Goal: Task Accomplishment & Management: Complete application form

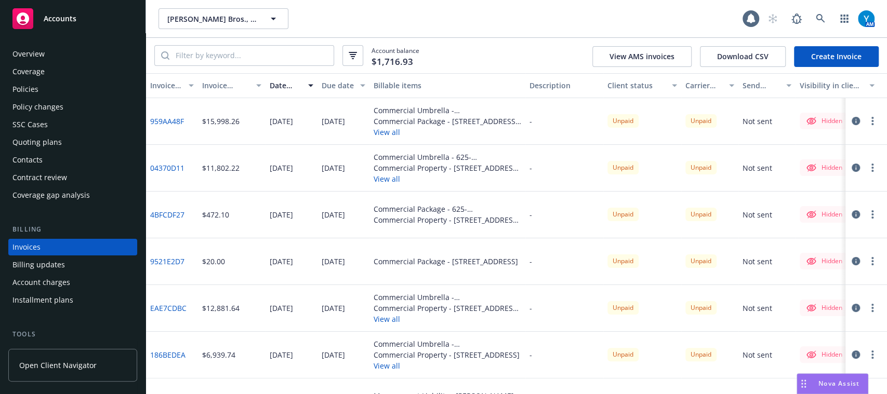
scroll to position [33, 0]
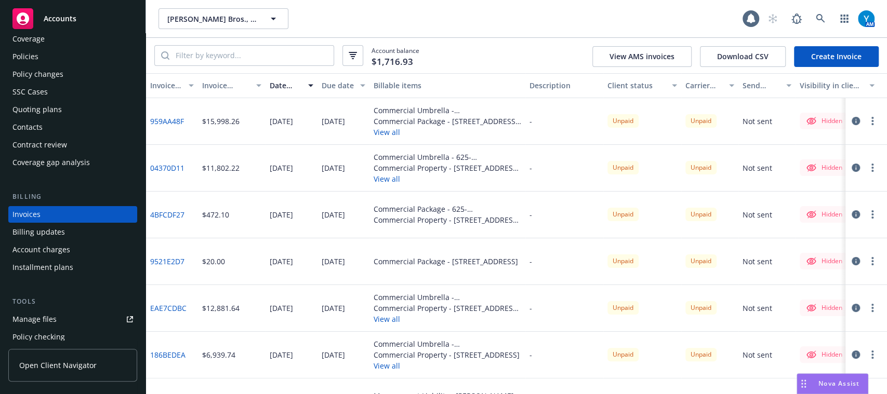
click at [855, 54] on link "Create Invoice" at bounding box center [836, 56] width 85 height 21
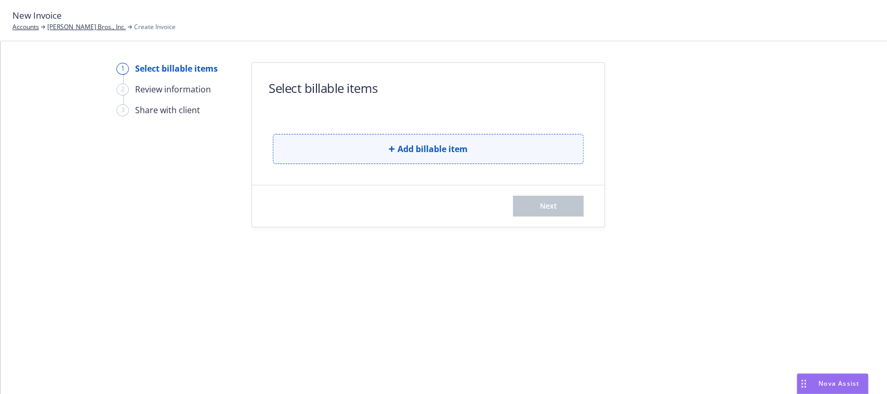
click at [429, 154] on span "Add billable item" at bounding box center [432, 149] width 70 height 12
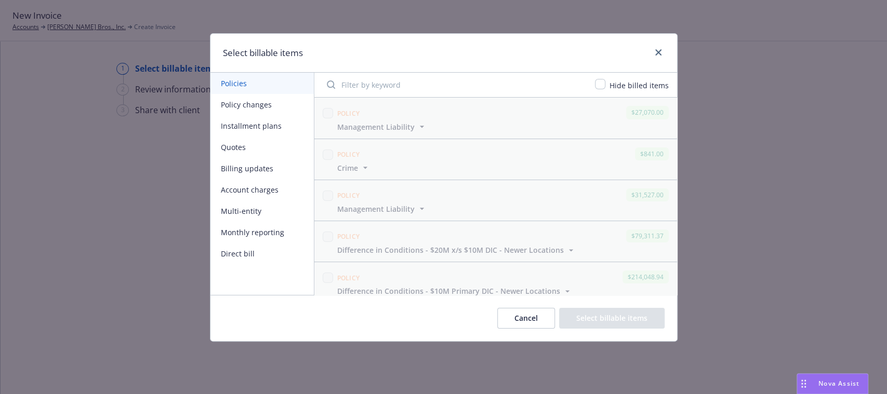
click at [249, 215] on button "Multi-entity" at bounding box center [261, 211] width 103 height 21
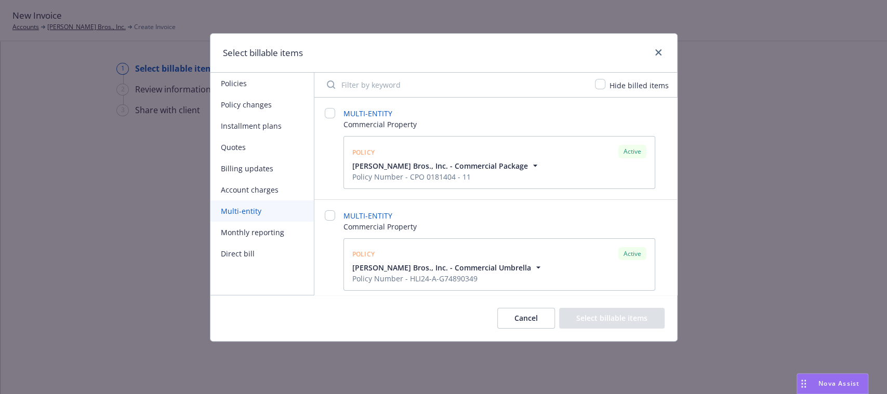
click at [329, 119] on div at bounding box center [330, 148] width 10 height 81
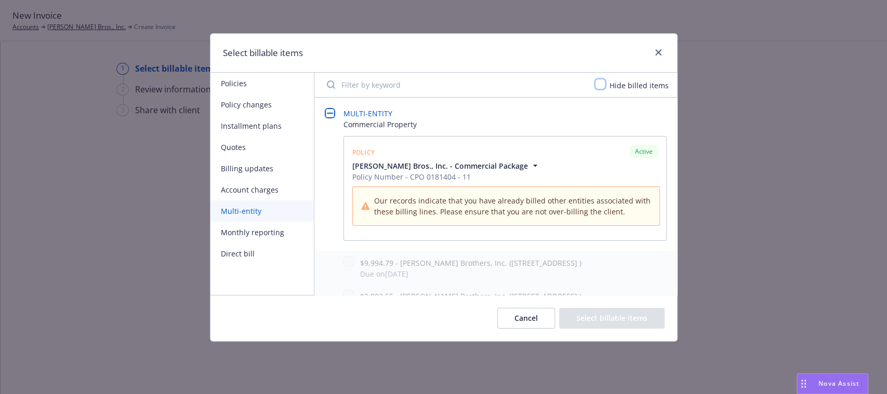
click at [598, 81] on input "checkbox" at bounding box center [600, 84] width 10 height 10
checkbox input "true"
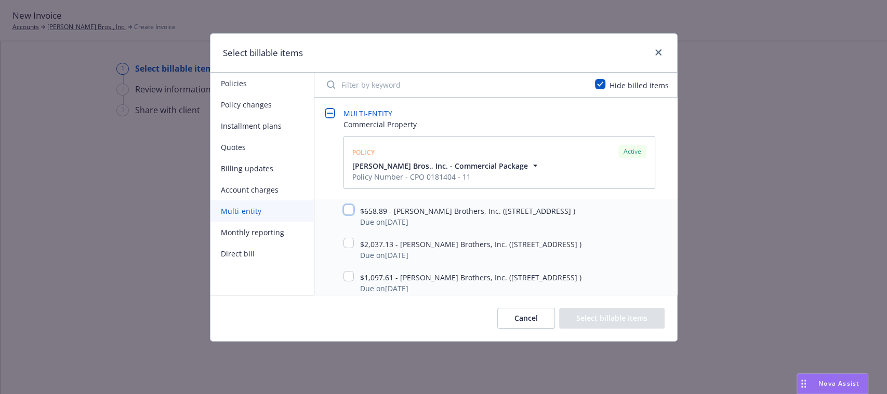
click at [349, 211] on input "checkbox" at bounding box center [348, 210] width 10 height 10
checkbox input "true"
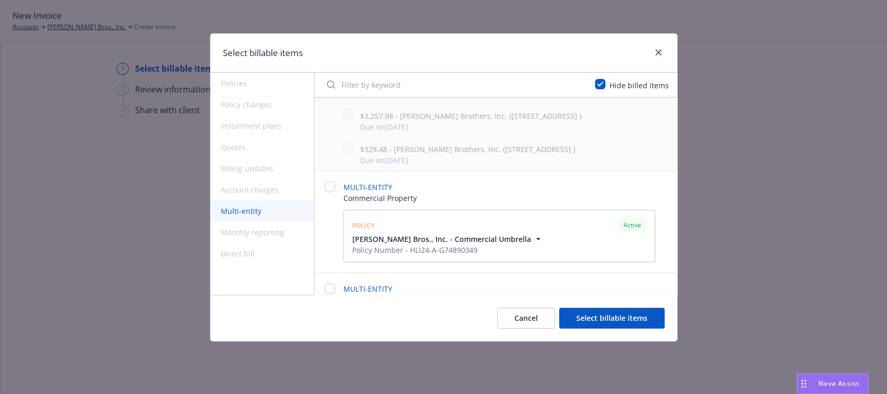
scroll to position [355, 0]
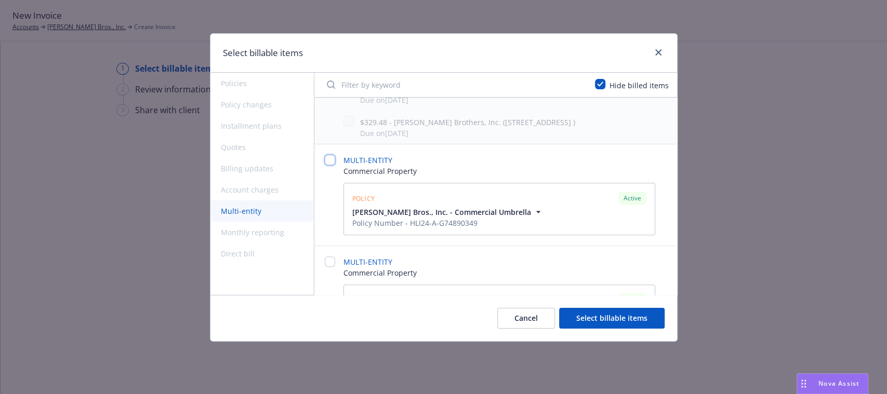
click at [330, 165] on input "checkbox" at bounding box center [330, 160] width 10 height 10
checkbox input "false"
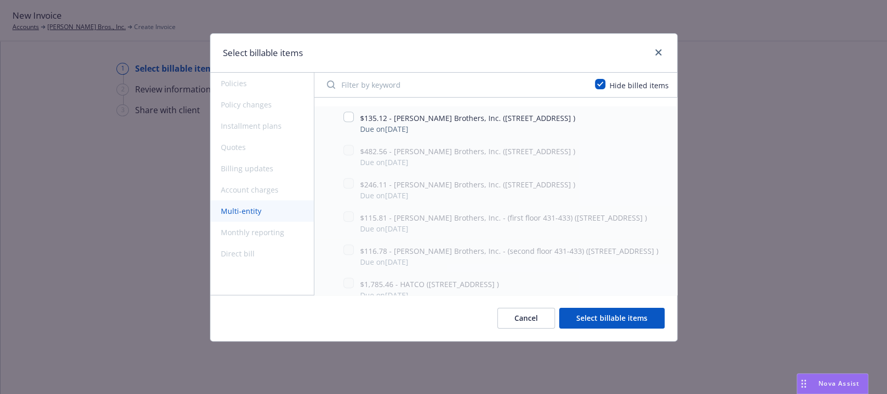
scroll to position [502, 0]
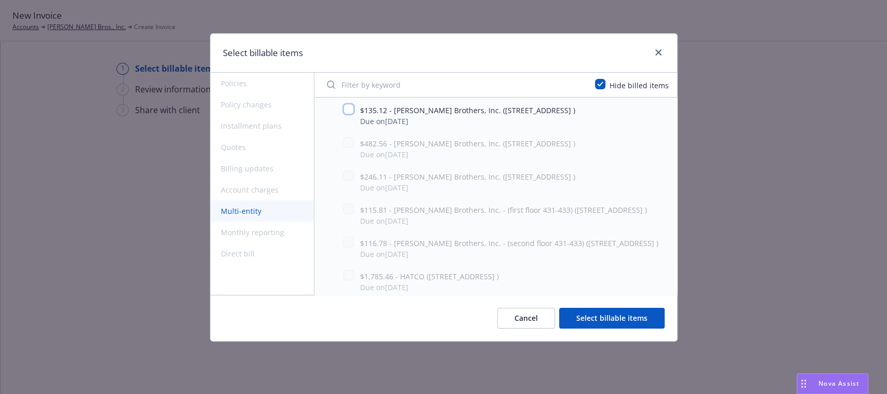
click at [345, 114] on input "checkbox" at bounding box center [348, 109] width 10 height 10
checkbox input "true"
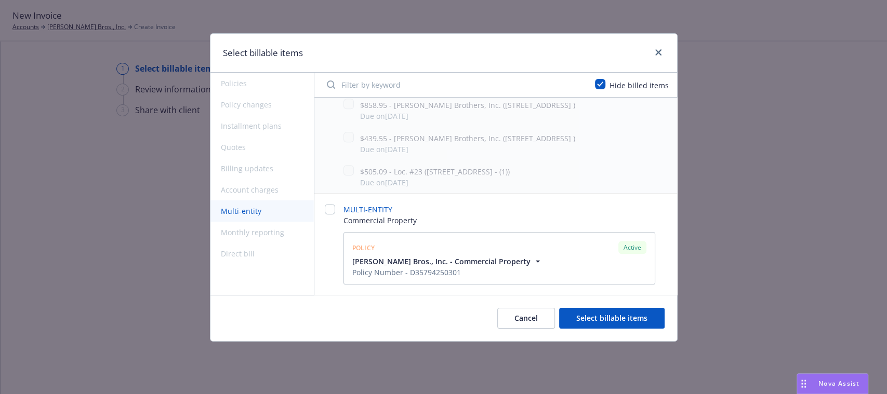
scroll to position [790, 0]
click at [336, 210] on div "MULTI-ENTITY Commercial Property Policy Active Thoits Bros., Inc. - Commercial …" at bounding box center [496, 244] width 342 height 81
click at [329, 210] on input "checkbox" at bounding box center [330, 209] width 10 height 10
checkbox input "false"
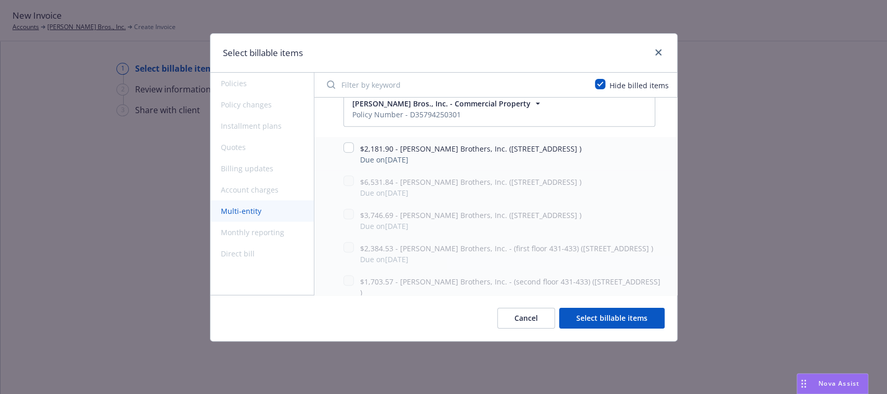
scroll to position [867, 0]
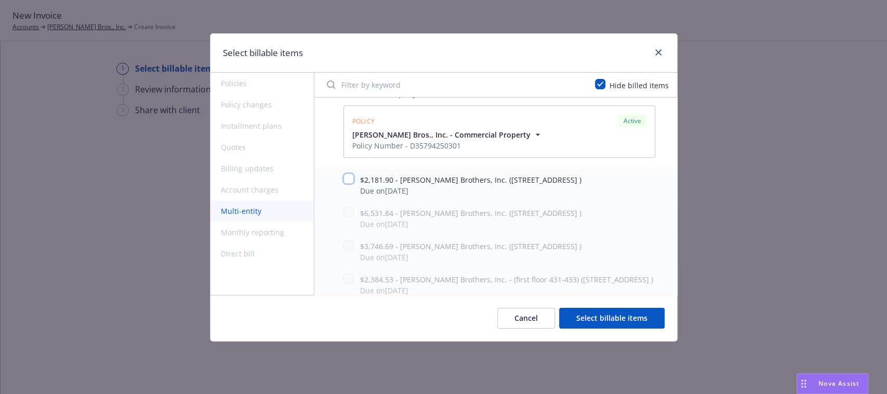
click at [350, 184] on input "checkbox" at bounding box center [348, 179] width 10 height 10
checkbox input "true"
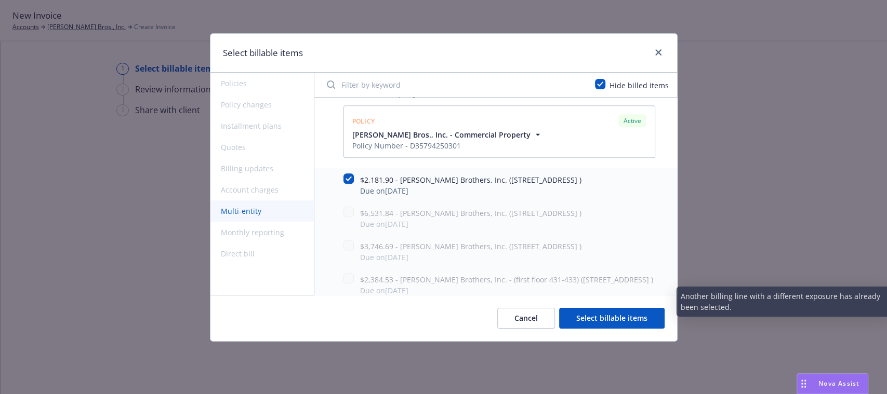
click at [586, 314] on button "Select billable items" at bounding box center [611, 318] width 105 height 21
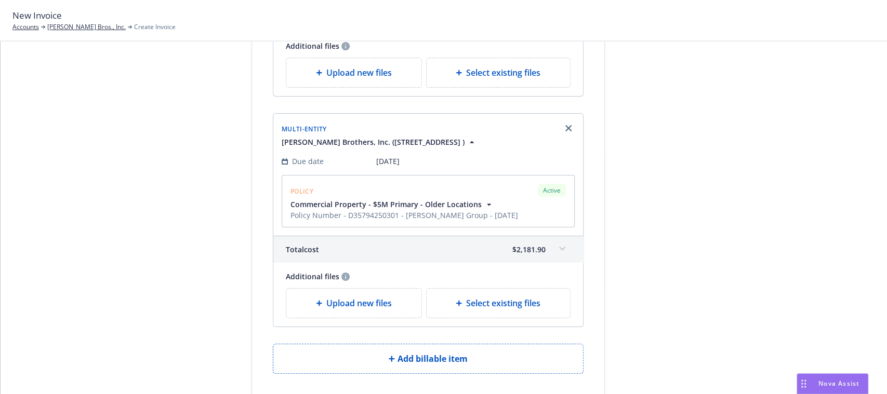
scroll to position [528, 0]
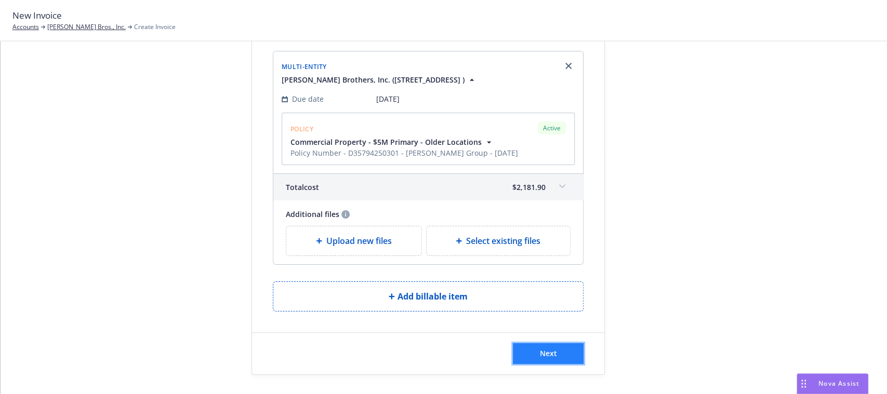
click at [553, 357] on button "Next" at bounding box center [548, 353] width 71 height 21
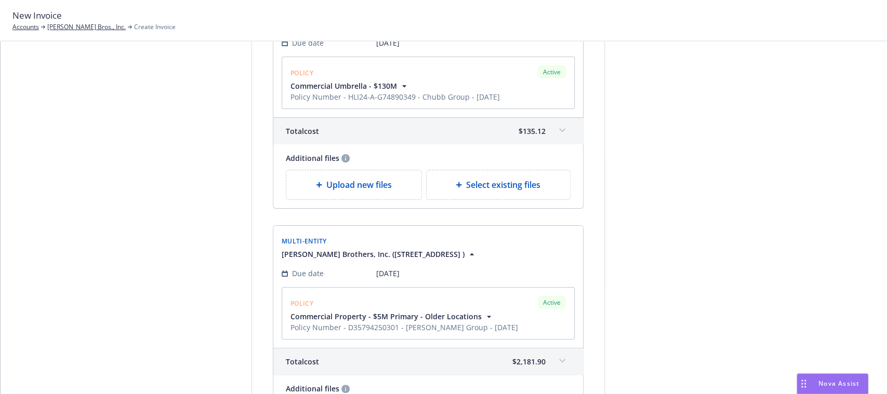
scroll to position [0, 0]
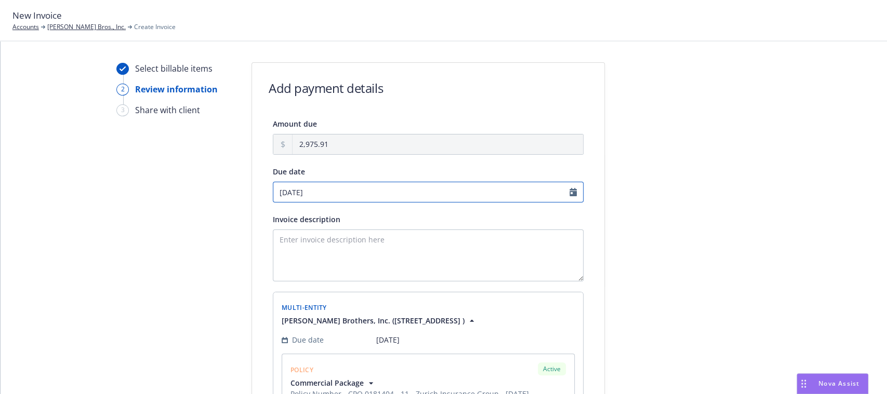
click at [567, 189] on input "[DATE]" at bounding box center [428, 192] width 311 height 21
select select "September"
select select "2025"
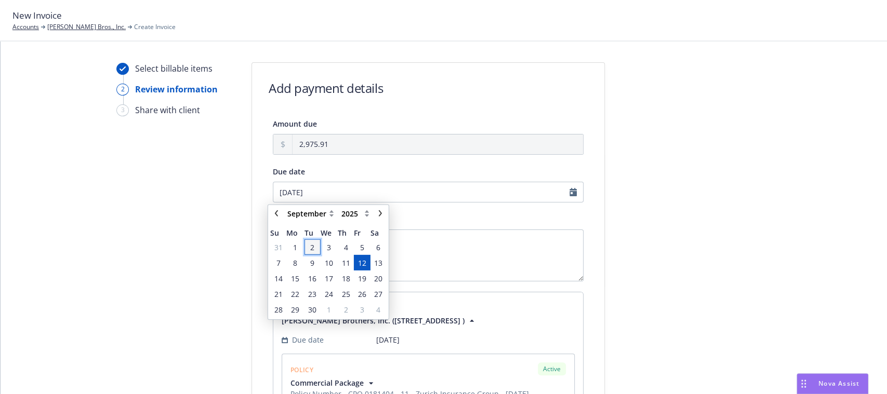
click at [310, 247] on span "2" at bounding box center [312, 247] width 4 height 11
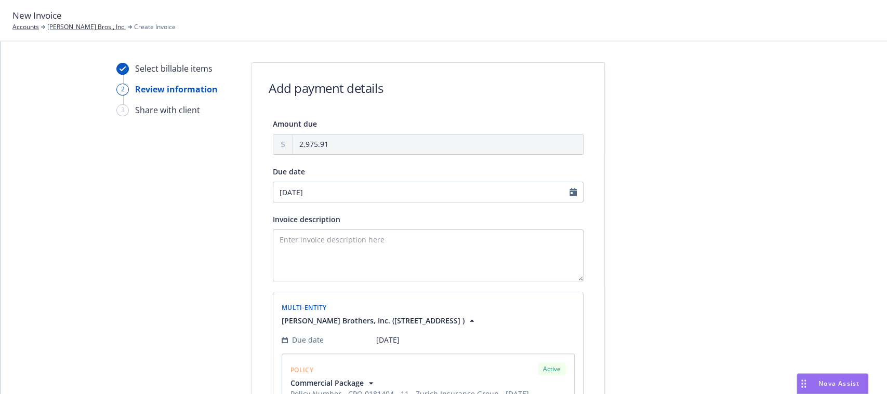
type input "[DATE]"
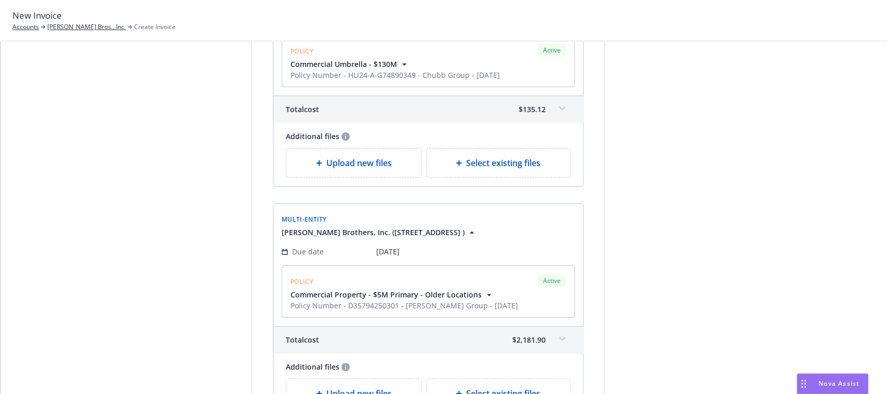
scroll to position [656, 0]
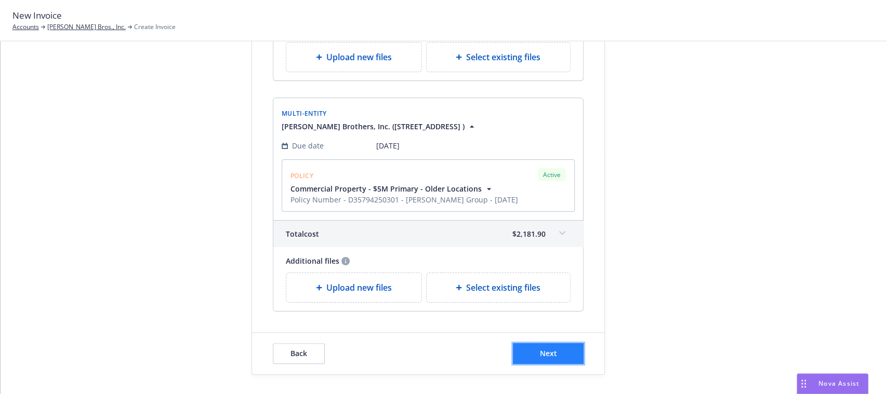
click at [552, 352] on button "Next" at bounding box center [548, 353] width 71 height 21
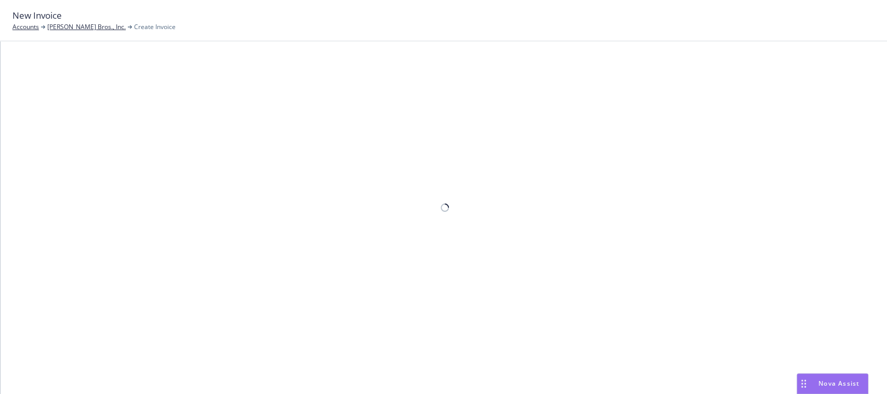
scroll to position [0, 0]
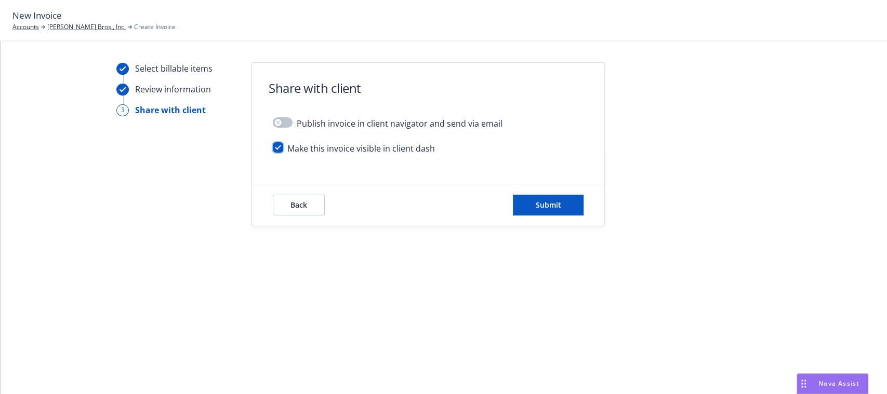
click at [277, 147] on input "checkbox" at bounding box center [278, 147] width 10 height 10
checkbox input "false"
click at [551, 209] on span "Submit" at bounding box center [548, 205] width 25 height 10
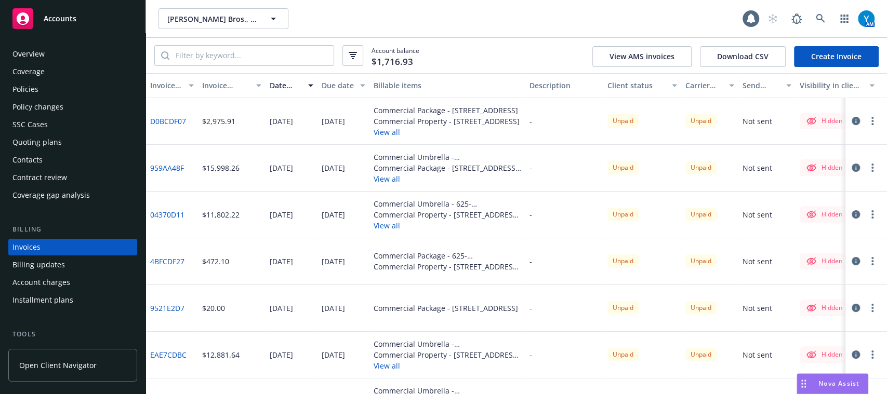
scroll to position [33, 0]
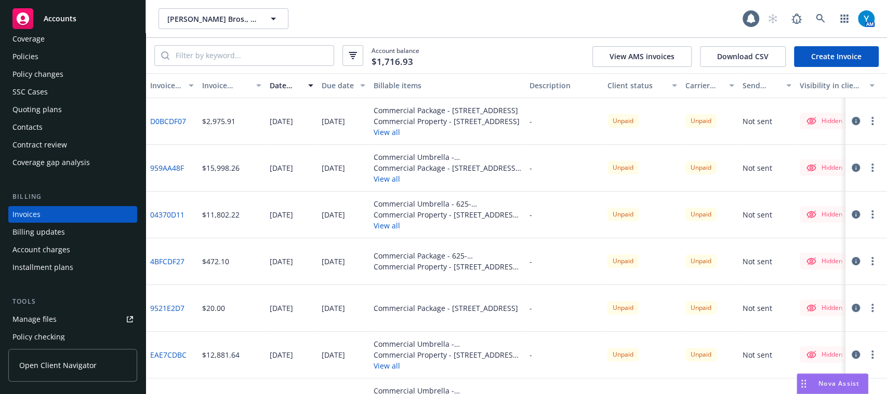
click at [843, 55] on link "Create Invoice" at bounding box center [836, 56] width 85 height 21
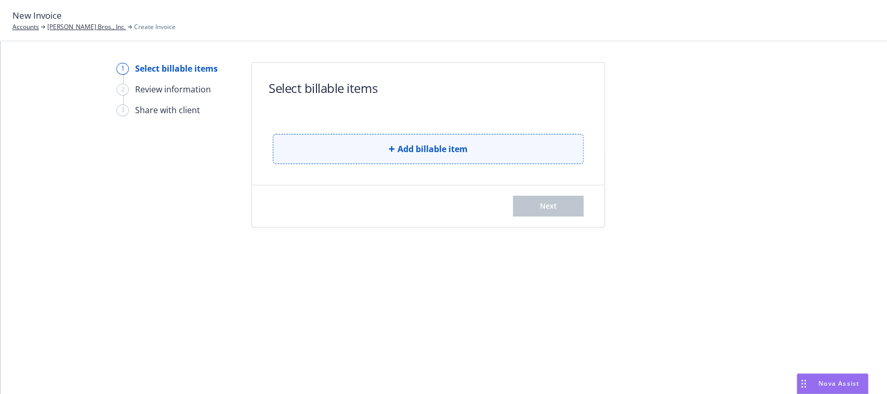
click at [466, 157] on button "Add billable item" at bounding box center [428, 149] width 311 height 30
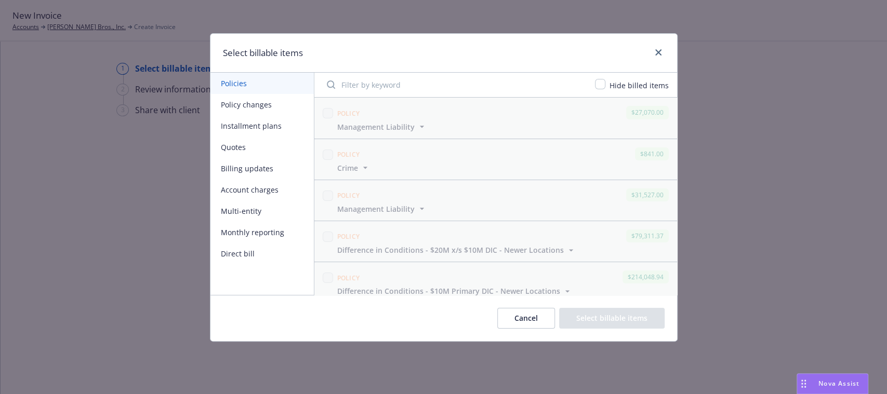
click at [247, 215] on button "Multi-entity" at bounding box center [261, 211] width 103 height 21
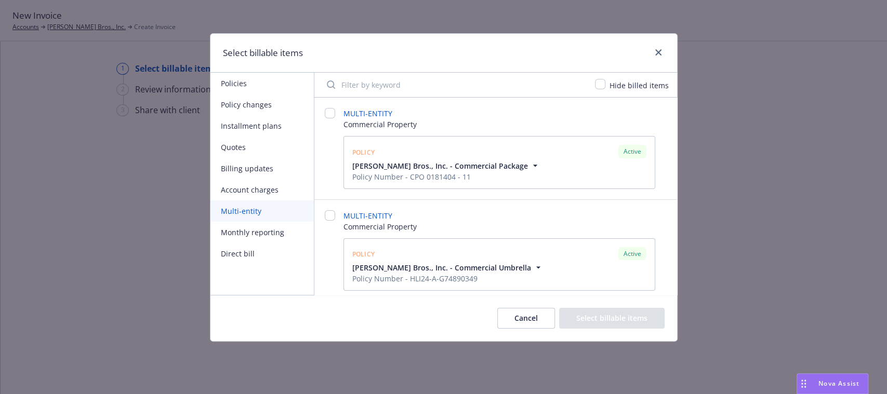
click at [609, 87] on div "Hide billed items" at bounding box center [637, 85] width 65 height 12
click at [604, 85] on input "checkbox" at bounding box center [600, 84] width 10 height 10
checkbox input "true"
click at [330, 114] on input "checkbox" at bounding box center [330, 113] width 10 height 10
checkbox input "false"
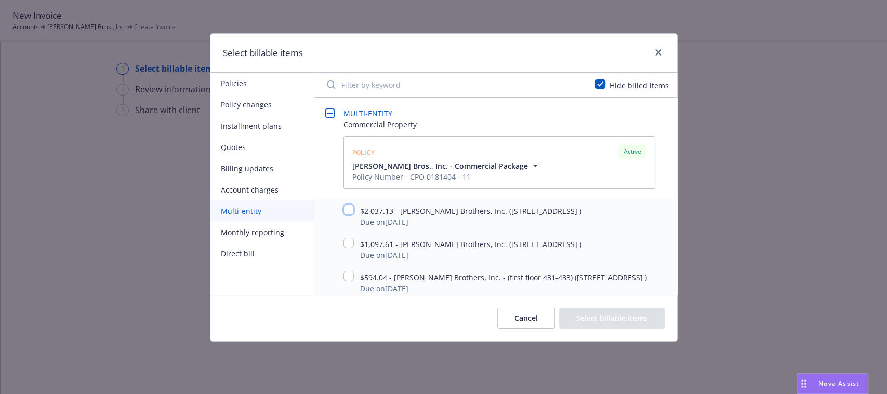
click at [348, 210] on input "checkbox" at bounding box center [348, 210] width 10 height 10
checkbox input "true"
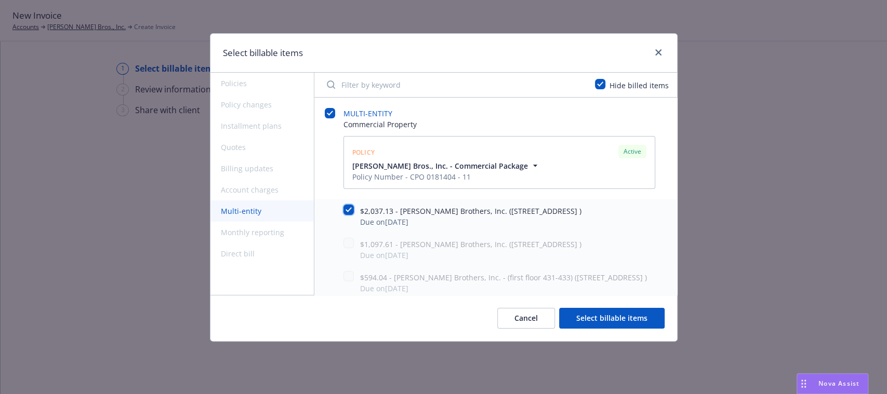
checkbox input "true"
drag, startPoint x: 676, startPoint y: 143, endPoint x: 680, endPoint y: 187, distance: 43.8
click at [680, 187] on div "Select billable items Policies Policy changes Installment plans Quotes Billing …" at bounding box center [443, 197] width 887 height 394
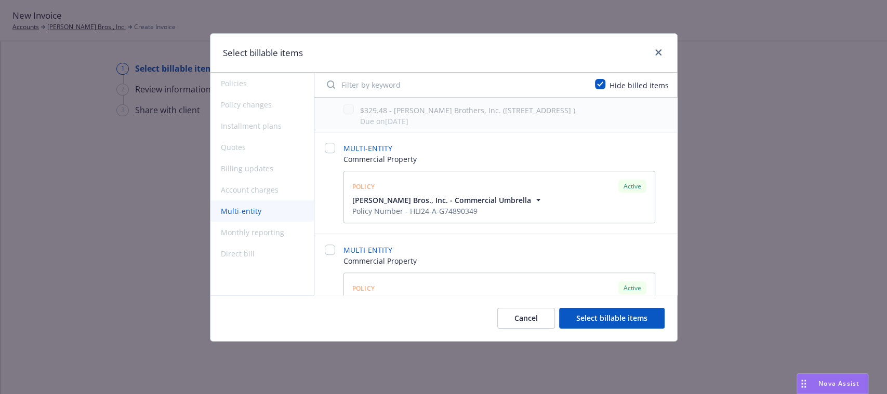
scroll to position [335, 0]
click at [333, 152] on input "checkbox" at bounding box center [330, 146] width 10 height 10
checkbox input "false"
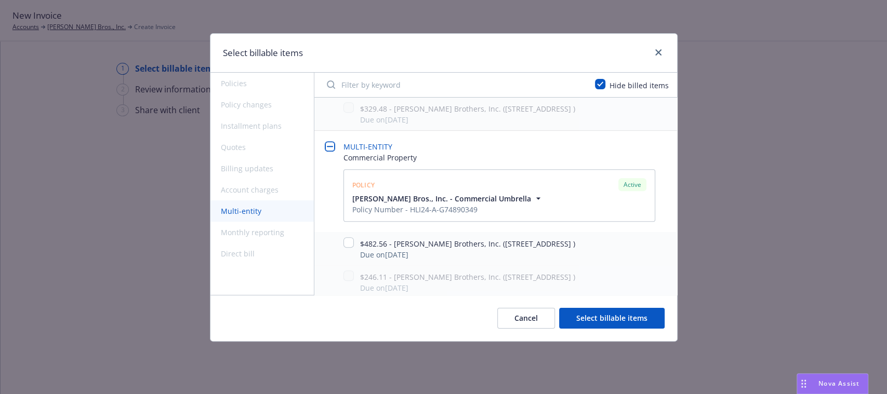
click at [342, 260] on div "$482.56 - Thoits Brothers, Inc. (318 Cambridge Ave, Palo Alto, CA, 94306, USA )…" at bounding box center [495, 248] width 363 height 33
click at [349, 248] on input "checkbox" at bounding box center [348, 242] width 10 height 10
checkbox input "true"
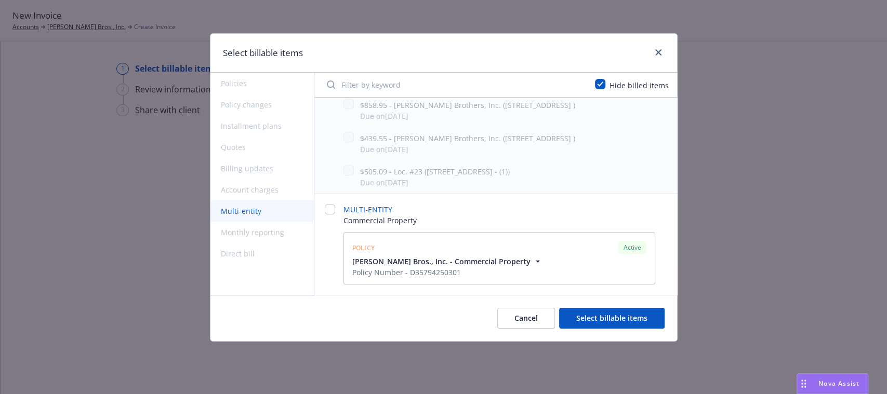
scroll to position [722, 0]
click at [330, 212] on input "checkbox" at bounding box center [330, 209] width 10 height 10
checkbox input "false"
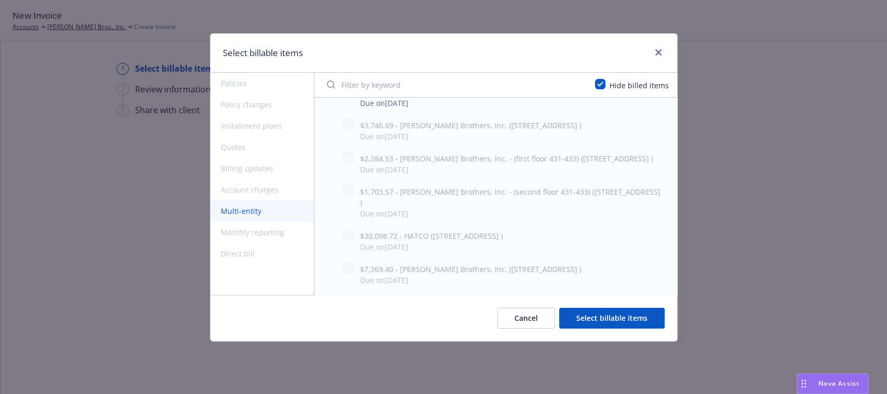
scroll to position [822, 0]
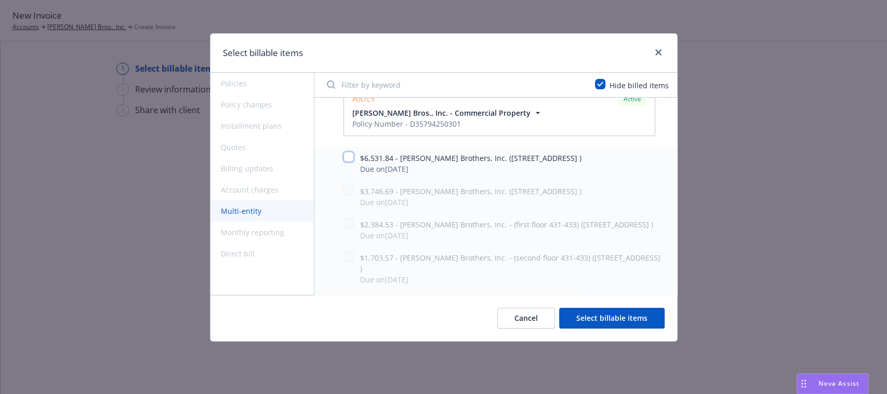
click at [352, 162] on input "checkbox" at bounding box center [348, 157] width 10 height 10
checkbox input "true"
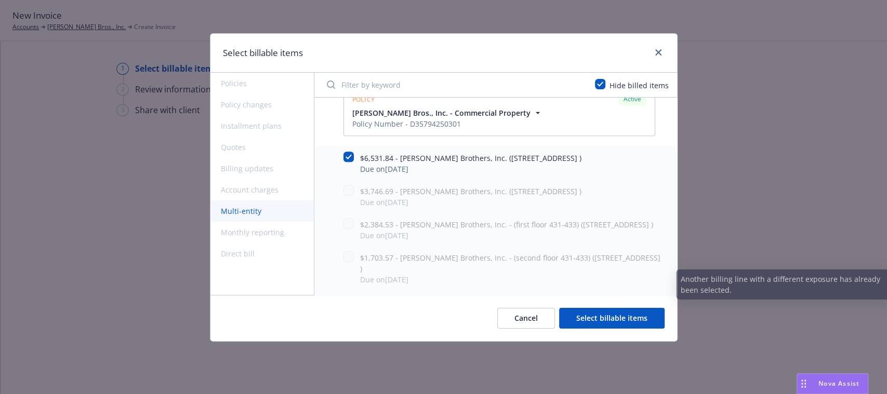
click at [628, 316] on button "Select billable items" at bounding box center [611, 318] width 105 height 21
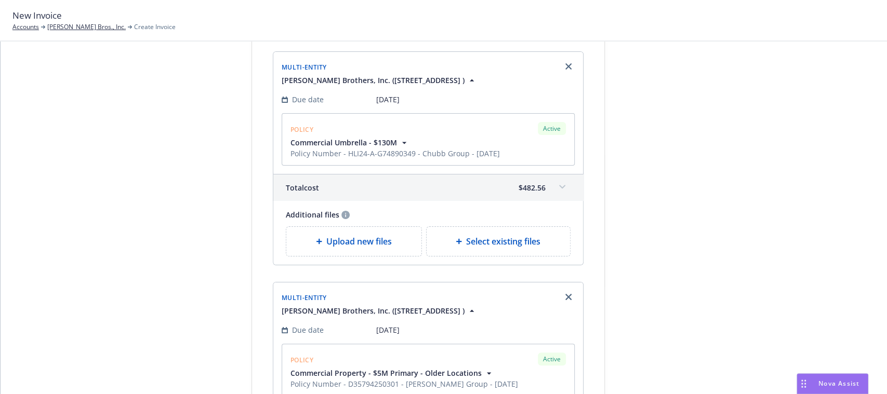
scroll to position [528, 0]
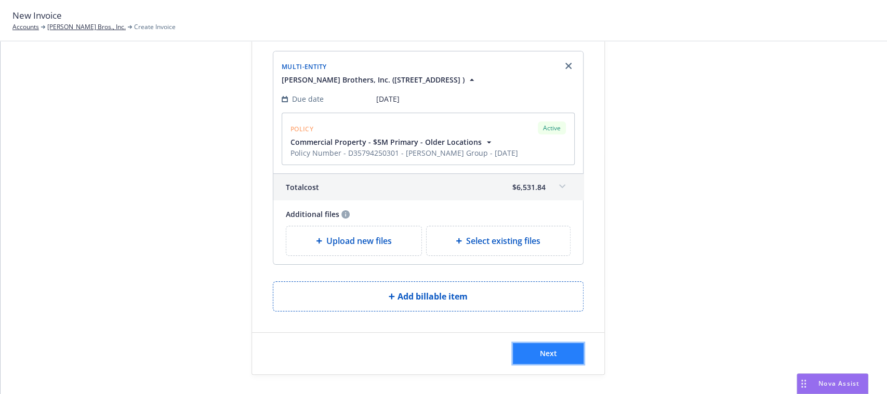
click at [540, 356] on span "Next" at bounding box center [548, 354] width 17 height 10
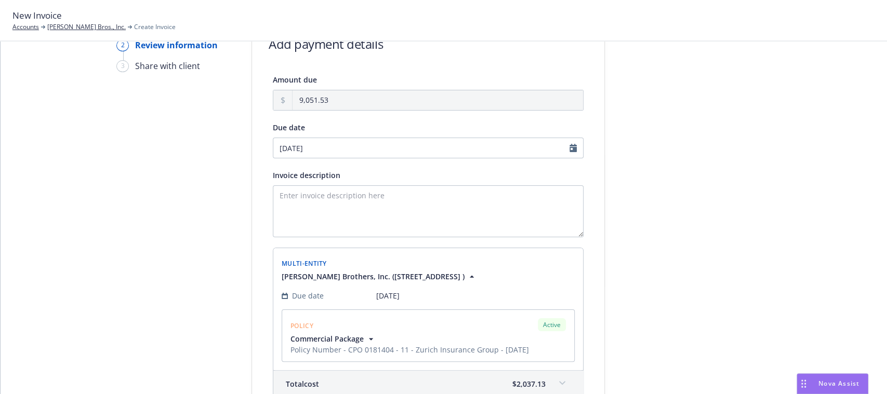
scroll to position [42, 0]
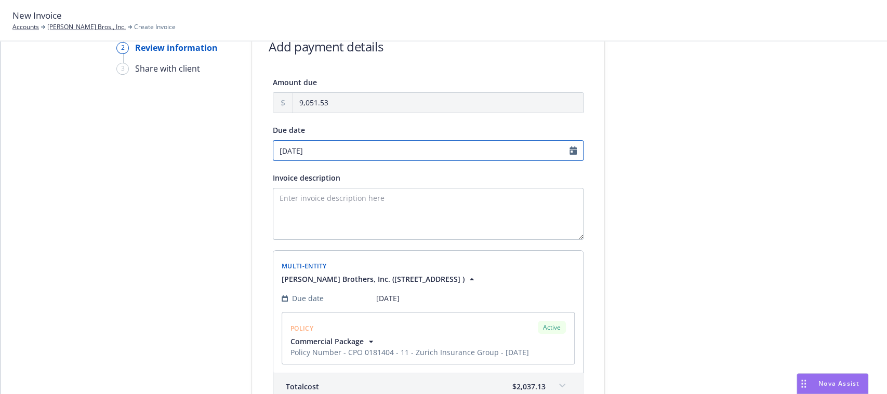
click at [573, 149] on input "09/12/2025" at bounding box center [428, 150] width 311 height 21
select select "September"
select select "2025"
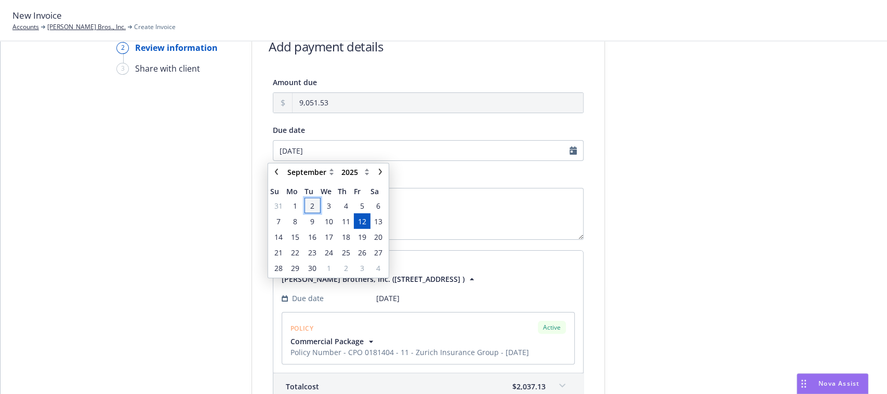
click at [311, 206] on span "2" at bounding box center [312, 205] width 4 height 11
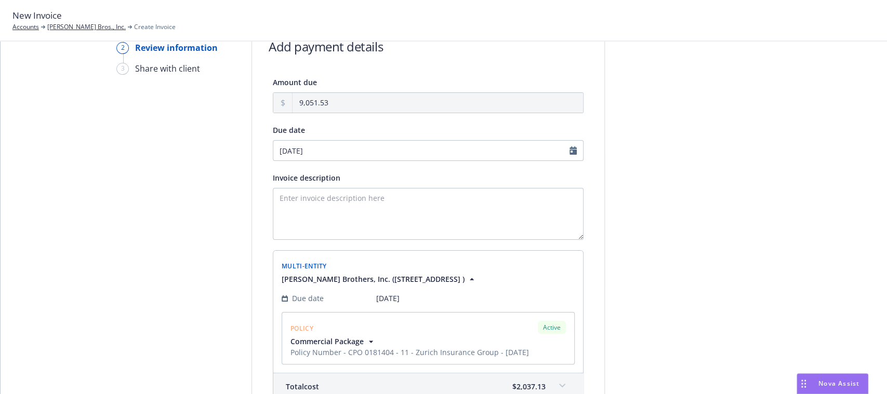
type input "[DATE]"
drag, startPoint x: 881, startPoint y: 202, endPoint x: 886, endPoint y: 313, distance: 111.3
click at [886, 313] on div "Select billable items 2 Review information 3 Share with client Add payment deta…" at bounding box center [444, 218] width 886 height 353
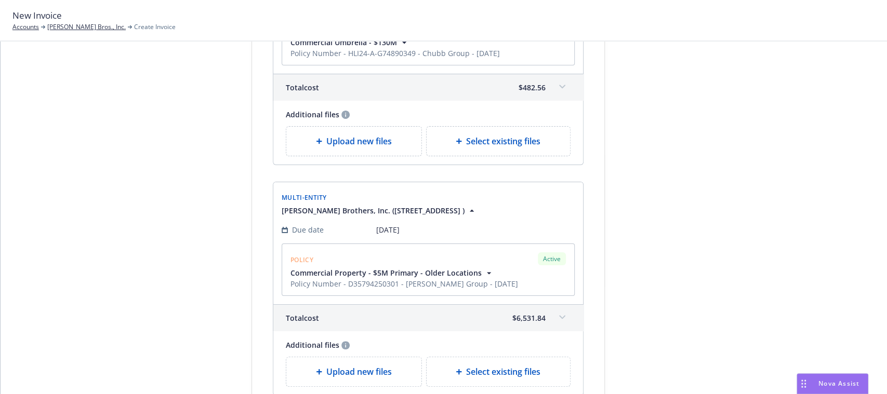
scroll to position [656, 0]
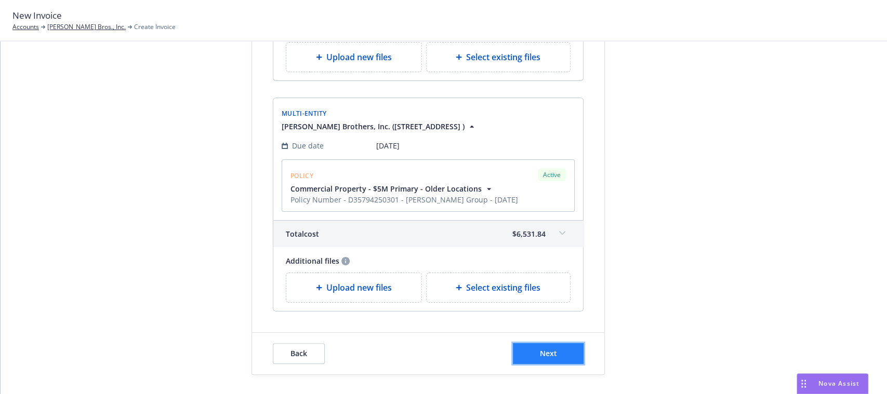
click at [544, 350] on span "Next" at bounding box center [548, 354] width 17 height 10
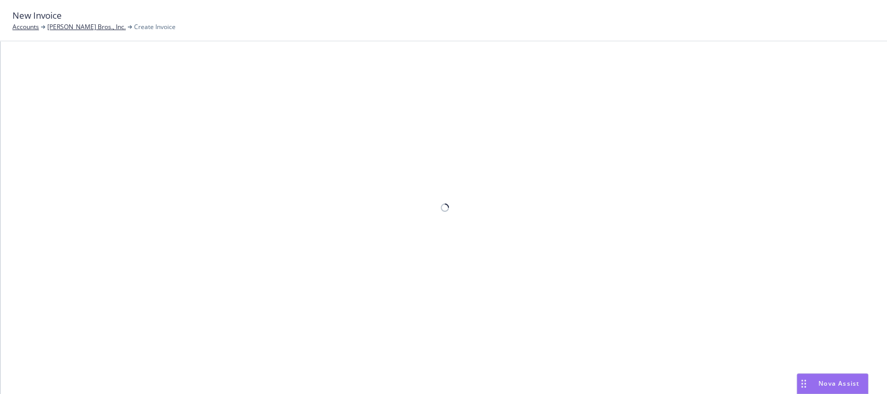
scroll to position [0, 0]
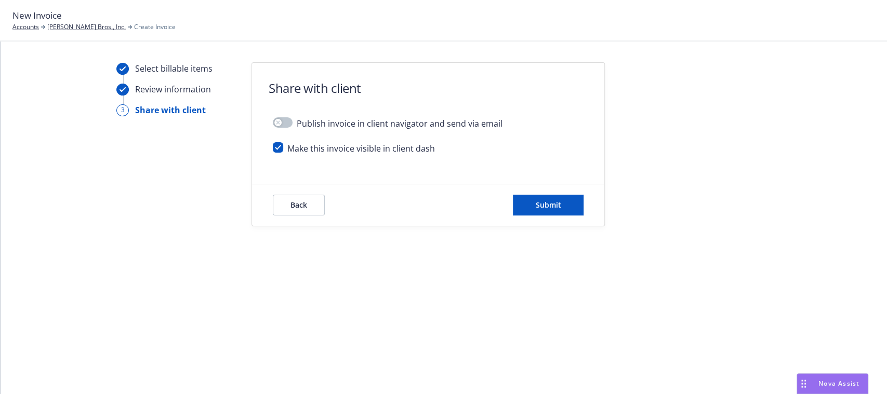
click at [270, 150] on div "Publish invoice in client navigator and send via email Make this invoice visibl…" at bounding box center [428, 140] width 352 height 46
click at [275, 149] on input "checkbox" at bounding box center [278, 147] width 10 height 10
checkbox input "false"
click at [544, 214] on button "Submit" at bounding box center [548, 205] width 71 height 21
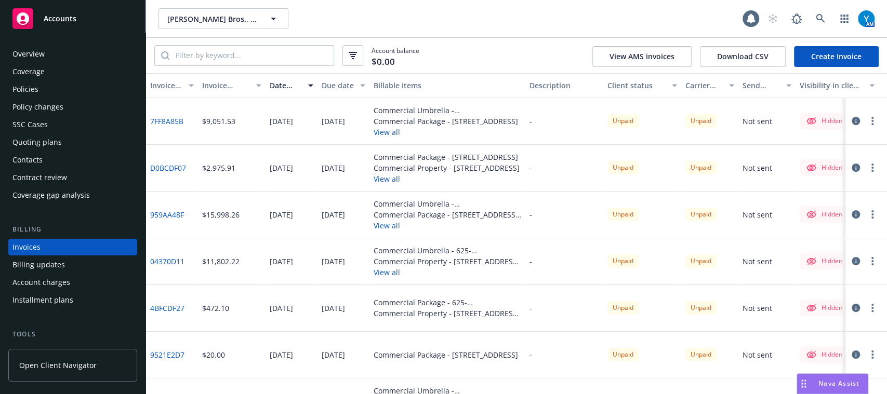
scroll to position [33, 0]
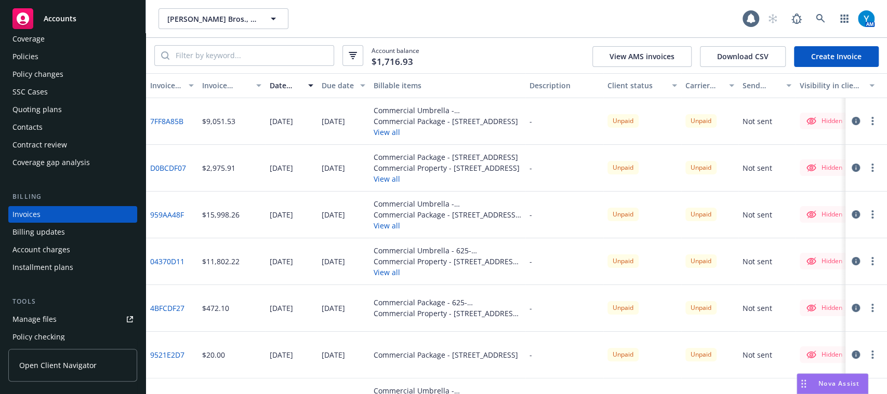
click at [849, 49] on link "Create Invoice" at bounding box center [836, 56] width 85 height 21
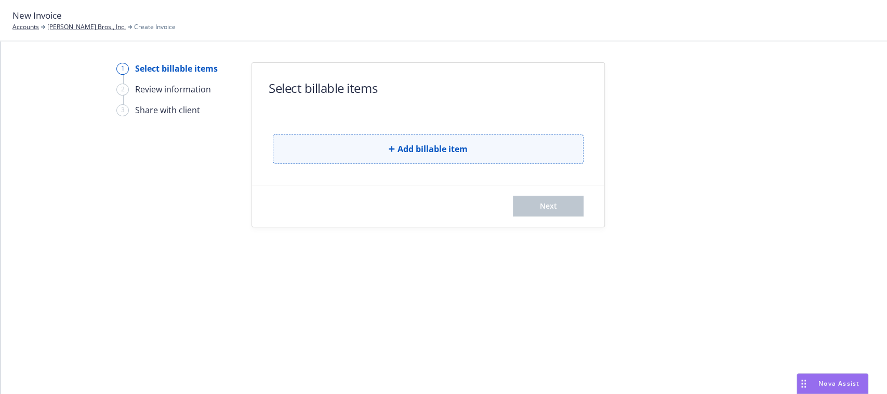
click at [431, 159] on button "Add billable item" at bounding box center [428, 149] width 311 height 30
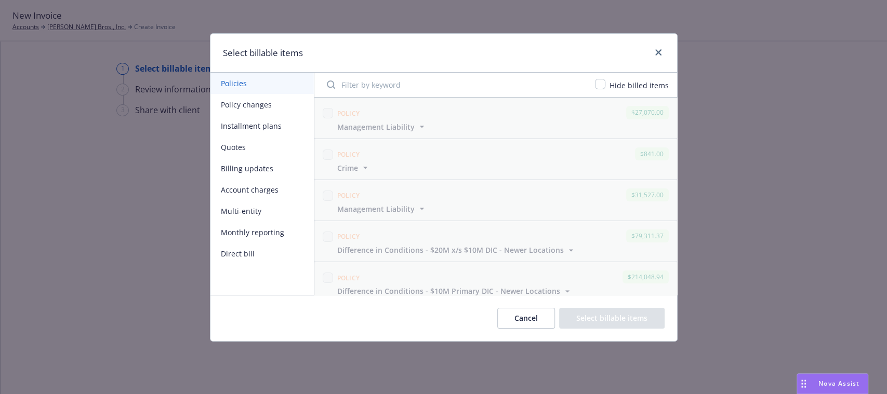
click at [246, 217] on button "Multi-entity" at bounding box center [261, 211] width 103 height 21
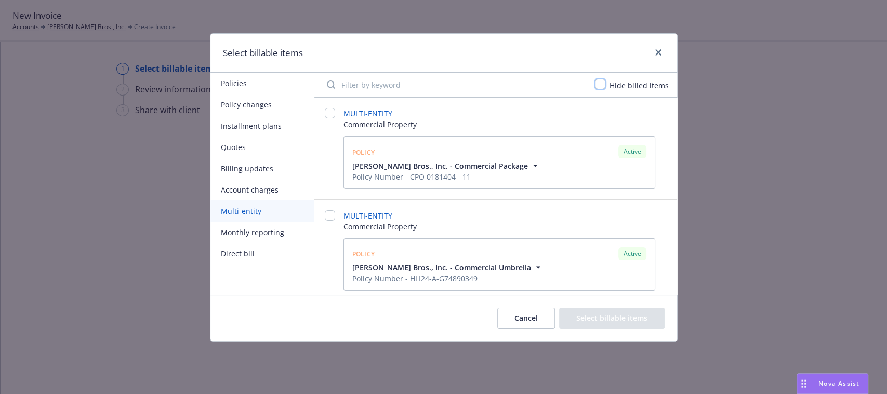
click at [605, 82] on input "checkbox" at bounding box center [600, 84] width 10 height 10
checkbox input "true"
click at [334, 112] on input "checkbox" at bounding box center [330, 113] width 10 height 10
checkbox input "false"
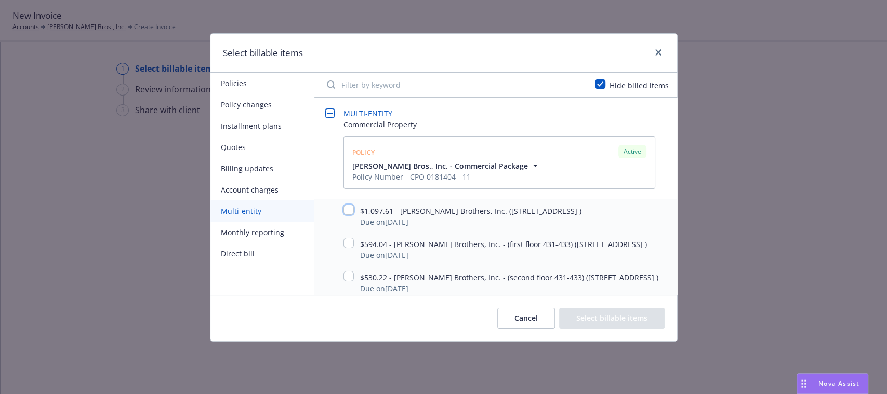
click at [351, 211] on input "checkbox" at bounding box center [348, 210] width 10 height 10
checkbox input "true"
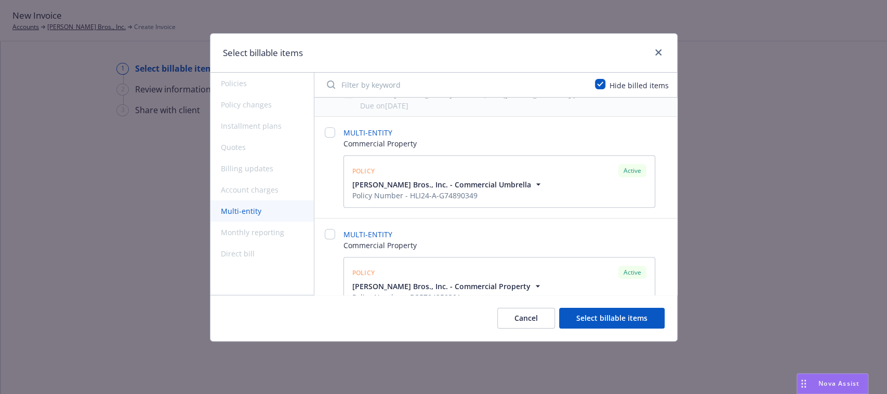
scroll to position [317, 0]
click at [330, 137] on input "checkbox" at bounding box center [330, 131] width 10 height 10
checkbox input "false"
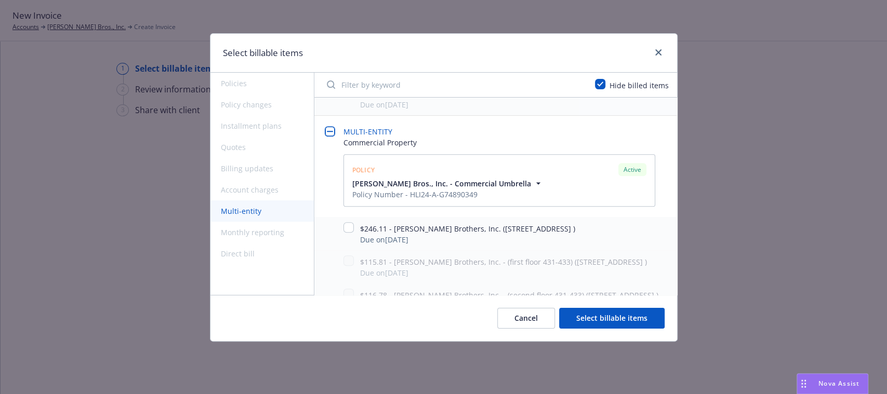
click at [353, 235] on div at bounding box center [348, 228] width 10 height 12
click at [351, 233] on input "checkbox" at bounding box center [348, 227] width 10 height 10
checkbox input "true"
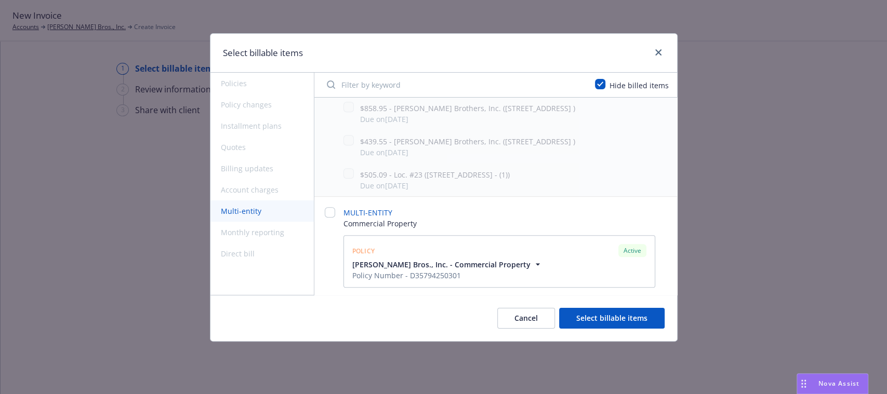
scroll to position [655, 0]
click at [326, 207] on input "checkbox" at bounding box center [330, 209] width 10 height 10
checkbox input "false"
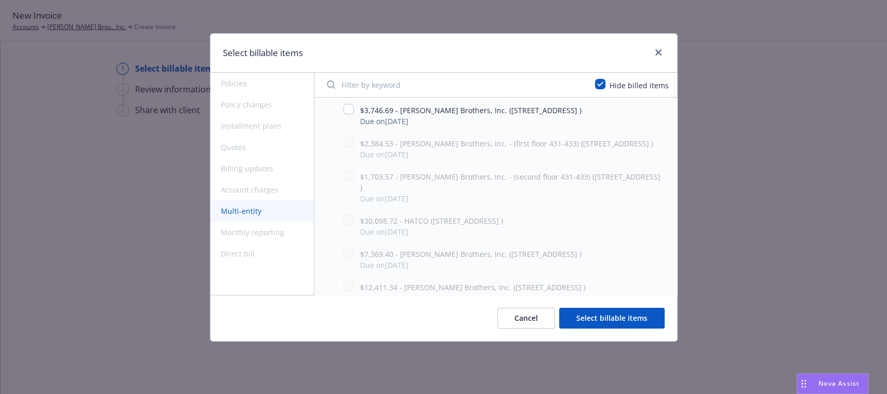
scroll to position [752, 0]
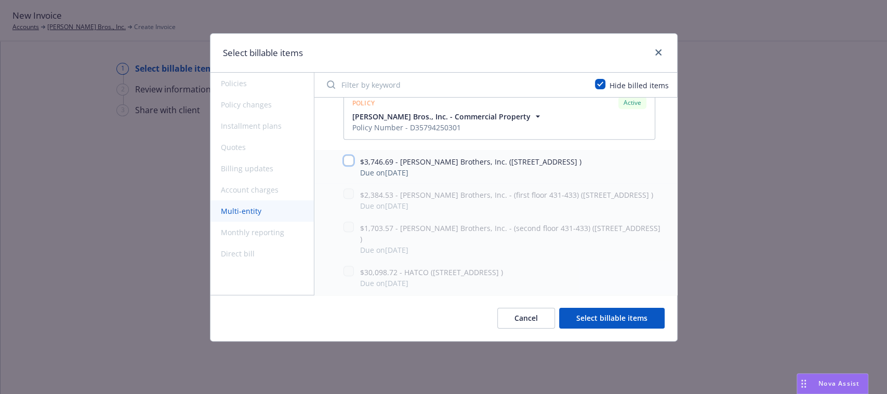
click at [349, 166] on input "checkbox" at bounding box center [348, 160] width 10 height 10
checkbox input "true"
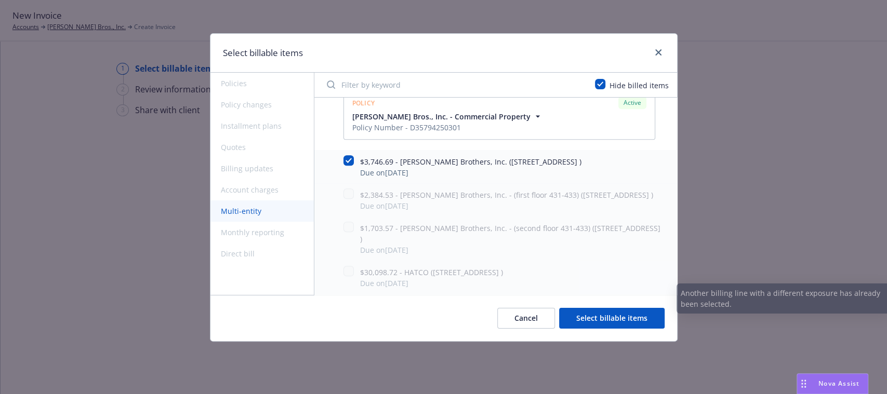
click at [600, 311] on button "Select billable items" at bounding box center [611, 318] width 105 height 21
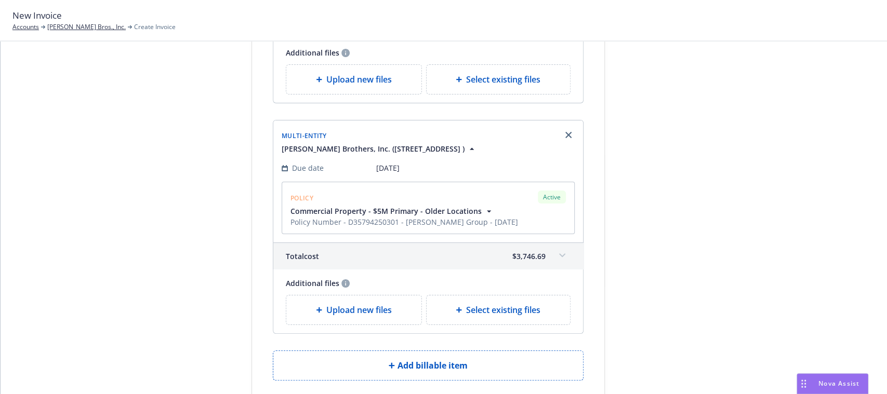
scroll to position [526, 0]
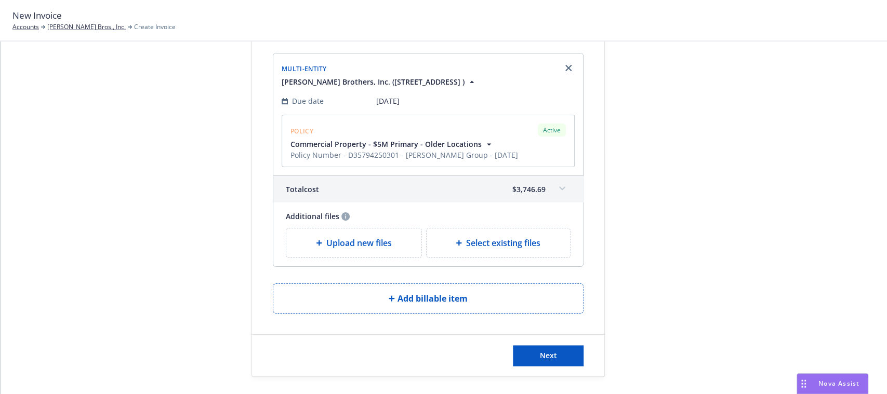
drag, startPoint x: 823, startPoint y: 366, endPoint x: 638, endPoint y: 359, distance: 184.5
click at [562, 358] on button "Next" at bounding box center [548, 355] width 71 height 21
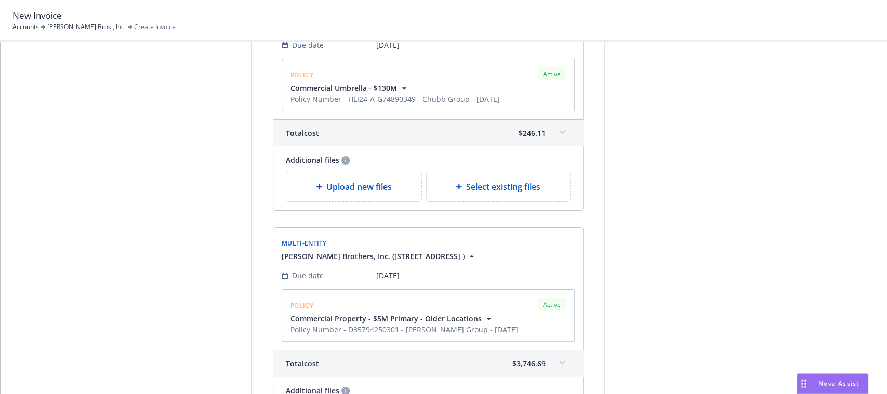
scroll to position [0, 0]
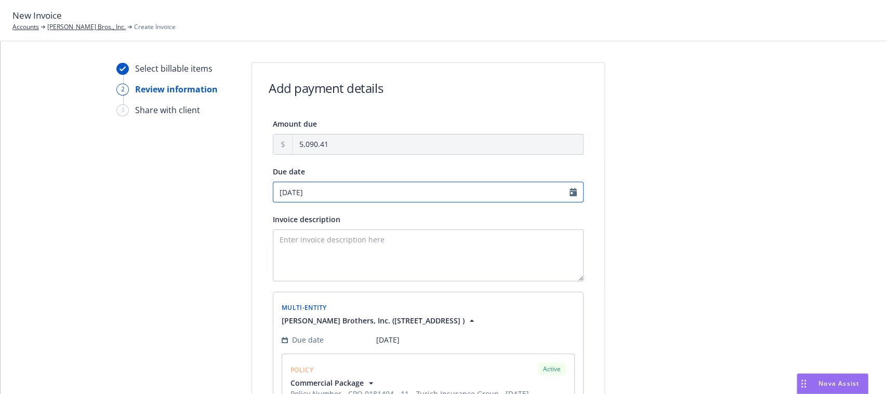
click at [363, 193] on input "09/12/2025" at bounding box center [428, 192] width 311 height 21
select select "September"
select select "2025"
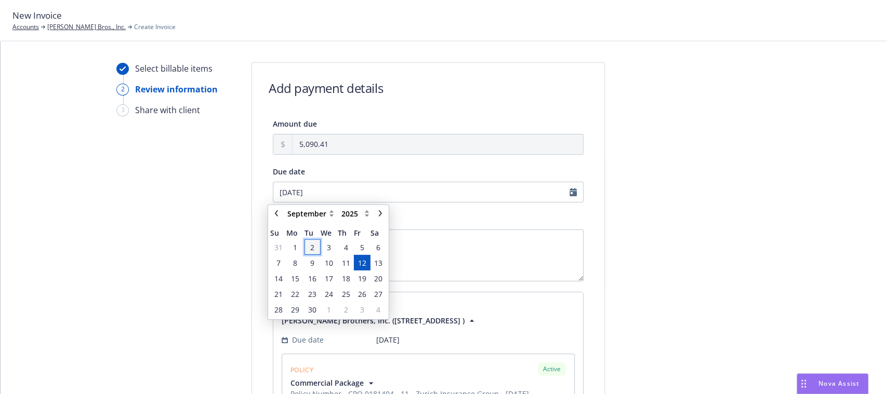
click at [310, 248] on span "2" at bounding box center [312, 247] width 4 height 11
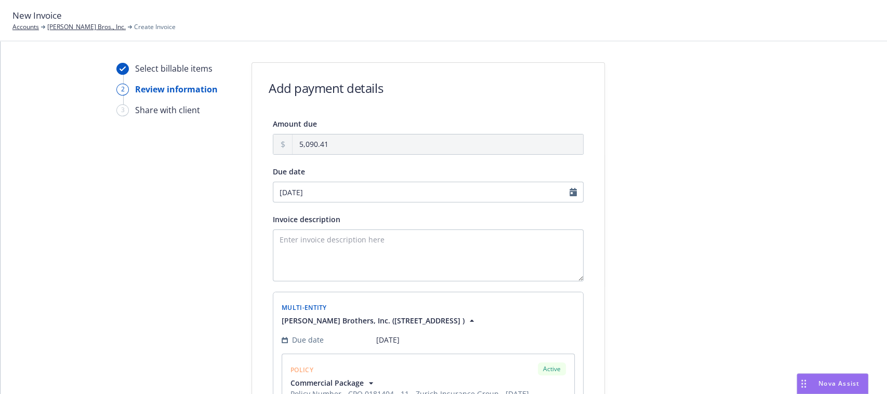
type input "[DATE]"
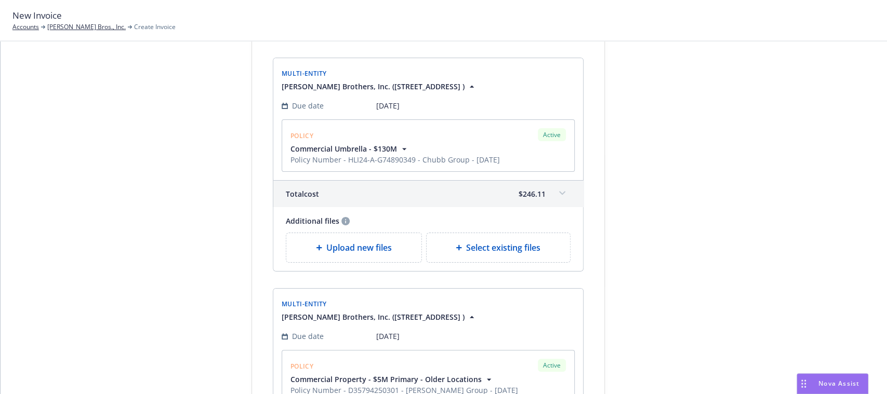
scroll to position [656, 0]
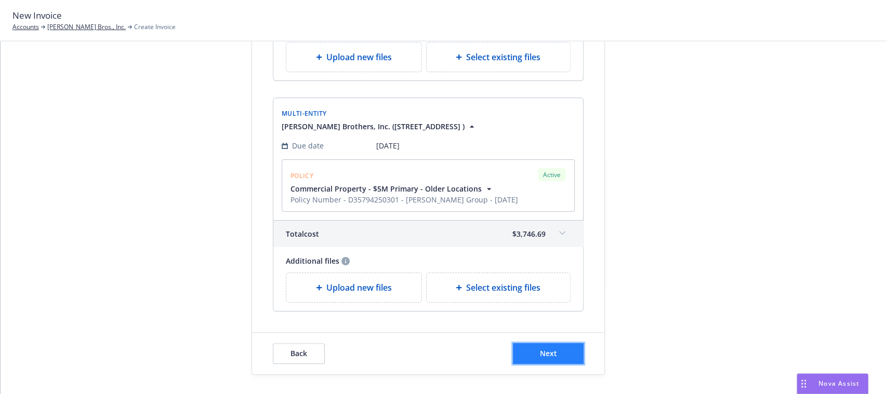
click at [545, 355] on span "Next" at bounding box center [548, 354] width 17 height 10
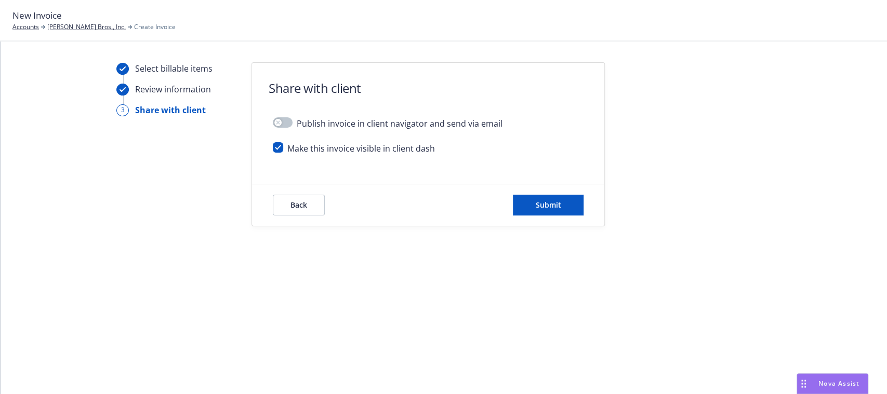
scroll to position [0, 0]
click at [279, 152] on input "checkbox" at bounding box center [278, 147] width 10 height 10
checkbox input "false"
click at [561, 204] on button "Submit" at bounding box center [548, 205] width 71 height 21
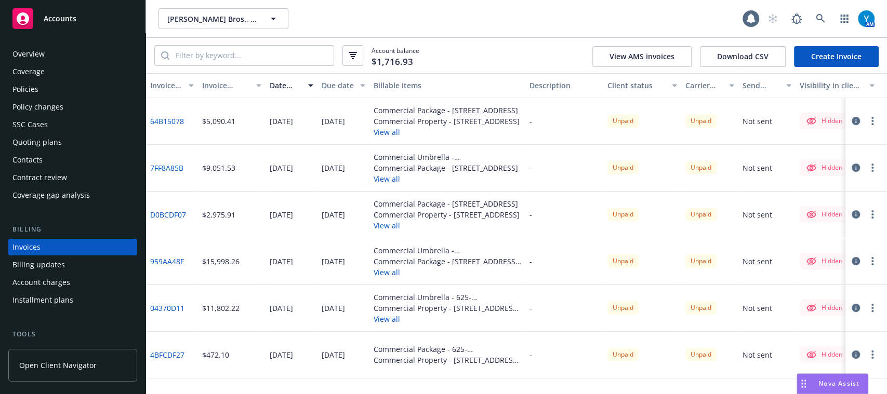
scroll to position [33, 0]
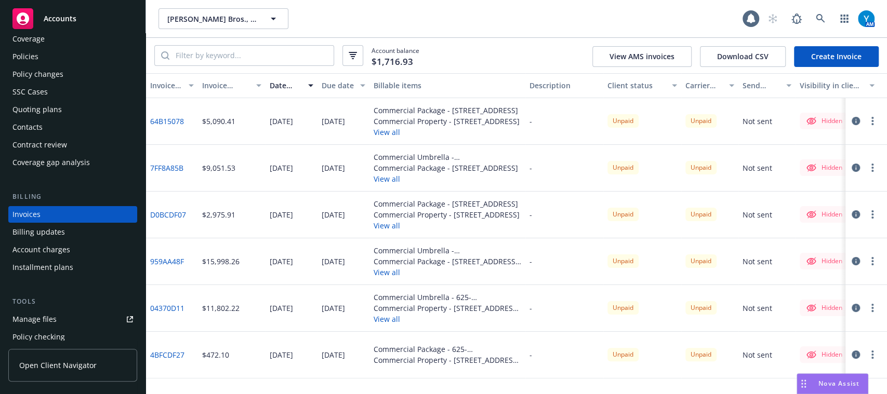
click at [845, 64] on link "Create Invoice" at bounding box center [836, 56] width 85 height 21
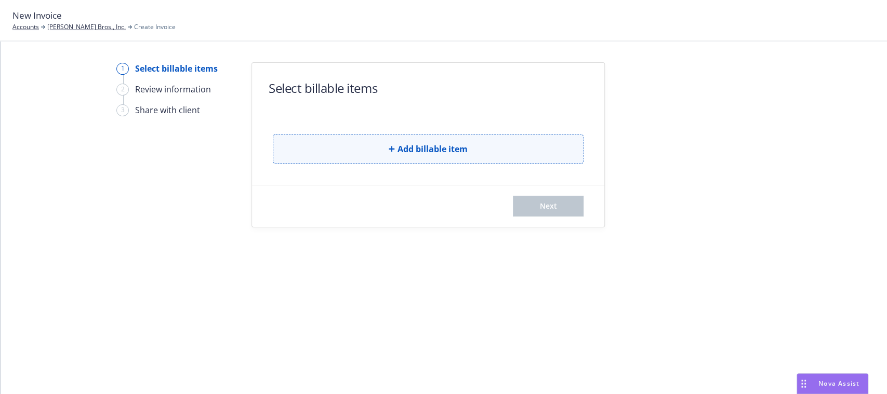
click at [411, 141] on button "Add billable item" at bounding box center [428, 149] width 311 height 30
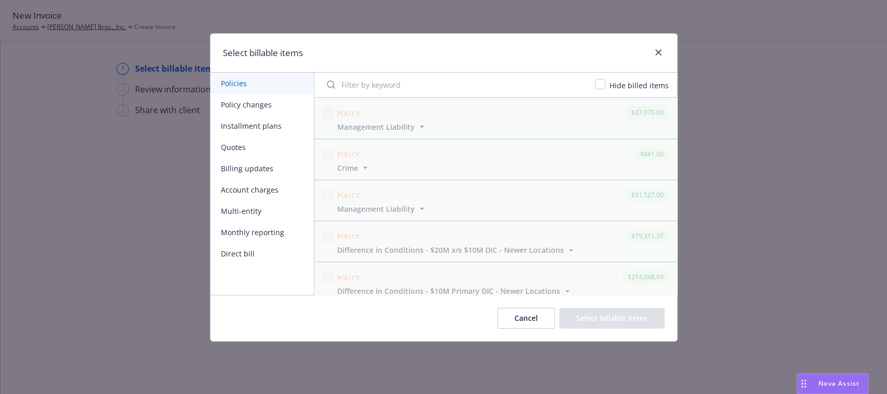
click at [254, 209] on button "Multi-entity" at bounding box center [261, 211] width 103 height 21
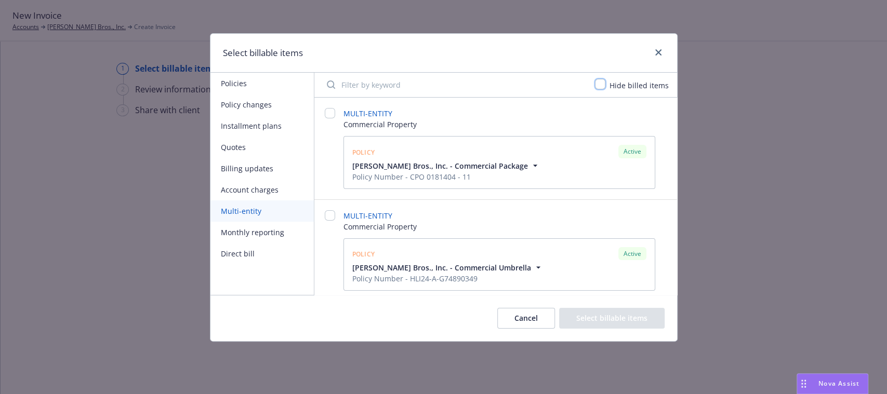
click at [605, 83] on input "checkbox" at bounding box center [600, 84] width 10 height 10
checkbox input "true"
click at [328, 112] on input "checkbox" at bounding box center [330, 113] width 10 height 10
checkbox input "false"
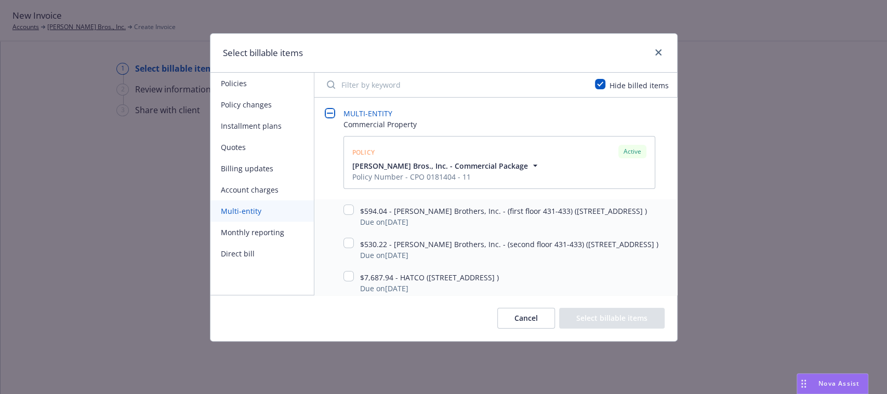
click at [357, 208] on div "$594.04 - [PERSON_NAME] Brothers, Inc. - (first floor 431-433) ([STREET_ADDRESS…" at bounding box center [505, 216] width 325 height 23
click at [349, 208] on input "checkbox" at bounding box center [348, 210] width 10 height 10
checkbox input "true"
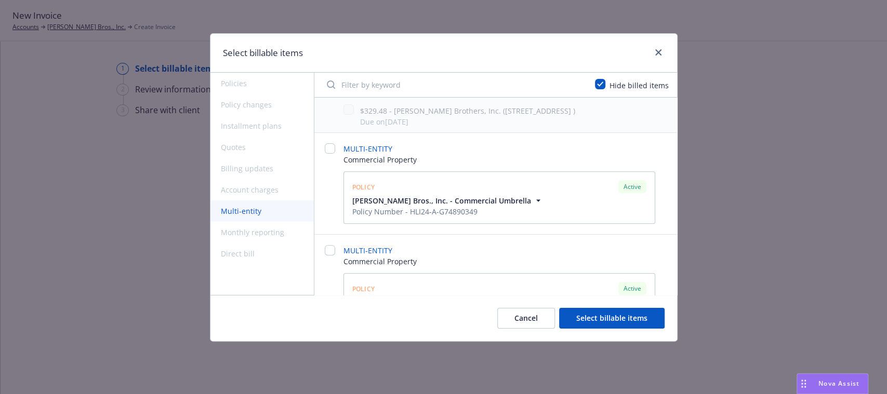
scroll to position [272, 0]
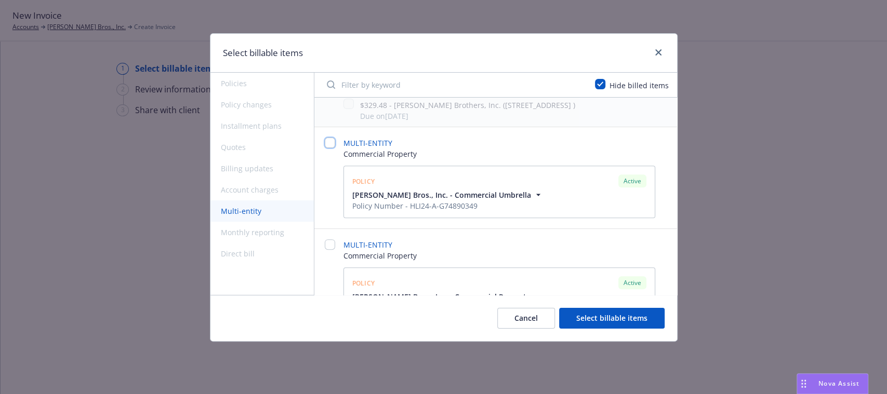
click at [333, 148] on input "checkbox" at bounding box center [330, 143] width 10 height 10
checkbox input "false"
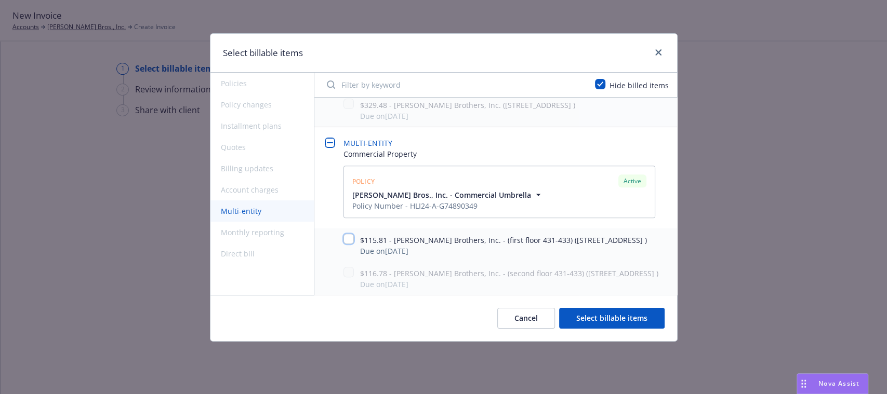
click at [352, 244] on input "checkbox" at bounding box center [348, 239] width 10 height 10
checkbox input "true"
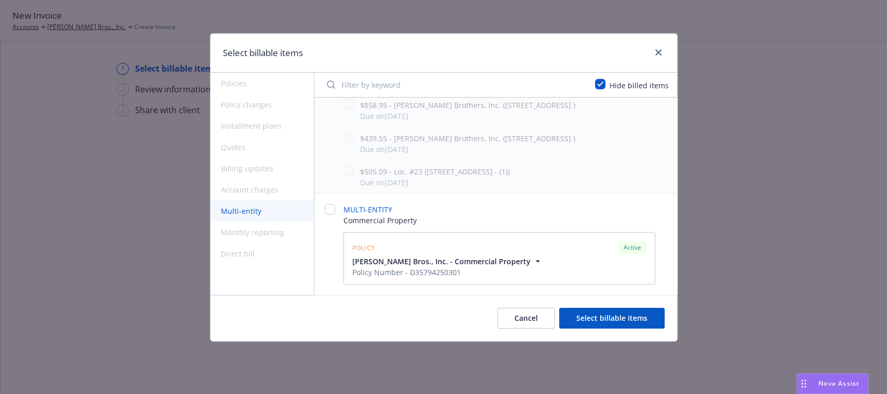
scroll to position [588, 0]
click at [327, 206] on input "checkbox" at bounding box center [330, 209] width 10 height 10
checkbox input "false"
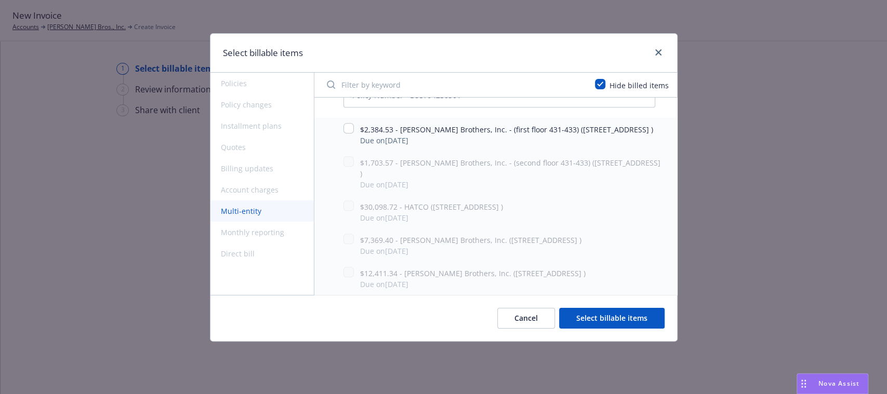
scroll to position [765, 0]
click at [350, 132] on input "checkbox" at bounding box center [348, 128] width 10 height 10
checkbox input "true"
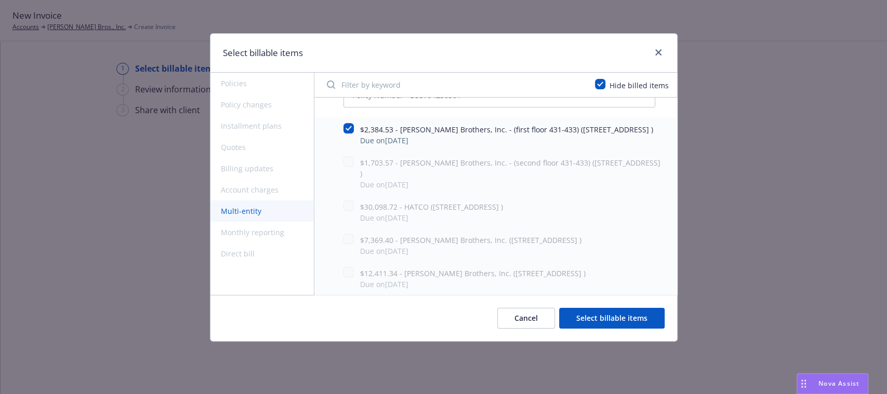
click at [622, 329] on div "Cancel Select billable items" at bounding box center [443, 318] width 467 height 46
click at [619, 323] on button "Select billable items" at bounding box center [611, 318] width 105 height 21
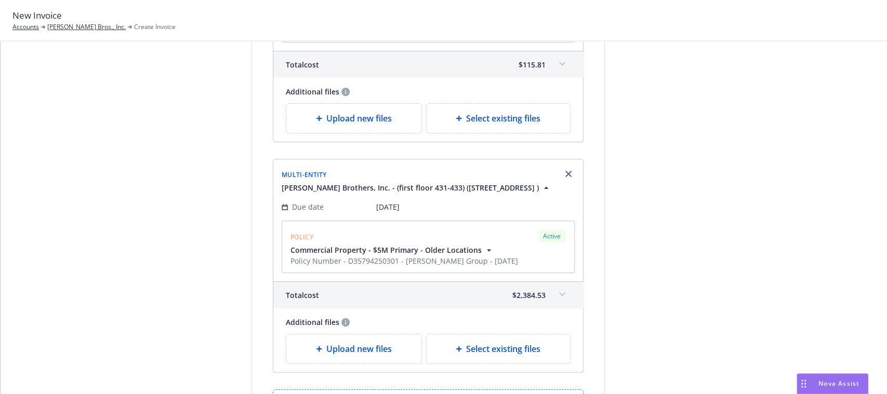
scroll to position [561, 0]
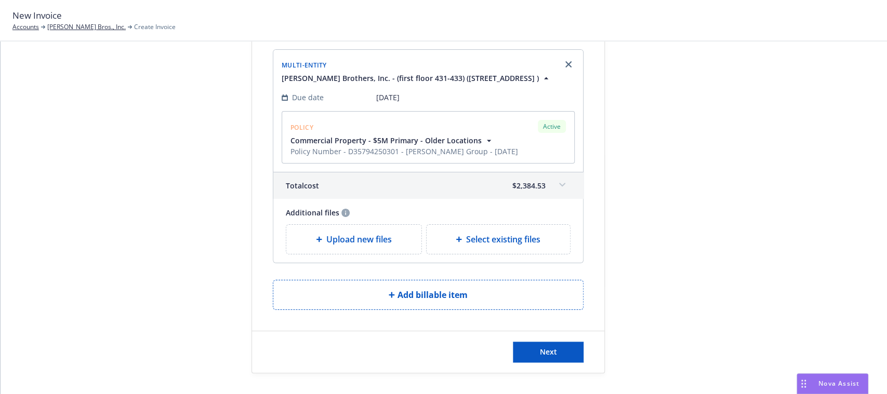
click at [544, 363] on div "Next" at bounding box center [428, 352] width 352 height 42
click at [544, 362] on button "Next" at bounding box center [548, 352] width 71 height 21
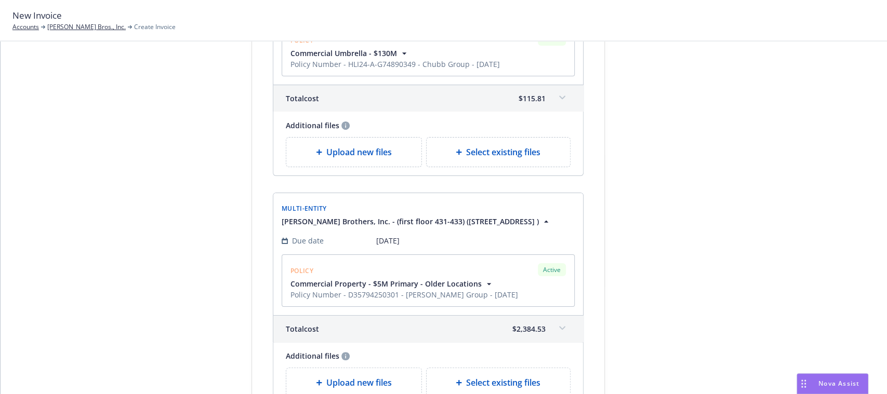
scroll to position [0, 0]
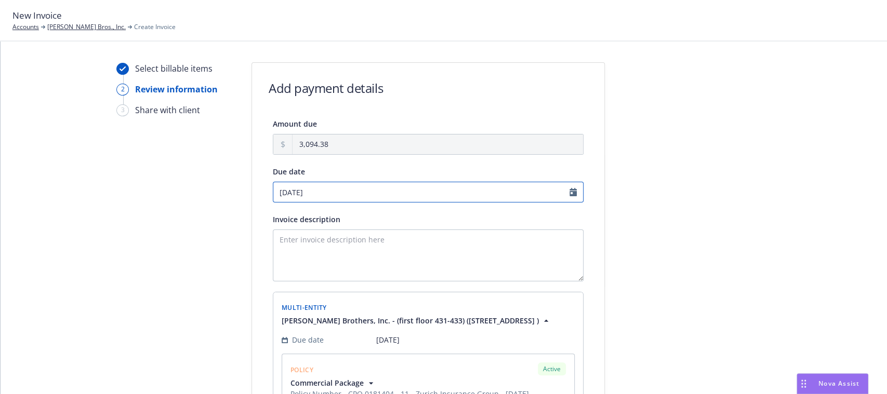
click at [320, 194] on input "[DATE]" at bounding box center [428, 192] width 311 height 21
select select "September"
select select "2025"
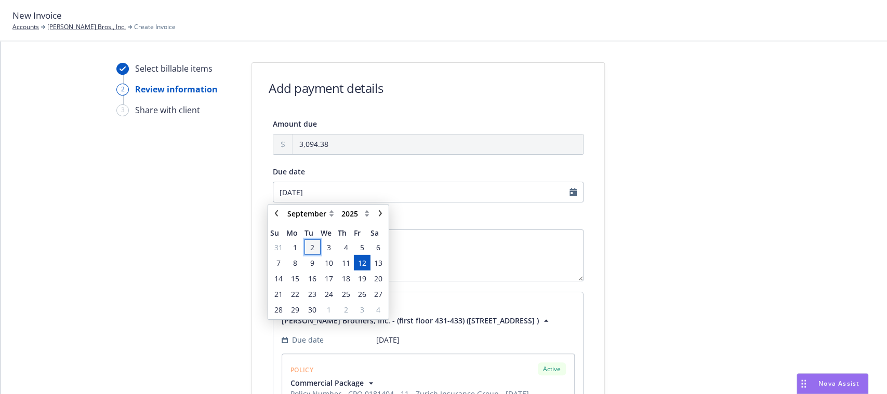
click at [307, 246] on span "2" at bounding box center [312, 247] width 14 height 13
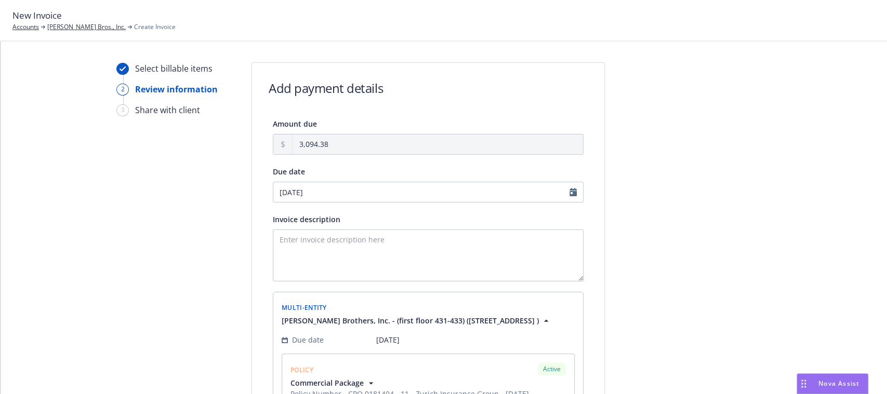
type input "09/02/2025"
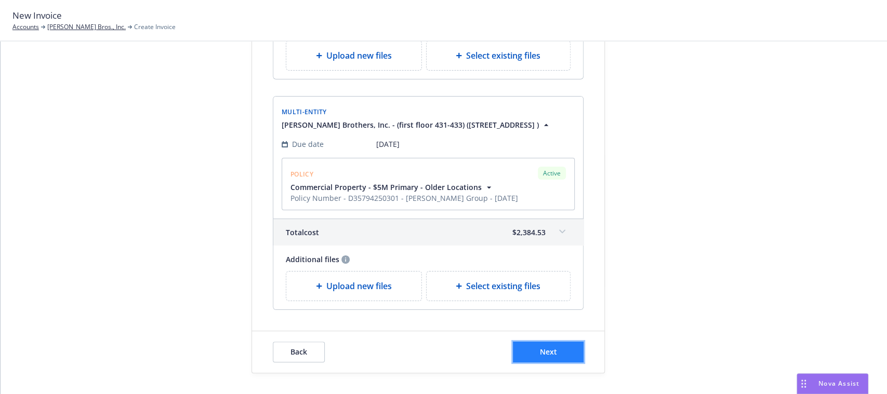
click at [540, 349] on span "Next" at bounding box center [548, 352] width 17 height 10
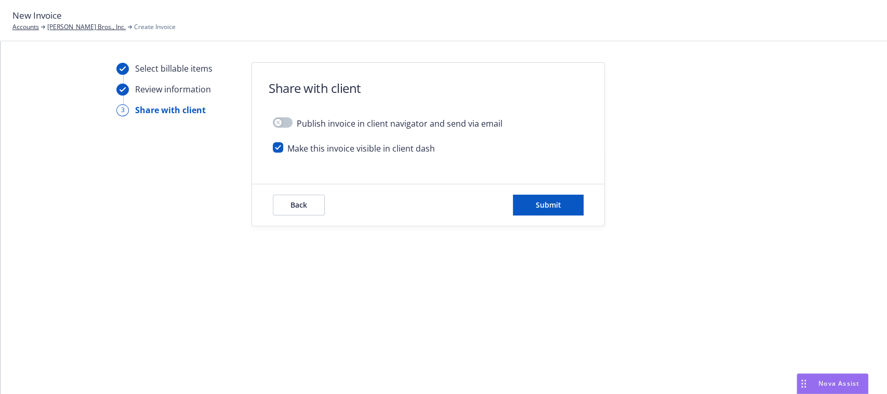
scroll to position [0, 0]
click at [278, 154] on div "Make this invoice visible in client dash" at bounding box center [428, 152] width 311 height 21
click at [276, 147] on input "checkbox" at bounding box center [278, 147] width 10 height 10
checkbox input "false"
click at [547, 204] on span "Submit" at bounding box center [548, 205] width 25 height 10
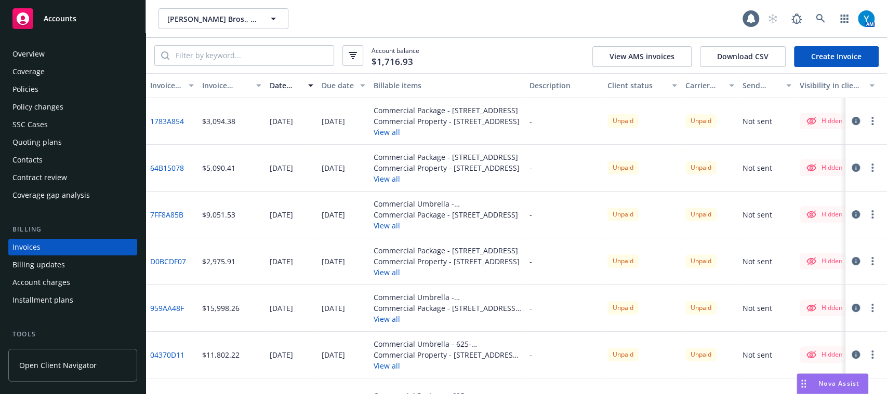
scroll to position [33, 0]
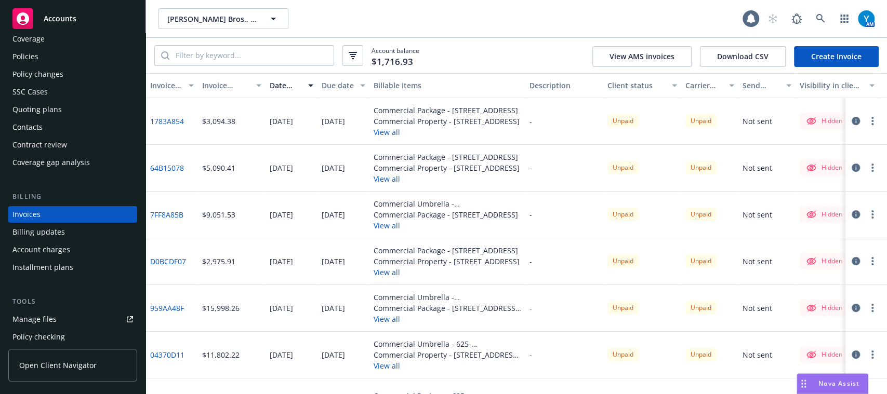
click at [830, 60] on link "Create Invoice" at bounding box center [836, 56] width 85 height 21
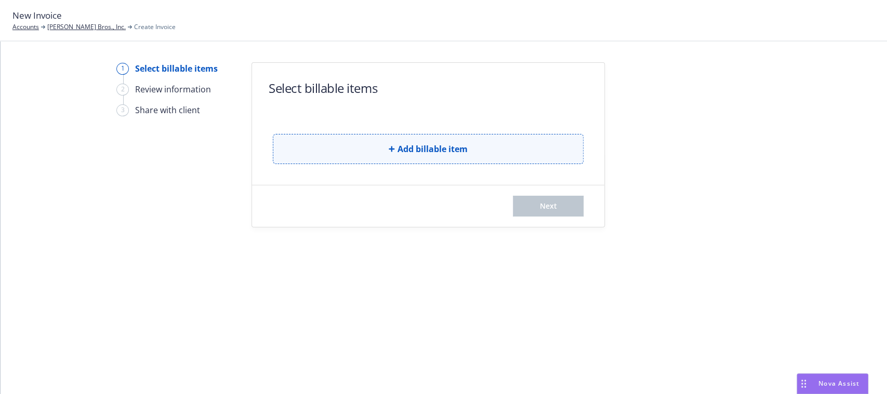
click at [350, 145] on button "Add billable item" at bounding box center [428, 149] width 311 height 30
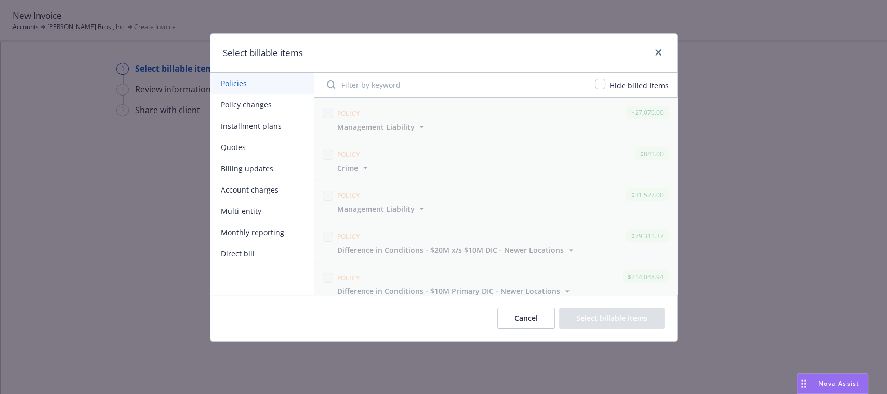
click at [250, 208] on button "Multi-entity" at bounding box center [261, 211] width 103 height 21
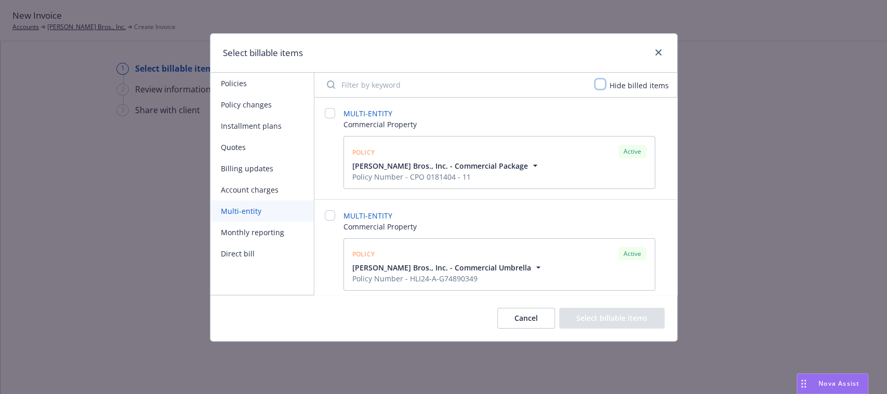
click at [601, 83] on input "checkbox" at bounding box center [600, 84] width 10 height 10
checkbox input "true"
click at [327, 114] on input "checkbox" at bounding box center [330, 113] width 10 height 10
checkbox input "false"
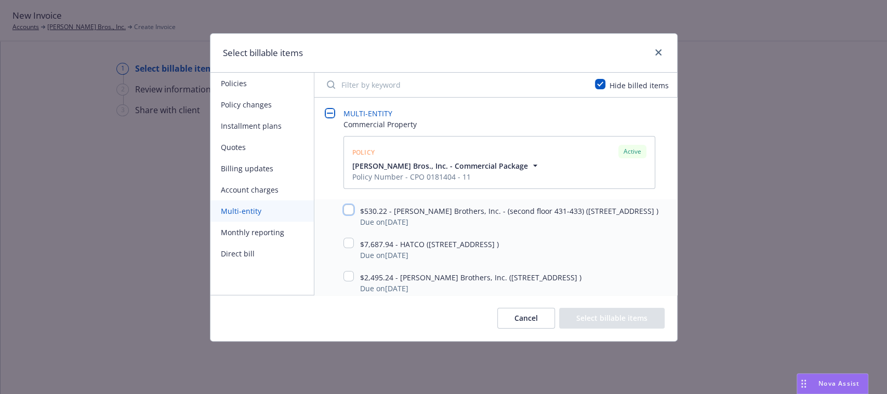
click at [347, 206] on input "checkbox" at bounding box center [348, 210] width 10 height 10
checkbox input "true"
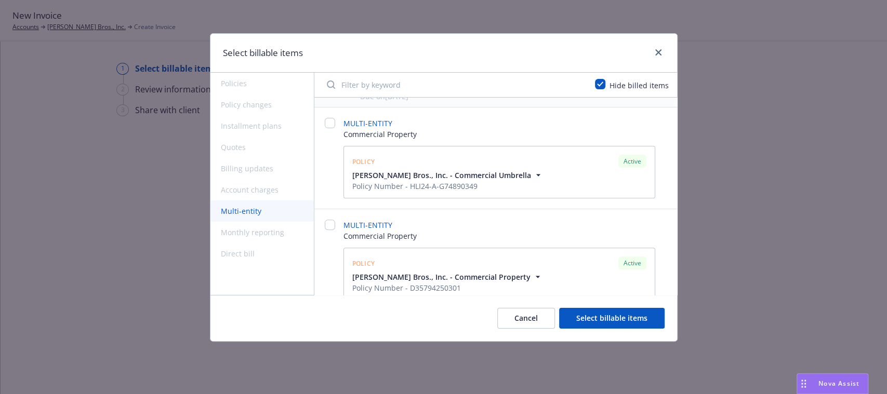
scroll to position [268, 0]
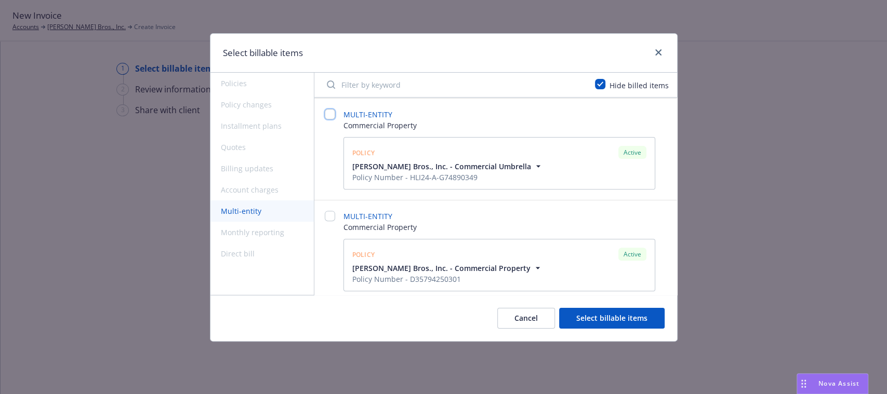
click at [330, 119] on input "checkbox" at bounding box center [330, 114] width 10 height 10
checkbox input "false"
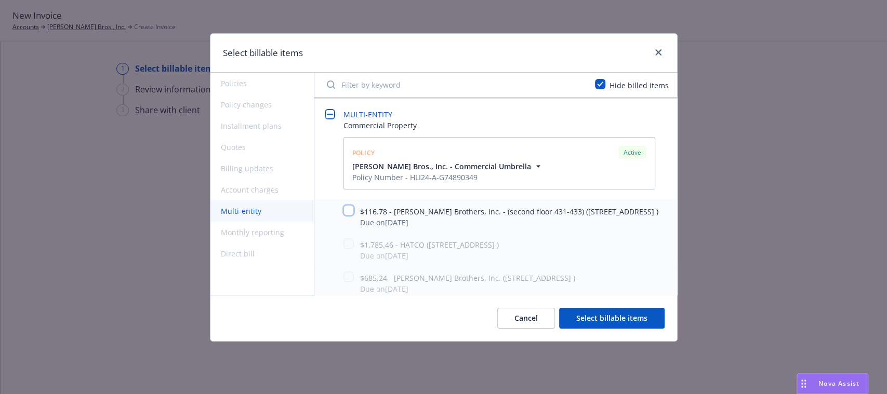
click at [348, 216] on input "checkbox" at bounding box center [348, 210] width 10 height 10
checkbox input "true"
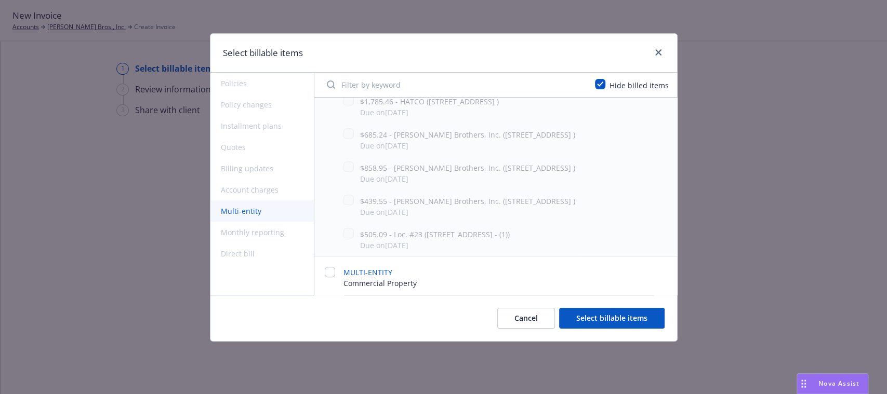
scroll to position [499, 0]
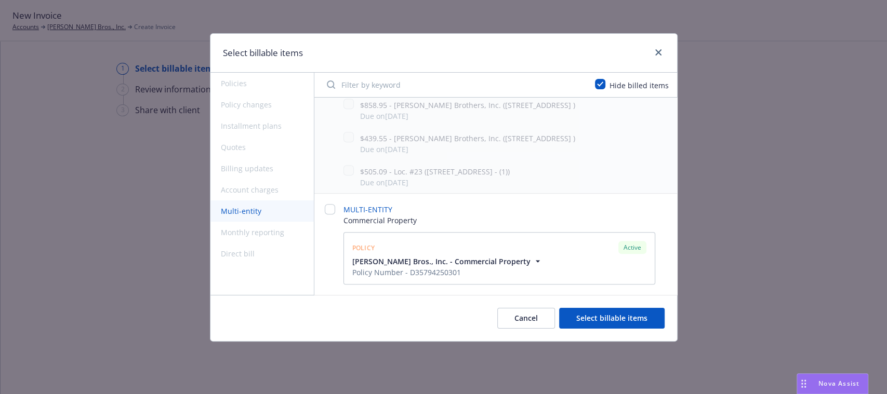
click at [334, 199] on div "MULTI-ENTITY Commercial Property Policy Active Thoits Bros., Inc. - Commercial …" at bounding box center [495, 244] width 363 height 101
click at [330, 208] on input "checkbox" at bounding box center [330, 209] width 10 height 10
checkbox input "false"
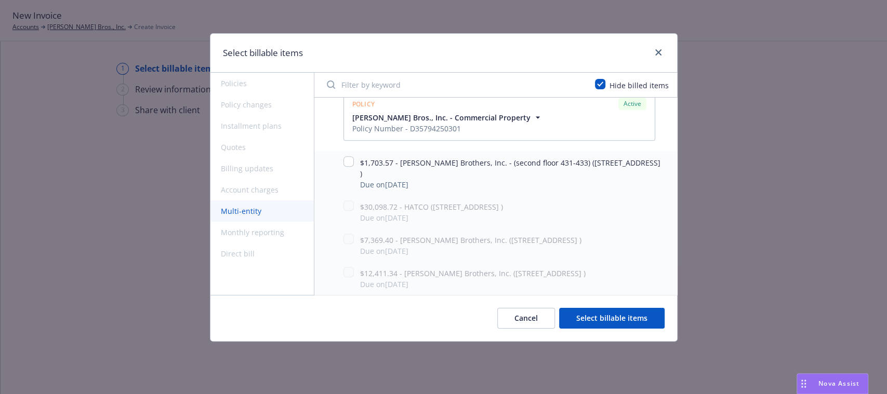
scroll to position [644, 0]
click at [344, 160] on input "checkbox" at bounding box center [348, 161] width 10 height 10
checkbox input "true"
click at [591, 316] on button "Select billable items" at bounding box center [611, 318] width 105 height 21
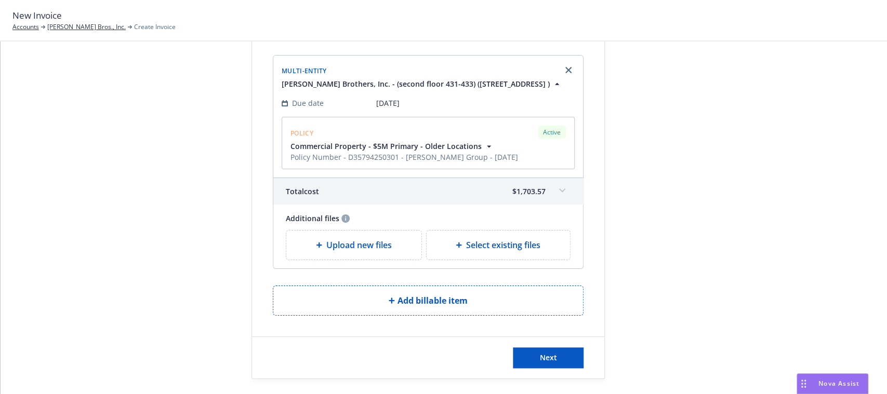
scroll to position [561, 0]
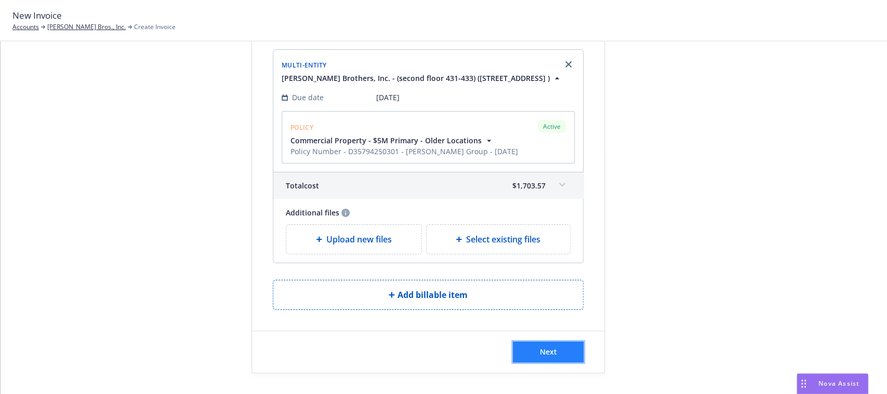
click at [543, 342] on button "Next" at bounding box center [548, 352] width 71 height 21
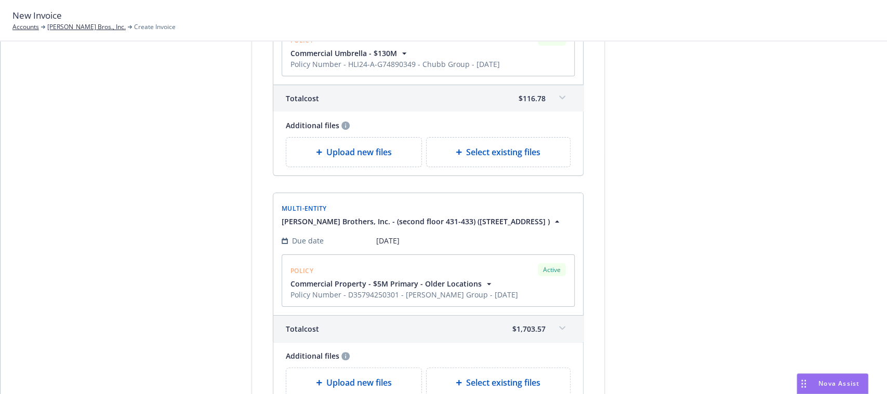
scroll to position [0, 0]
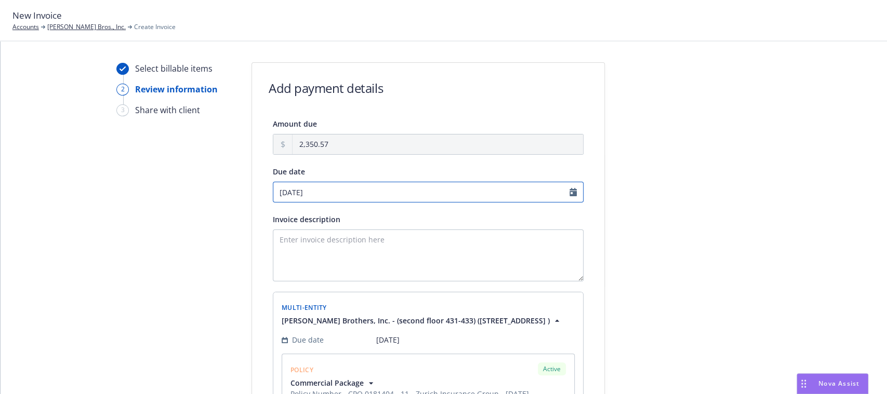
click at [331, 182] on input "[DATE]" at bounding box center [428, 192] width 311 height 21
select select "September"
select select "2025"
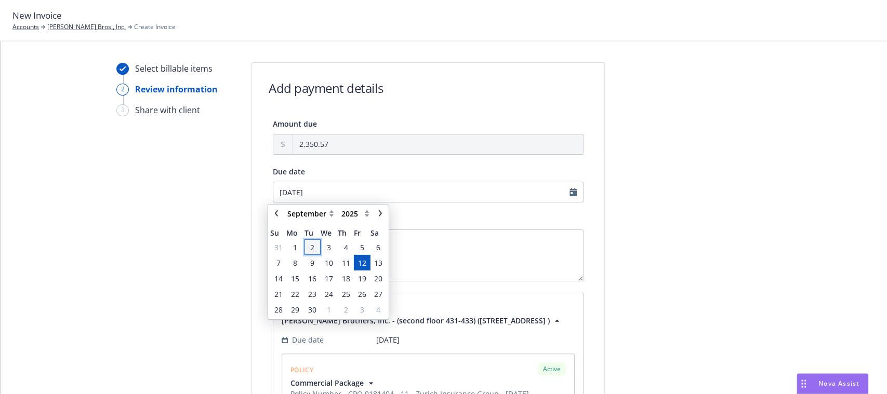
click at [311, 247] on span "2" at bounding box center [312, 247] width 4 height 11
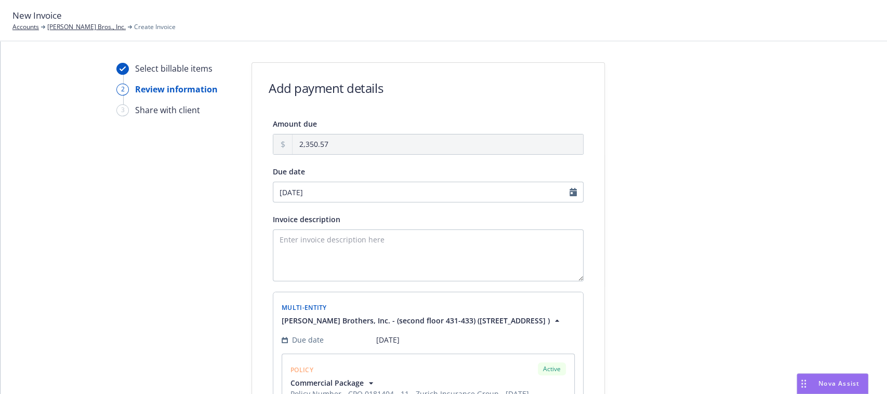
type input "[DATE]"
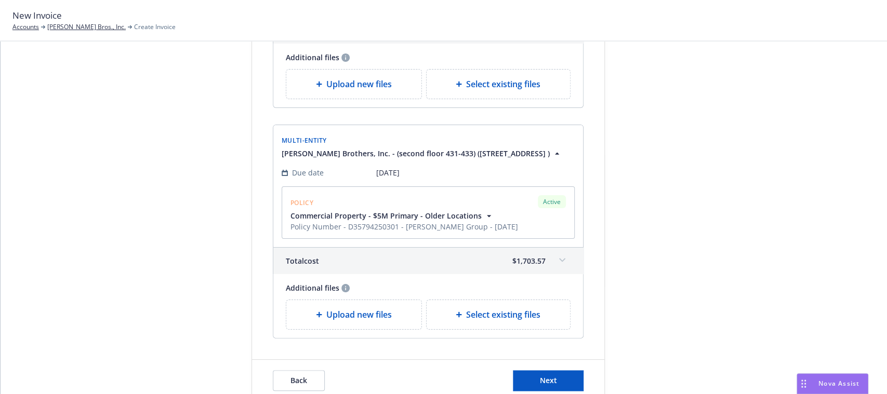
scroll to position [688, 0]
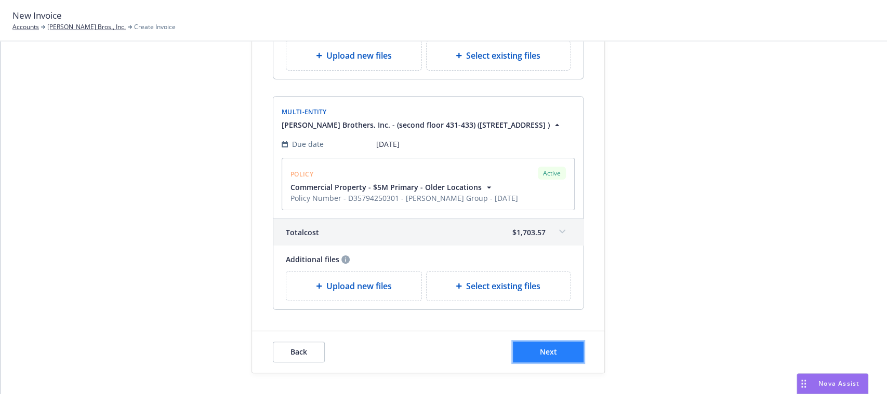
click at [543, 353] on span "Next" at bounding box center [548, 352] width 17 height 10
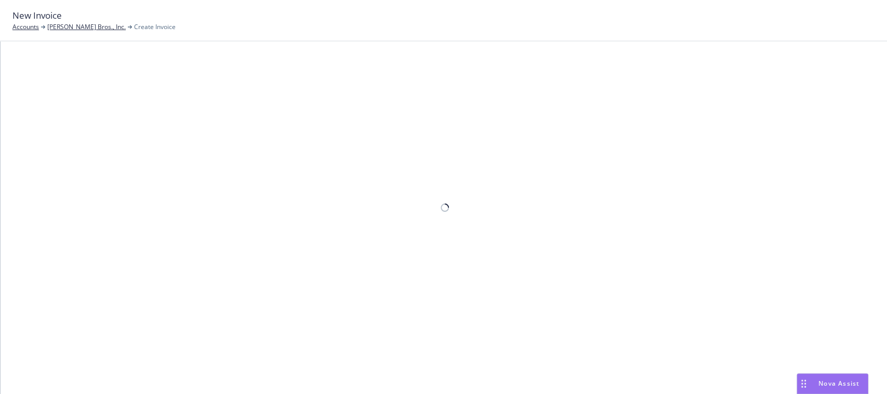
scroll to position [0, 0]
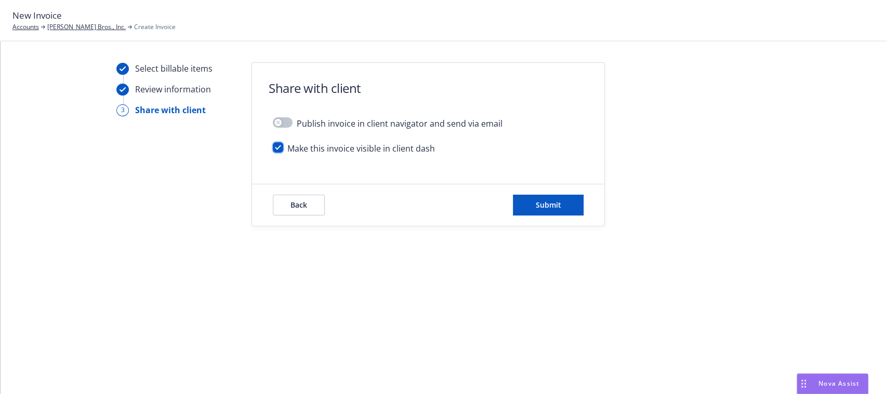
click at [275, 148] on input "checkbox" at bounding box center [278, 147] width 10 height 10
checkbox input "false"
click at [558, 213] on button "Submit" at bounding box center [548, 205] width 71 height 21
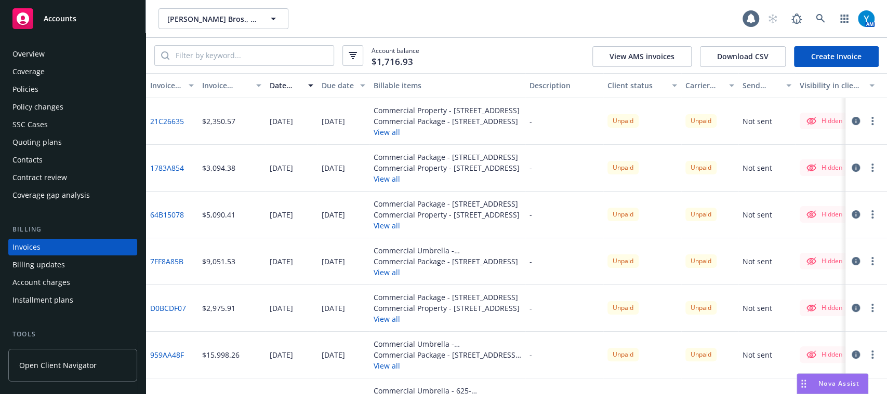
scroll to position [33, 0]
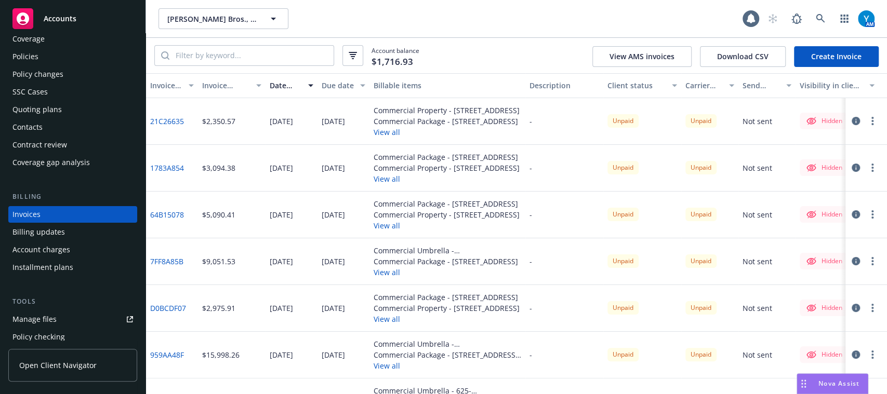
click at [829, 50] on link "Create Invoice" at bounding box center [836, 56] width 85 height 21
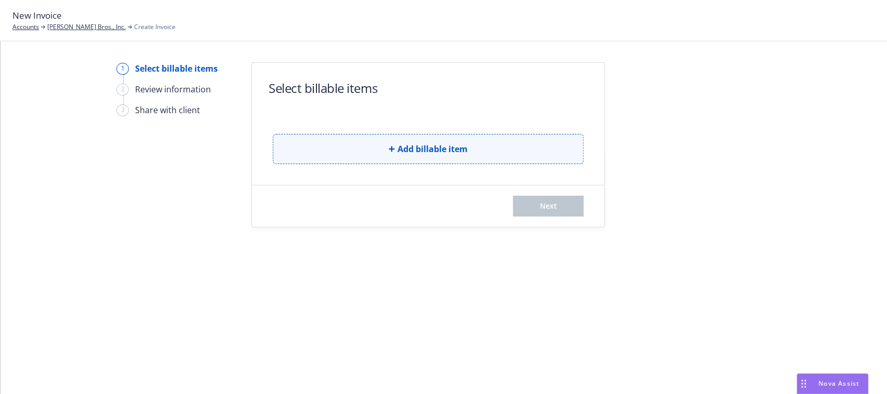
click at [416, 163] on button "Add billable item" at bounding box center [428, 149] width 311 height 30
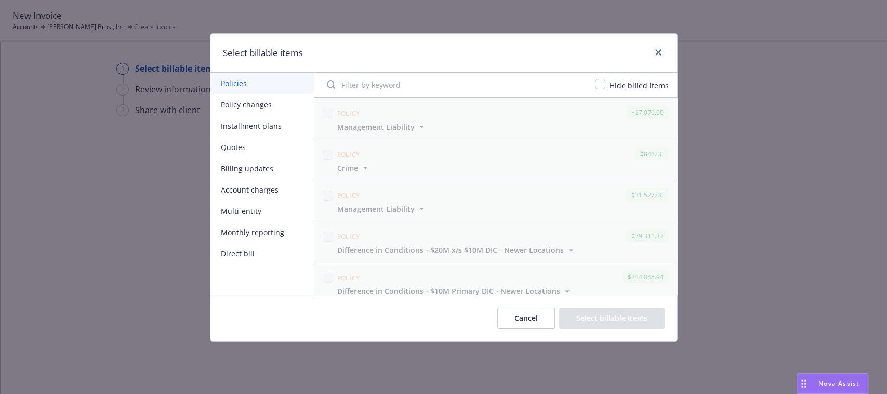
click at [250, 214] on button "Multi-entity" at bounding box center [261, 211] width 103 height 21
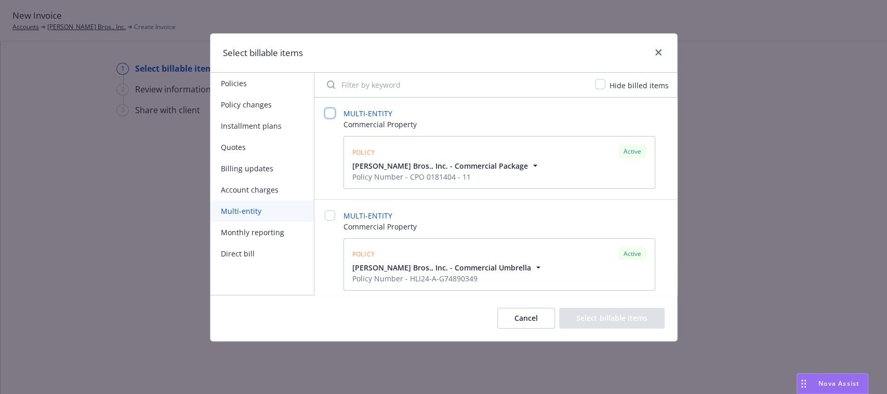
click at [330, 114] on input "checkbox" at bounding box center [330, 113] width 10 height 10
checkbox input "false"
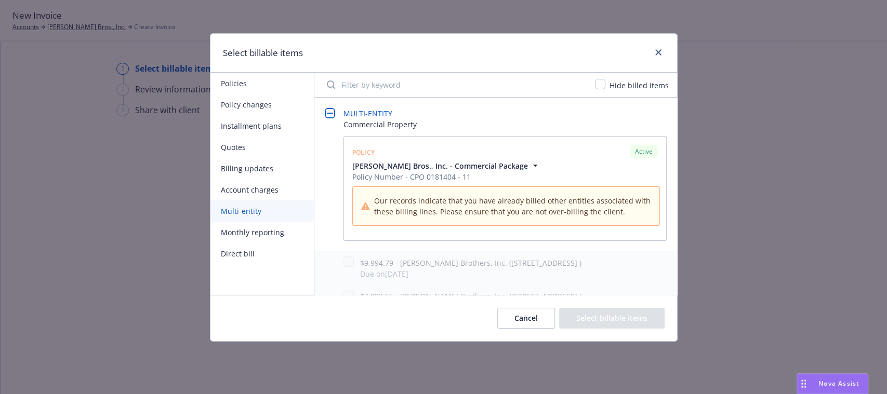
click at [598, 78] on div "Hide billed items" at bounding box center [495, 85] width 363 height 25
click at [605, 85] on input "checkbox" at bounding box center [600, 84] width 10 height 10
checkbox input "true"
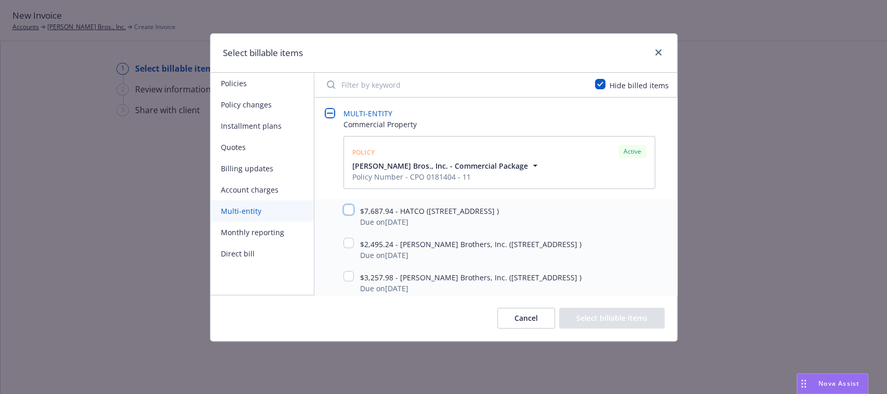
click at [345, 208] on input "checkbox" at bounding box center [348, 210] width 10 height 10
checkbox input "true"
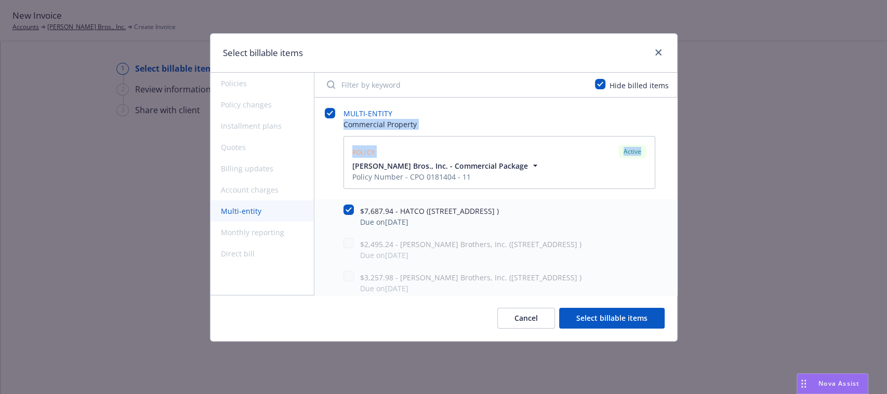
drag, startPoint x: 665, startPoint y: 151, endPoint x: 685, endPoint y: 117, distance: 38.4
click at [685, 117] on div "Select billable items Policies Policy changes Installment plans Quotes Billing …" at bounding box center [443, 197] width 887 height 394
click at [640, 108] on span "MULTI-ENTITY" at bounding box center [499, 113] width 312 height 11
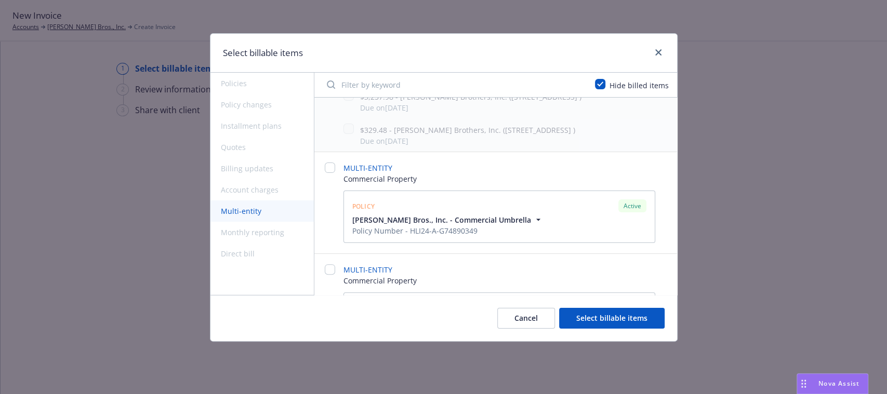
scroll to position [183, 0]
click at [331, 166] on input "checkbox" at bounding box center [330, 166] width 10 height 10
checkbox input "false"
click at [348, 260] on input "checkbox" at bounding box center [348, 262] width 10 height 10
checkbox input "true"
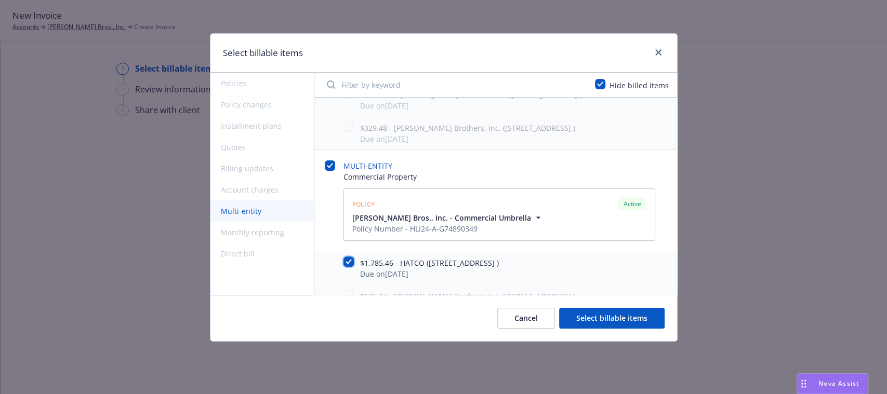
checkbox input "true"
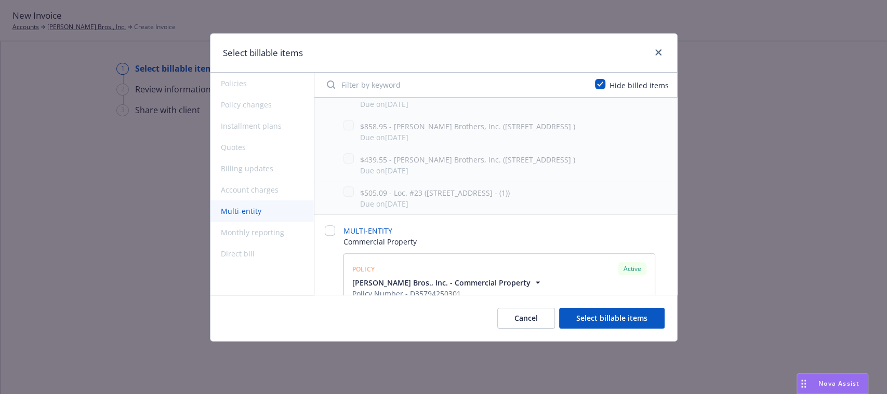
scroll to position [410, 0]
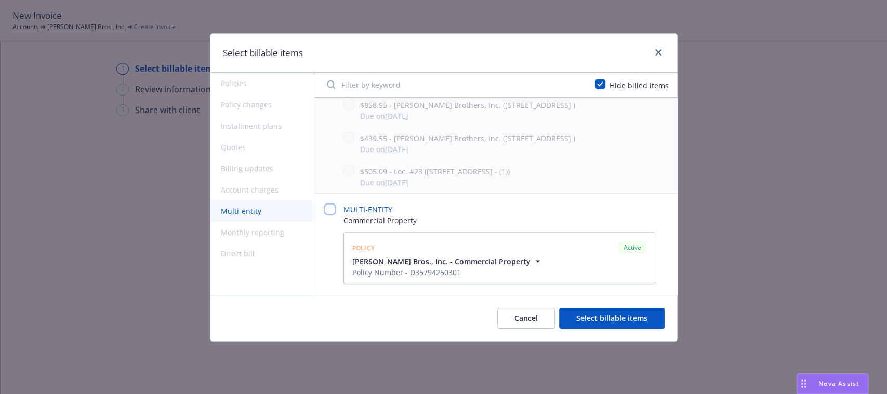
click at [328, 205] on input "checkbox" at bounding box center [330, 209] width 10 height 10
checkbox input "false"
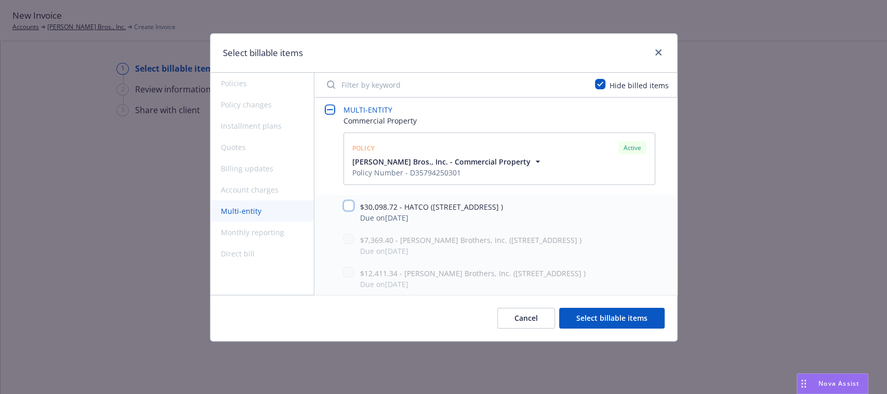
click at [349, 202] on input "checkbox" at bounding box center [348, 206] width 10 height 10
checkbox input "true"
click at [609, 321] on button "Select billable items" at bounding box center [611, 318] width 105 height 21
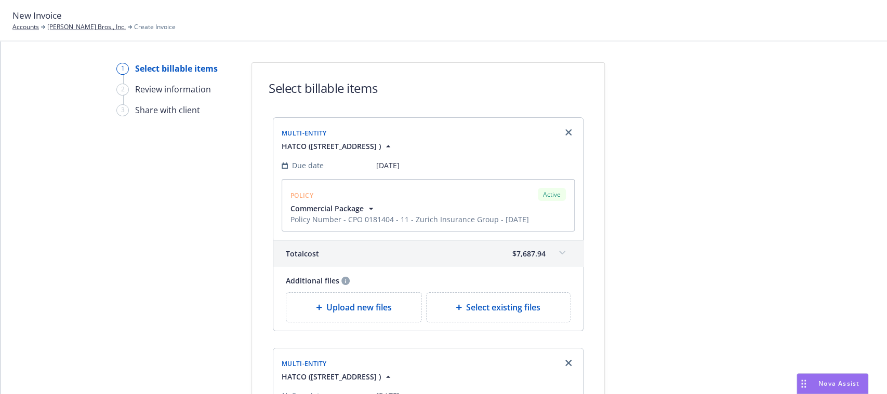
scroll to position [528, 0]
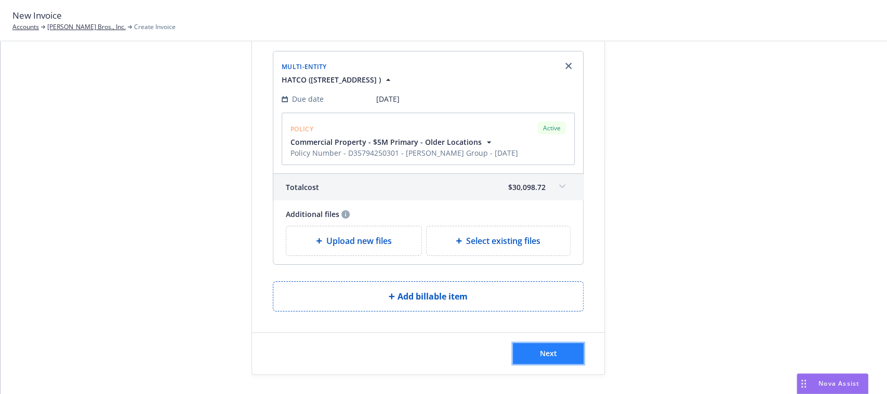
click at [549, 351] on span "Next" at bounding box center [548, 354] width 17 height 10
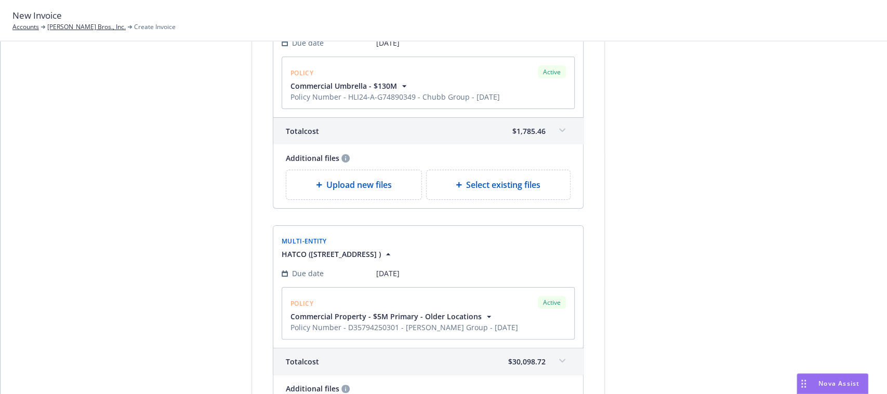
scroll to position [0, 0]
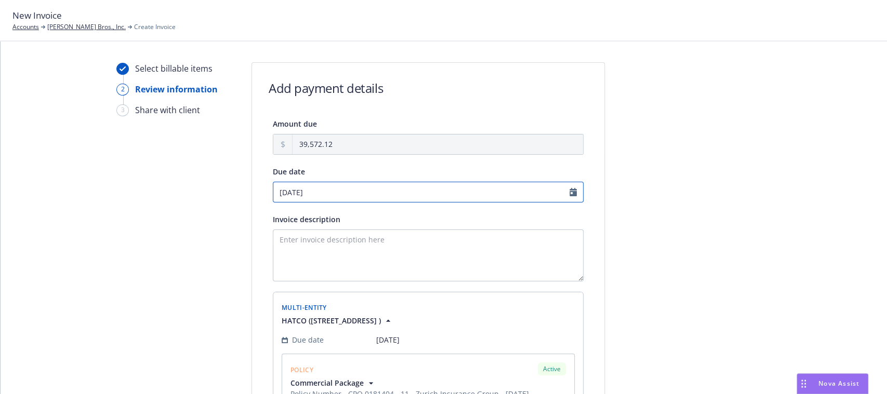
click at [496, 188] on input "09/12/2025" at bounding box center [428, 192] width 311 height 21
select select "September"
select select "2025"
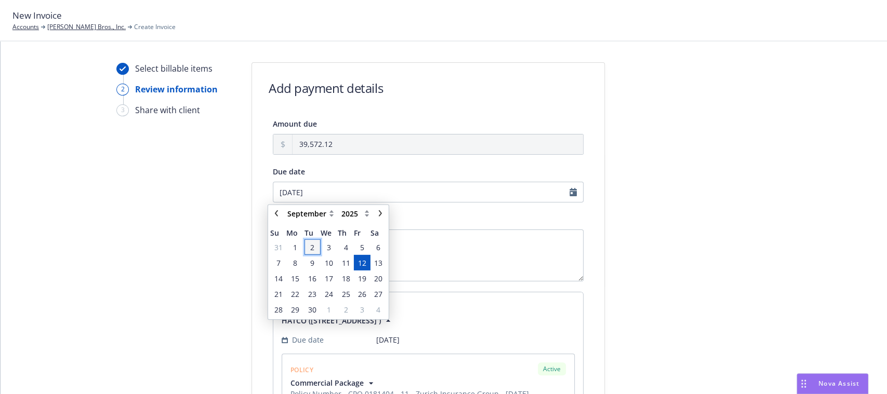
click at [306, 250] on span "2" at bounding box center [312, 247] width 14 height 13
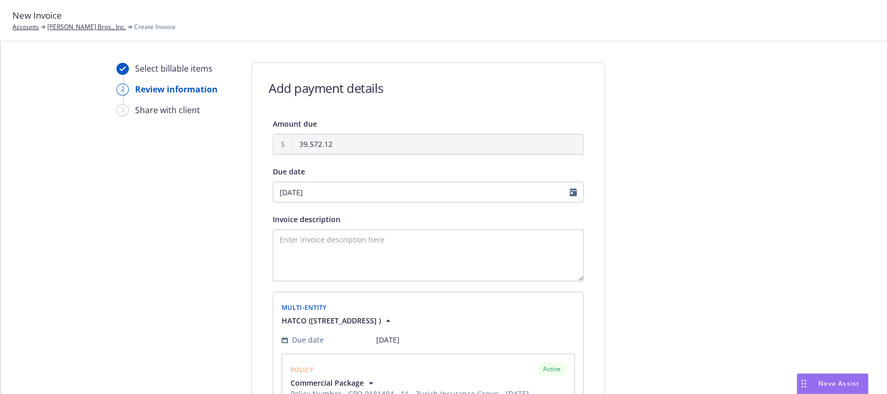
type input "[DATE]"
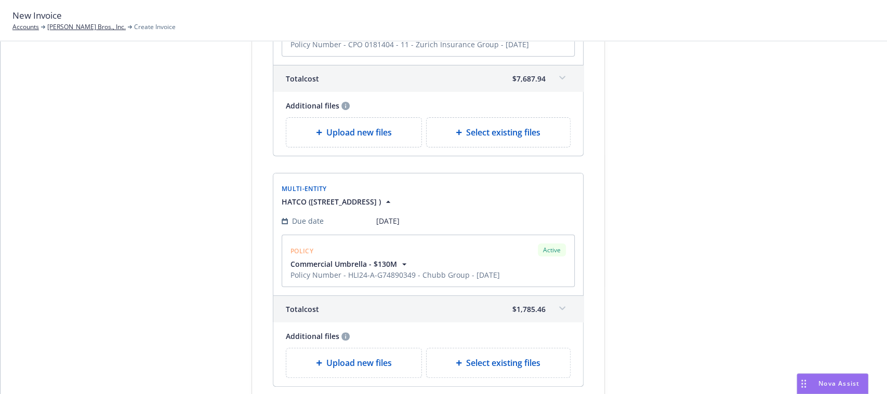
scroll to position [656, 0]
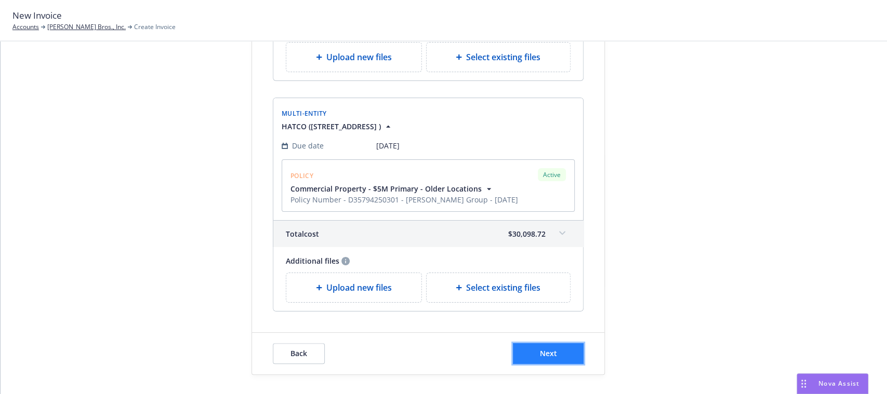
click at [563, 357] on button "Next" at bounding box center [548, 353] width 71 height 21
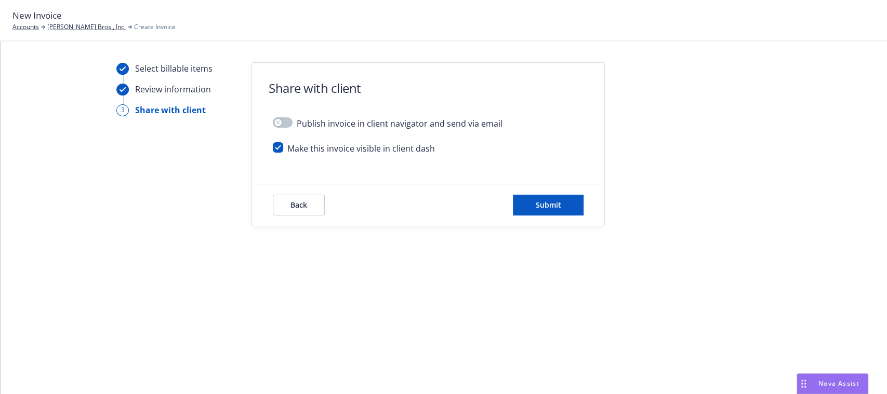
scroll to position [0, 0]
click at [273, 148] on input "checkbox" at bounding box center [278, 147] width 10 height 10
checkbox input "false"
click at [552, 203] on span "Submit" at bounding box center [548, 205] width 25 height 10
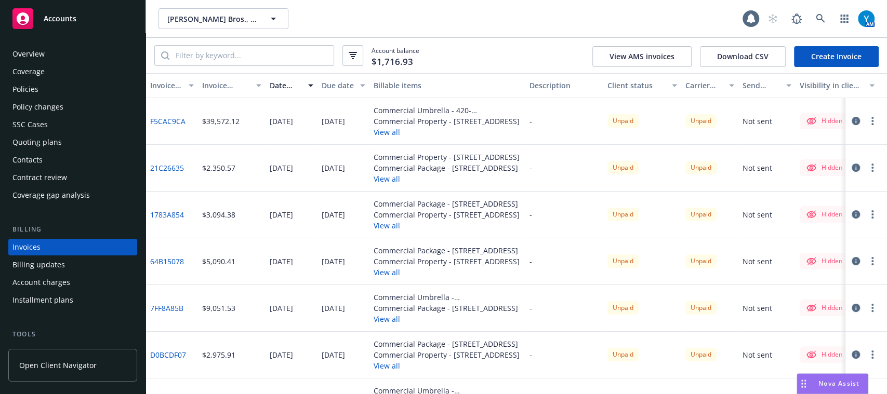
click at [838, 56] on link "Create Invoice" at bounding box center [836, 56] width 85 height 21
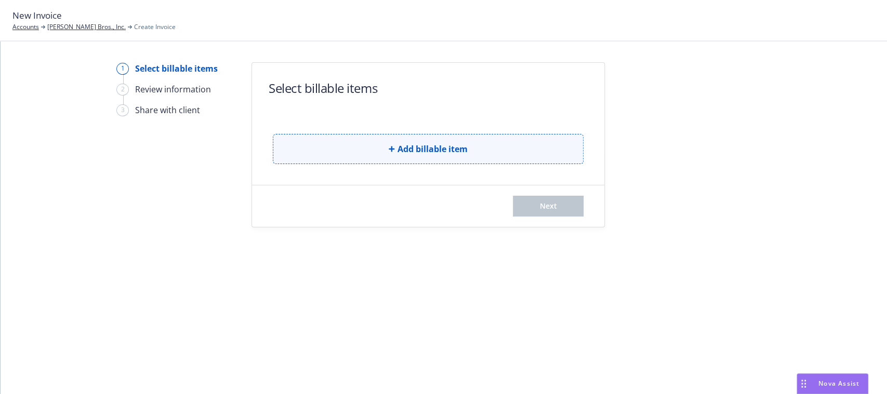
click at [496, 159] on button "Add billable item" at bounding box center [428, 149] width 311 height 30
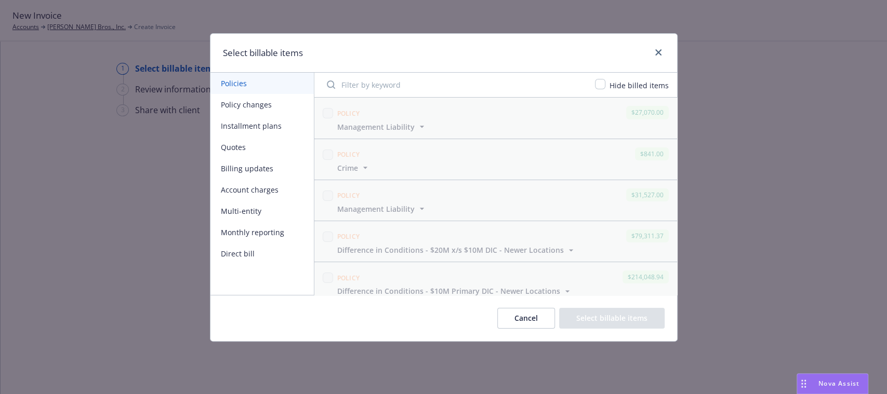
click at [247, 211] on button "Multi-entity" at bounding box center [261, 211] width 103 height 21
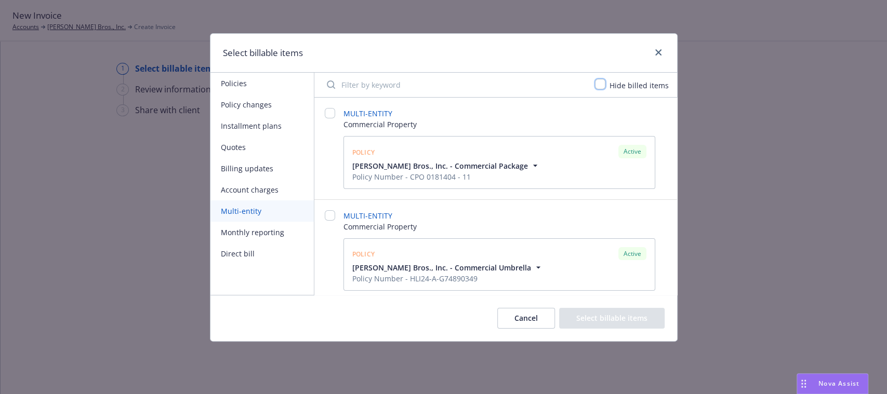
click at [603, 86] on input "checkbox" at bounding box center [600, 84] width 10 height 10
checkbox input "true"
click at [331, 108] on input "checkbox" at bounding box center [330, 113] width 10 height 10
checkbox input "false"
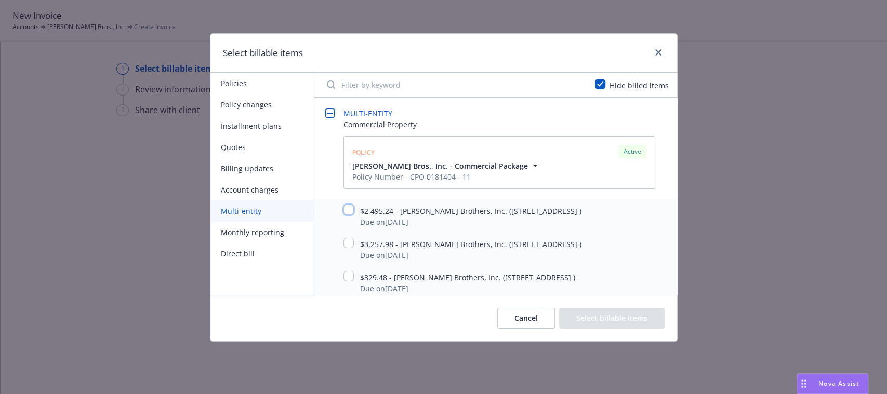
click at [347, 208] on input "checkbox" at bounding box center [348, 210] width 10 height 10
checkbox input "true"
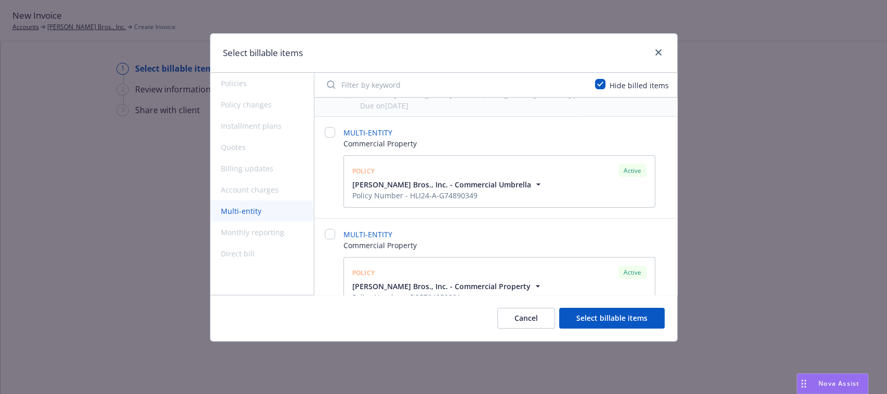
scroll to position [208, 0]
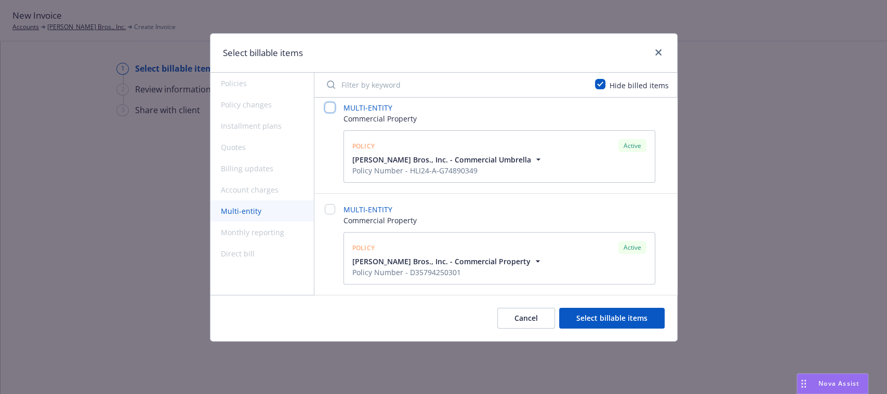
click at [330, 105] on input "checkbox" at bounding box center [330, 107] width 10 height 10
checkbox input "false"
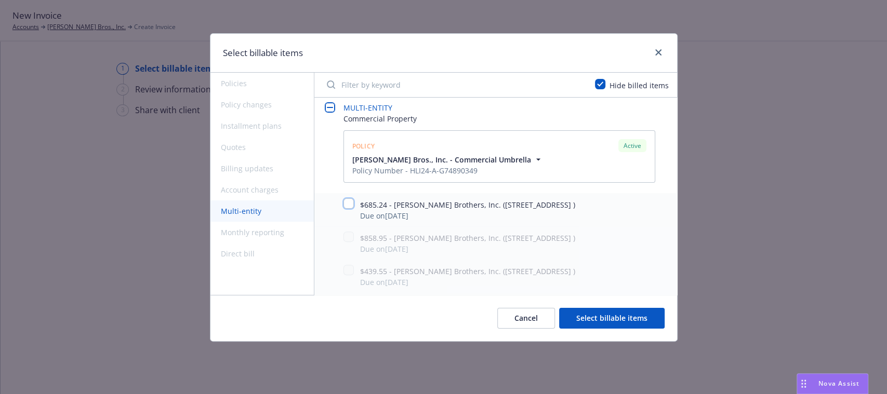
click at [350, 203] on input "checkbox" at bounding box center [348, 203] width 10 height 10
checkbox input "true"
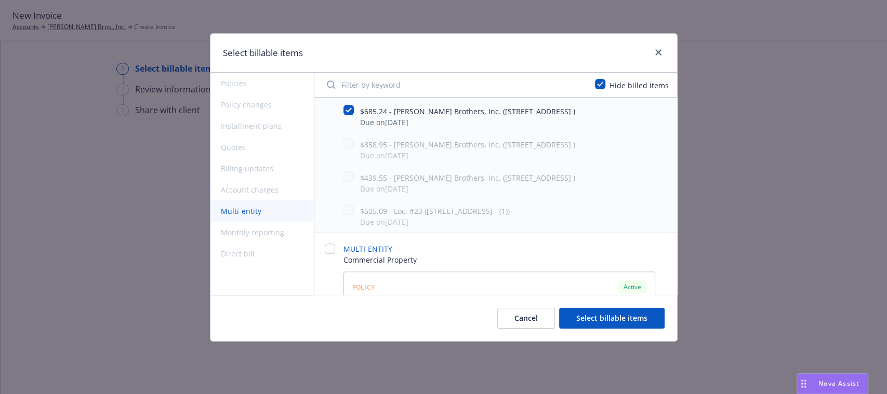
scroll to position [342, 0]
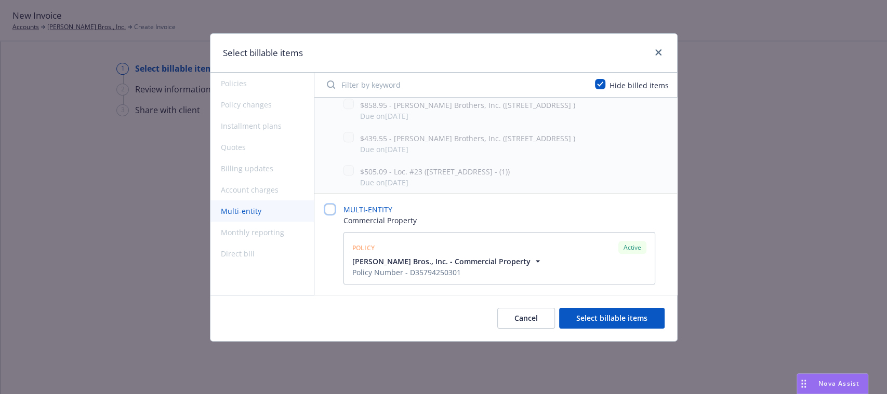
click at [325, 210] on input "checkbox" at bounding box center [330, 209] width 10 height 10
checkbox input "false"
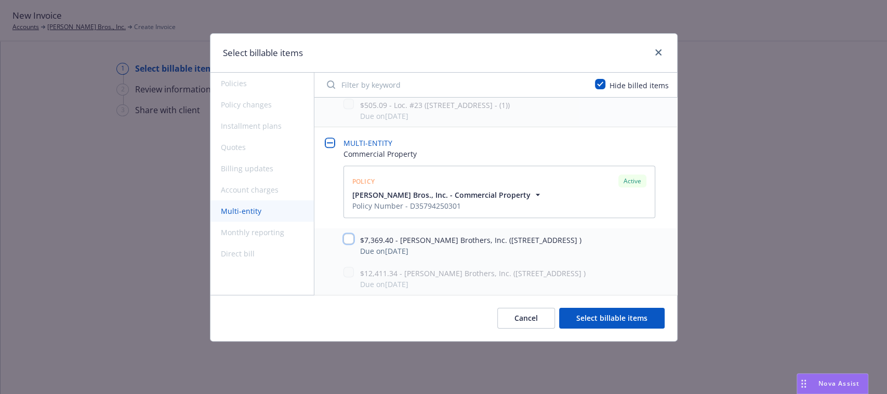
click at [347, 237] on input "checkbox" at bounding box center [348, 239] width 10 height 10
checkbox input "true"
click at [623, 314] on button "Select billable items" at bounding box center [611, 318] width 105 height 21
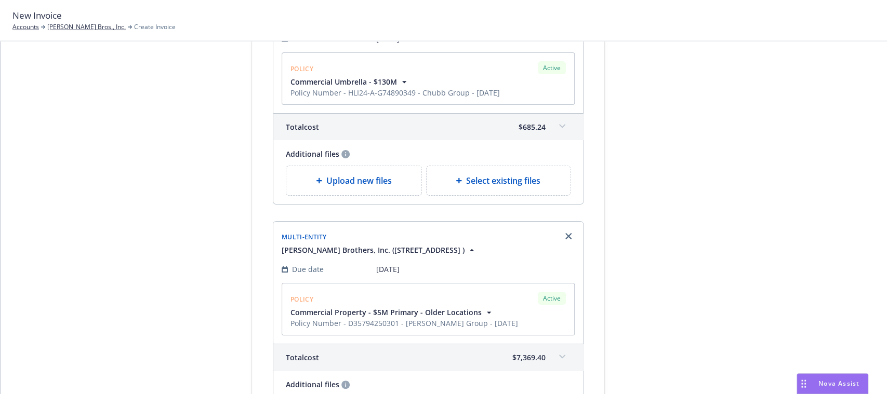
scroll to position [528, 0]
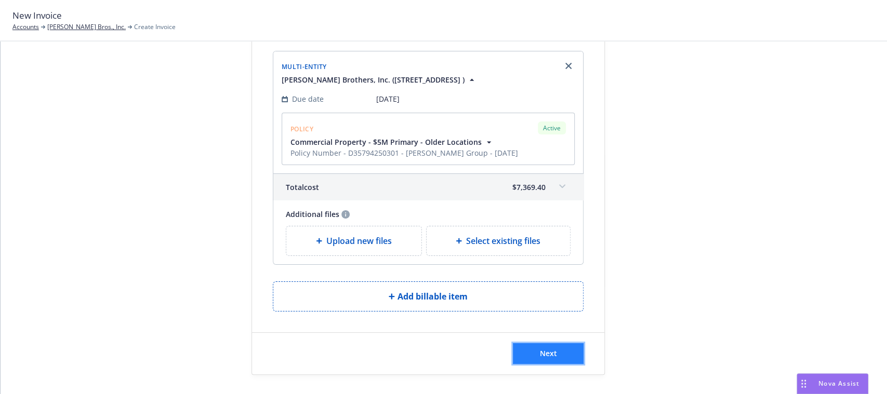
click at [531, 343] on button "Next" at bounding box center [548, 353] width 71 height 21
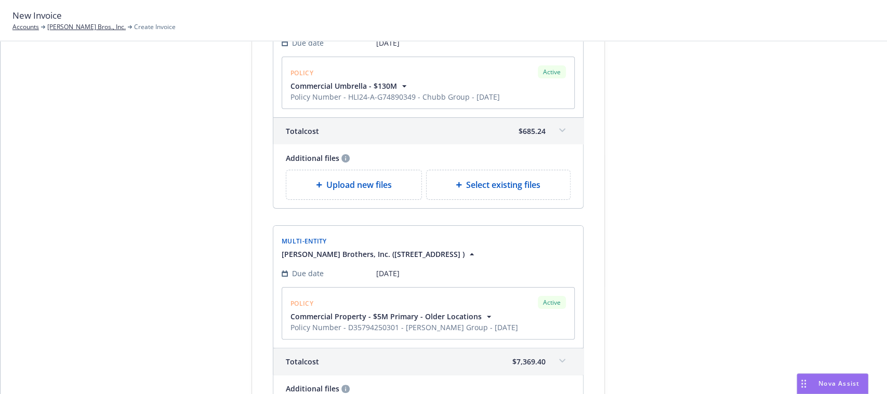
scroll to position [0, 0]
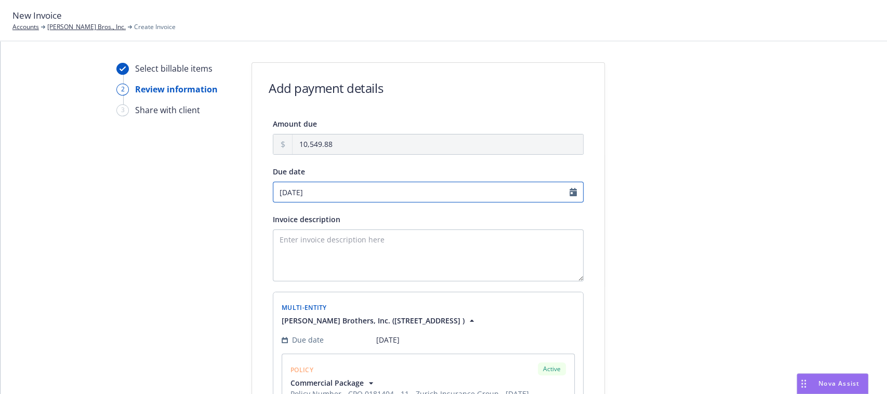
click at [335, 188] on input "[DATE]" at bounding box center [428, 192] width 311 height 21
select select "September"
select select "2025"
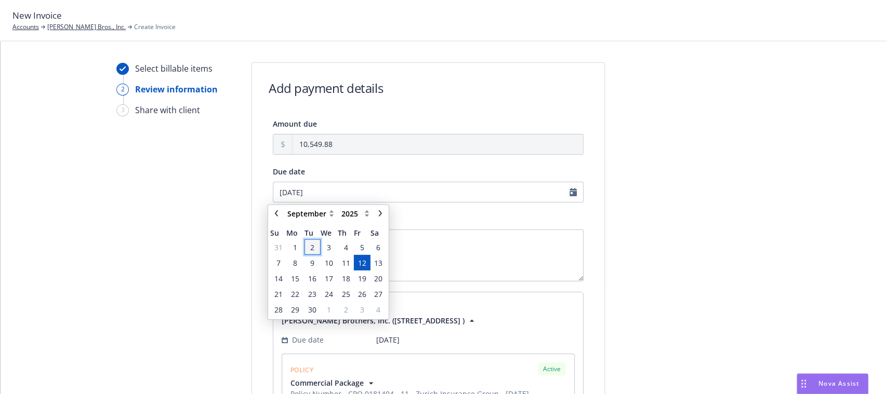
click at [307, 248] on span "2" at bounding box center [312, 247] width 14 height 13
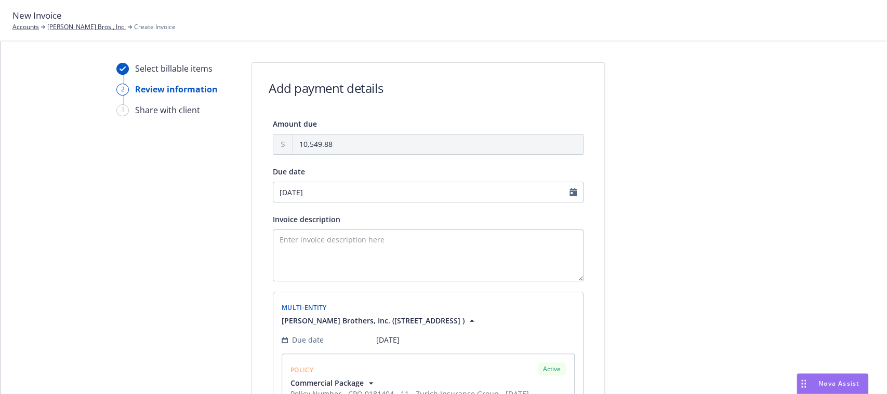
type input "[DATE]"
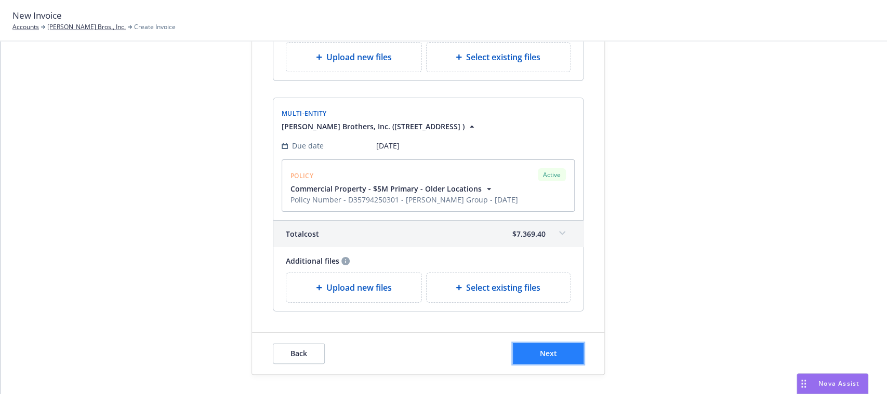
click at [543, 357] on button "Next" at bounding box center [548, 353] width 71 height 21
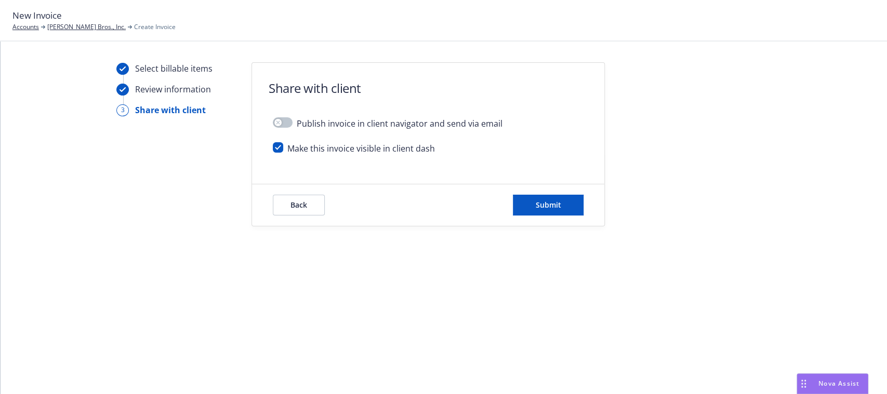
scroll to position [0, 0]
click at [278, 149] on input "checkbox" at bounding box center [278, 147] width 10 height 10
checkbox input "false"
click at [536, 204] on span "Submit" at bounding box center [548, 205] width 25 height 10
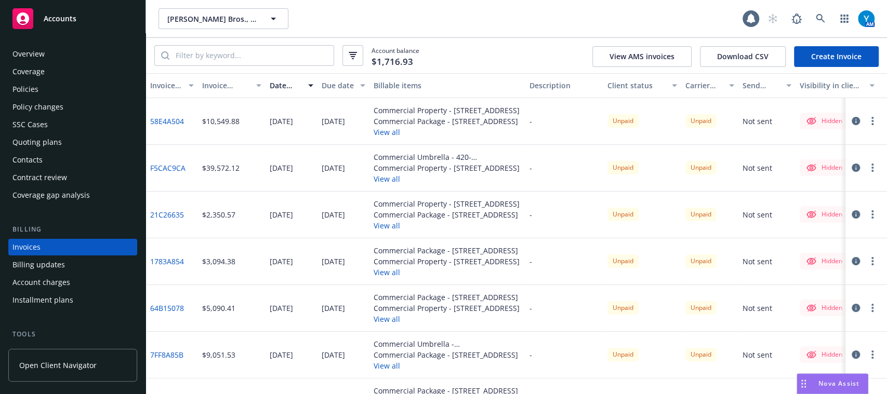
scroll to position [33, 0]
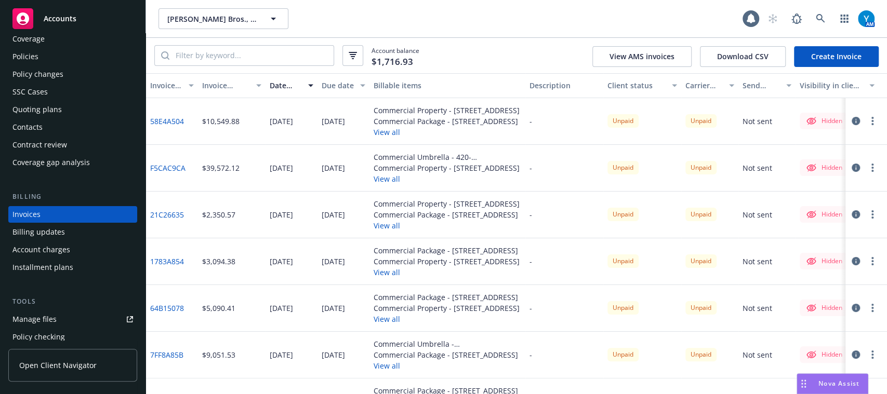
click at [853, 57] on link "Create Invoice" at bounding box center [836, 56] width 85 height 21
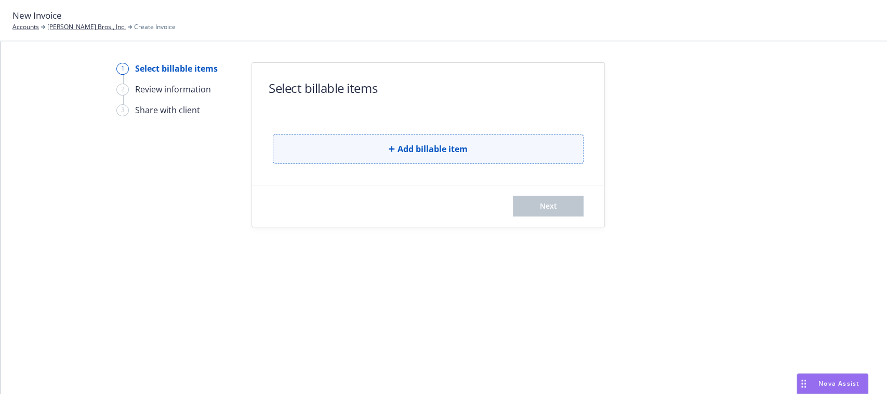
click at [403, 150] on span "Add billable item" at bounding box center [432, 149] width 70 height 12
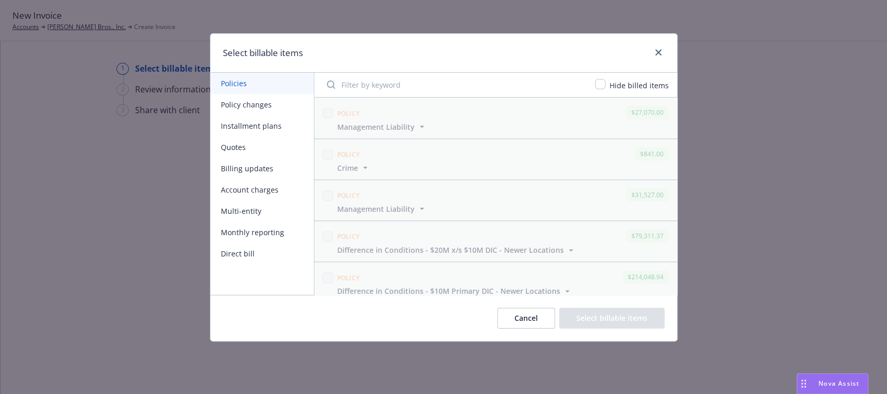
click at [252, 214] on button "Multi-entity" at bounding box center [261, 211] width 103 height 21
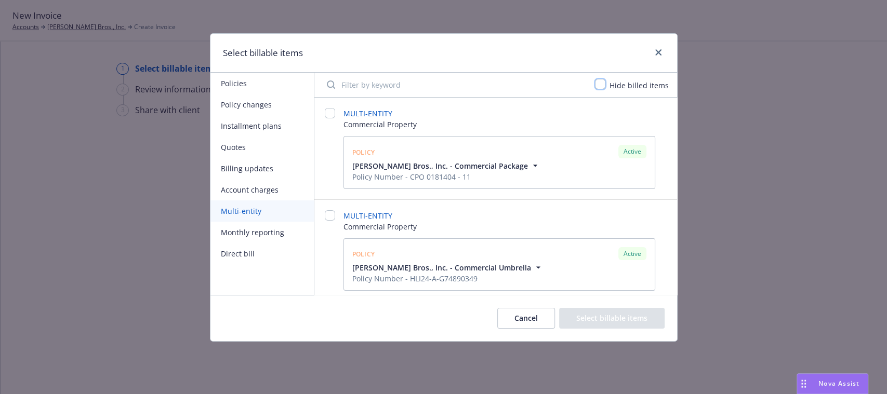
click at [604, 85] on input "checkbox" at bounding box center [600, 84] width 10 height 10
checkbox input "true"
click at [330, 114] on input "checkbox" at bounding box center [330, 113] width 10 height 10
checkbox input "false"
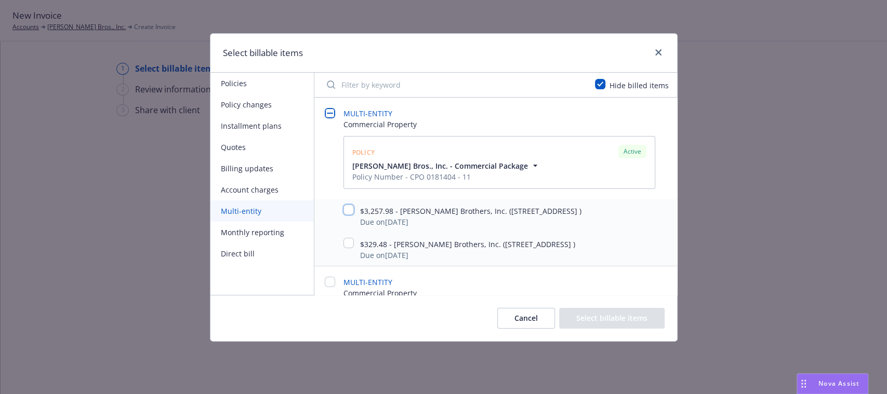
click at [351, 206] on input "checkbox" at bounding box center [348, 210] width 10 height 10
checkbox input "true"
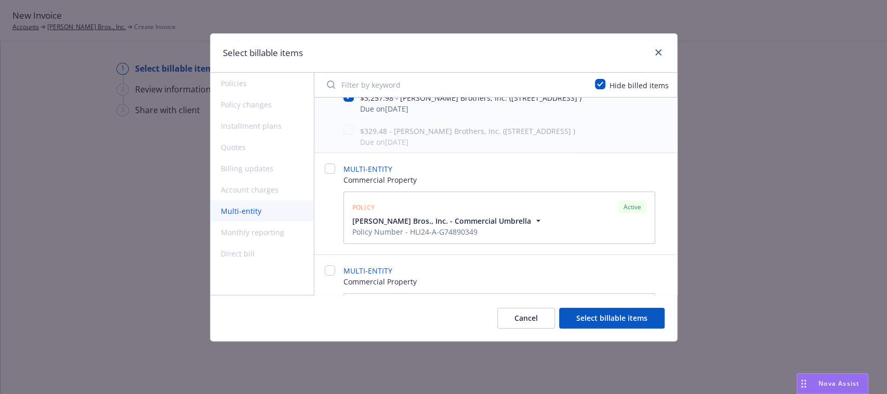
scroll to position [135, 0]
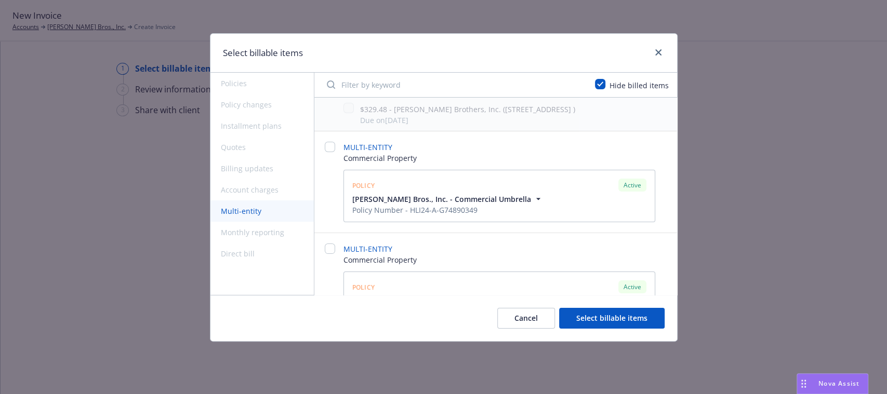
click at [331, 152] on div at bounding box center [330, 182] width 10 height 81
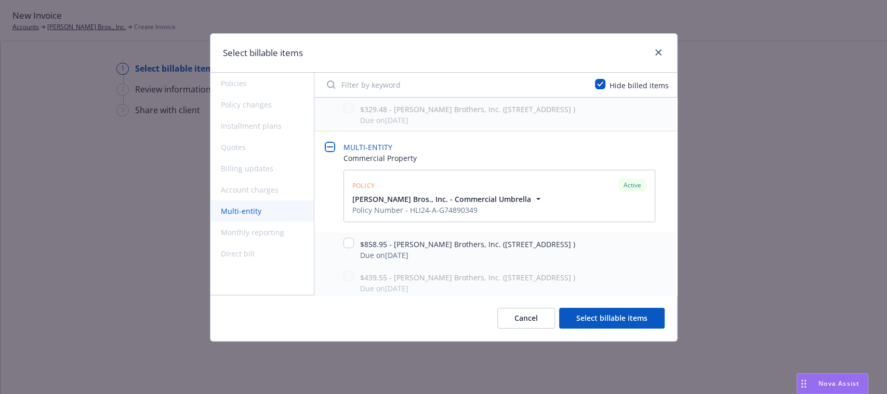
click at [355, 241] on div "$858.95 - Thoits Brothers, Inc. (526 Waverley St, Palo Alto, CA, 94301, USA ) D…" at bounding box center [505, 249] width 325 height 23
click at [344, 242] on input "checkbox" at bounding box center [348, 243] width 10 height 10
checkbox input "true"
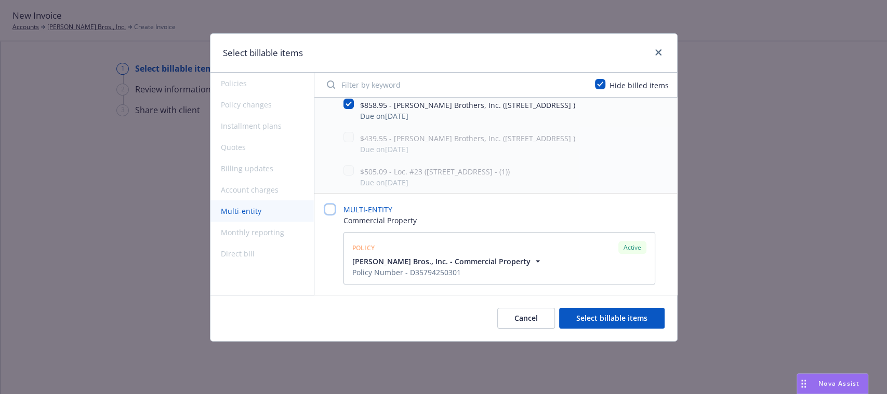
click at [326, 210] on input "checkbox" at bounding box center [330, 209] width 10 height 10
checkbox input "false"
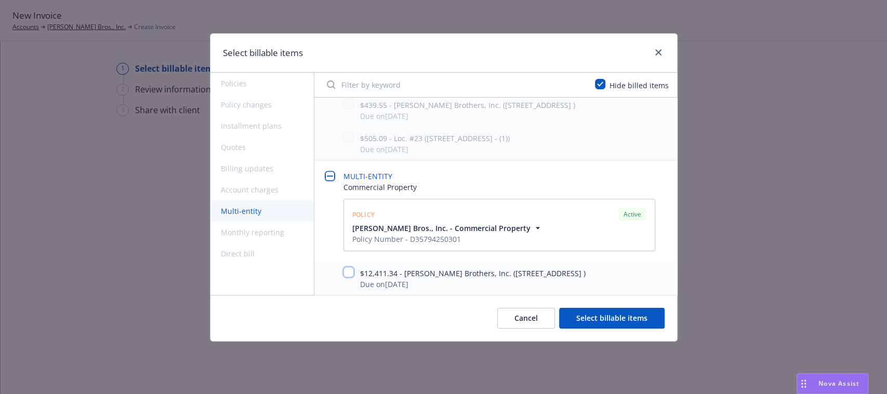
click at [348, 270] on input "checkbox" at bounding box center [348, 272] width 10 height 10
checkbox input "true"
click at [633, 313] on button "Select billable items" at bounding box center [611, 318] width 105 height 21
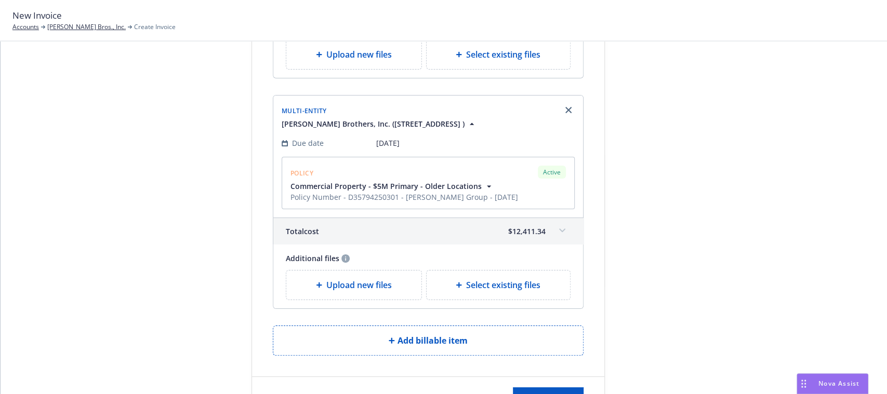
scroll to position [528, 0]
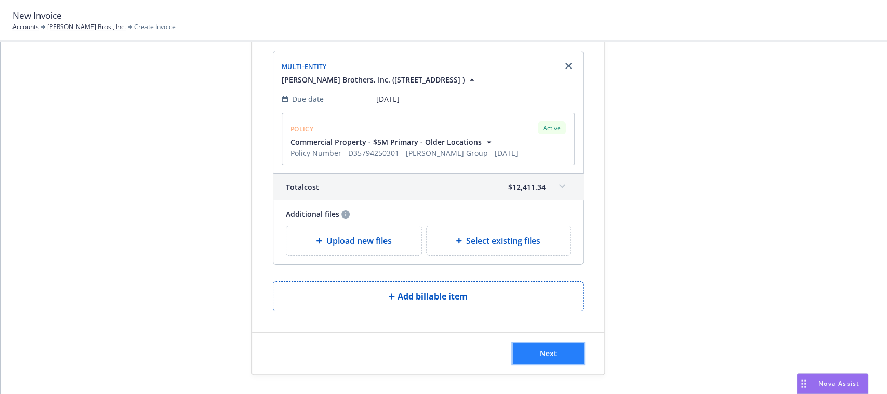
click at [541, 355] on span "Next" at bounding box center [548, 354] width 17 height 10
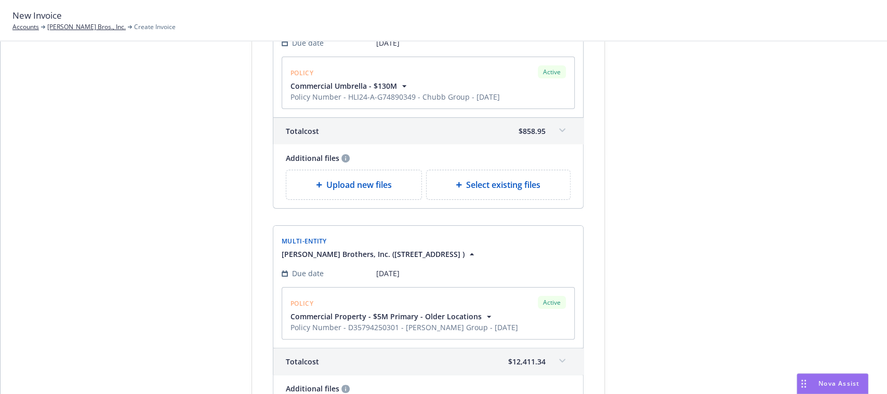
scroll to position [0, 0]
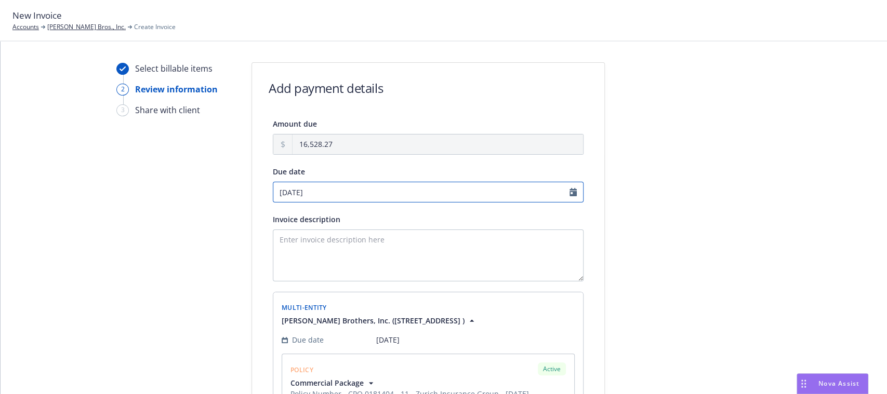
click at [565, 189] on input "09/12/2025" at bounding box center [428, 192] width 311 height 21
select select "September"
select select "2025"
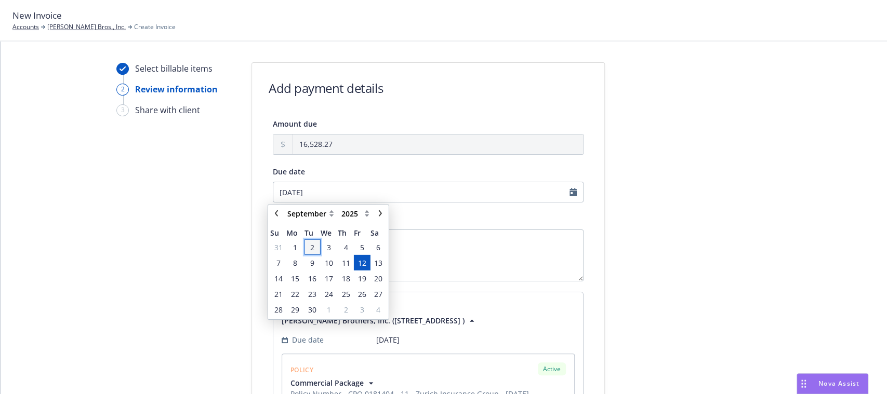
click at [312, 242] on span "2" at bounding box center [312, 247] width 4 height 11
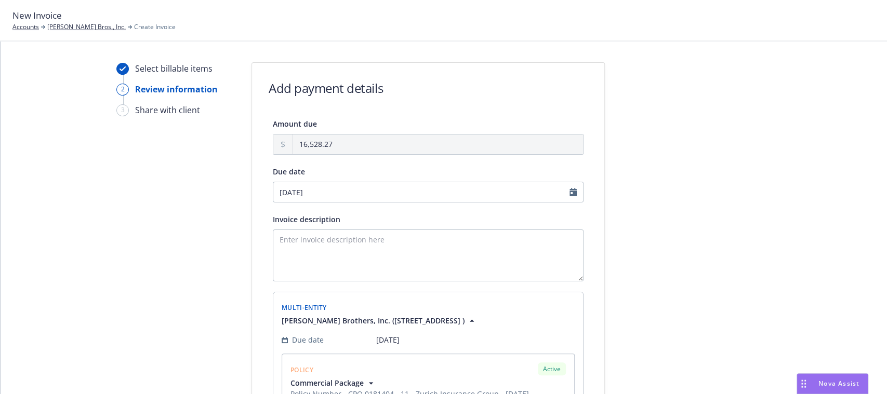
type input "[DATE]"
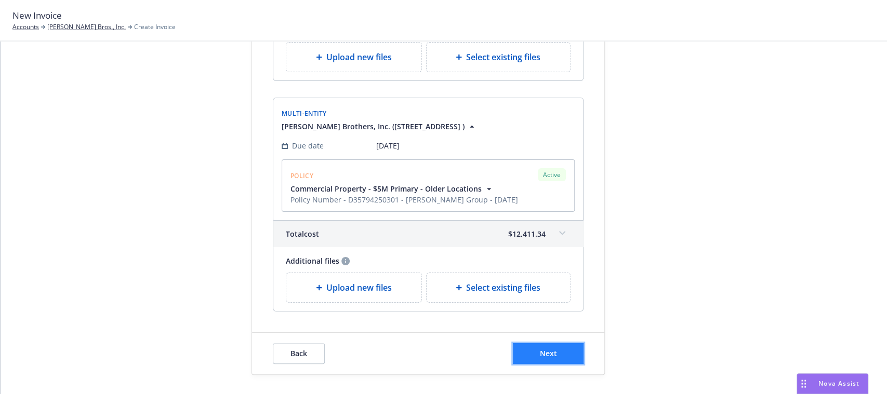
click at [533, 347] on button "Next" at bounding box center [548, 353] width 71 height 21
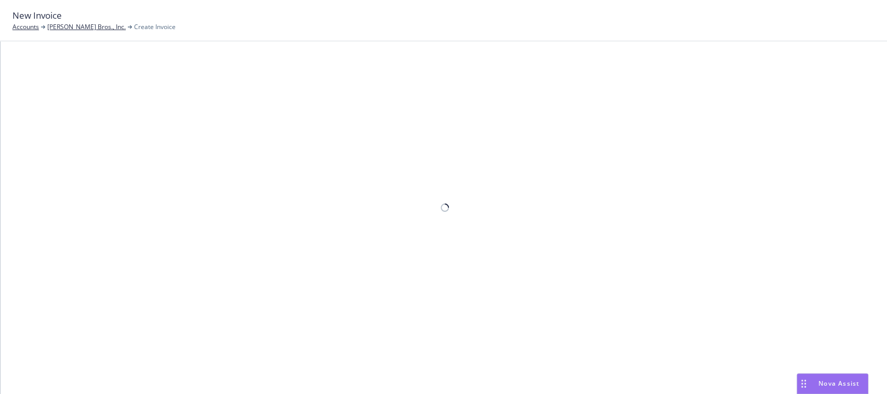
scroll to position [0, 0]
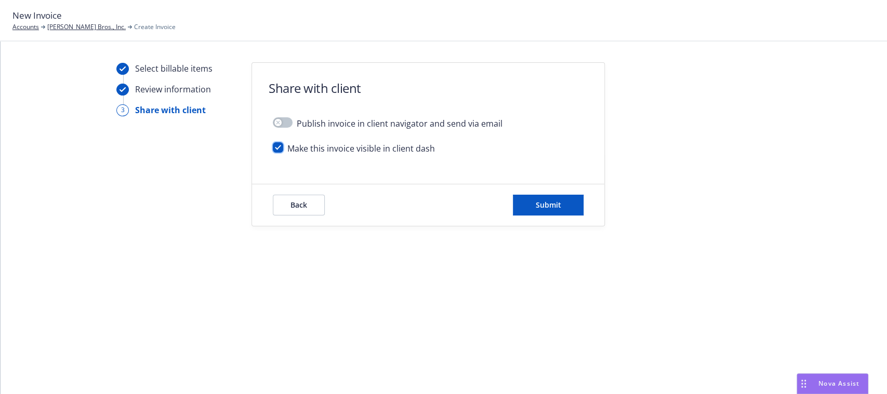
click at [279, 145] on input "checkbox" at bounding box center [278, 147] width 10 height 10
checkbox input "false"
click at [543, 210] on button "Submit" at bounding box center [548, 205] width 71 height 21
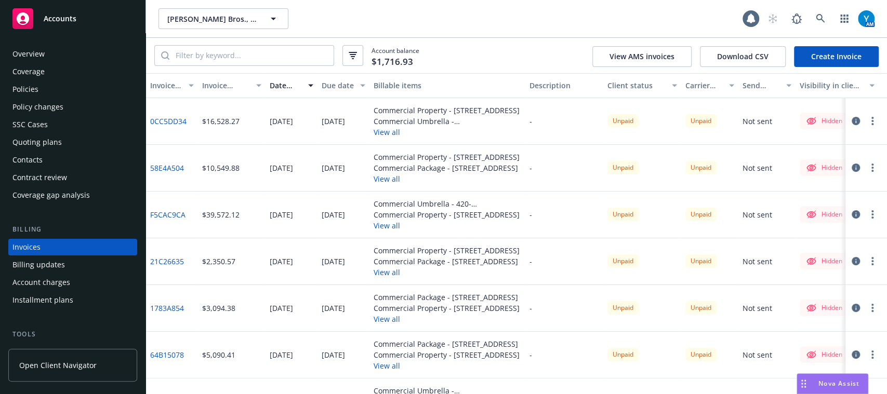
scroll to position [33, 0]
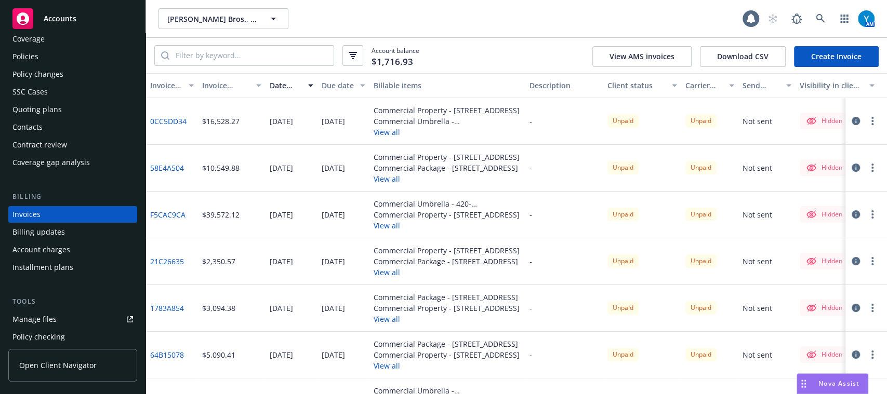
click at [823, 54] on link "Create Invoice" at bounding box center [836, 56] width 85 height 21
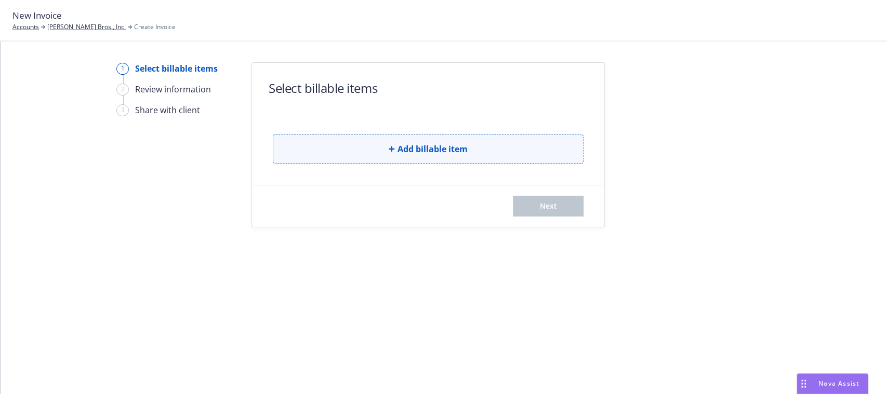
click at [353, 143] on button "Add billable item" at bounding box center [428, 149] width 311 height 30
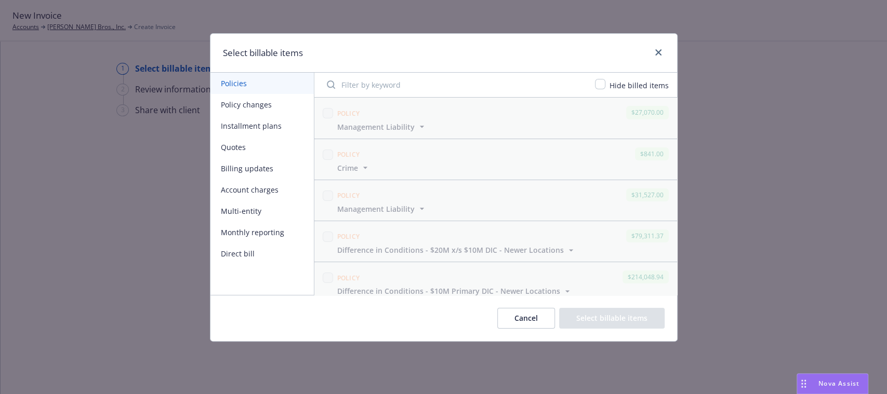
click at [255, 206] on button "Multi-entity" at bounding box center [261, 211] width 103 height 21
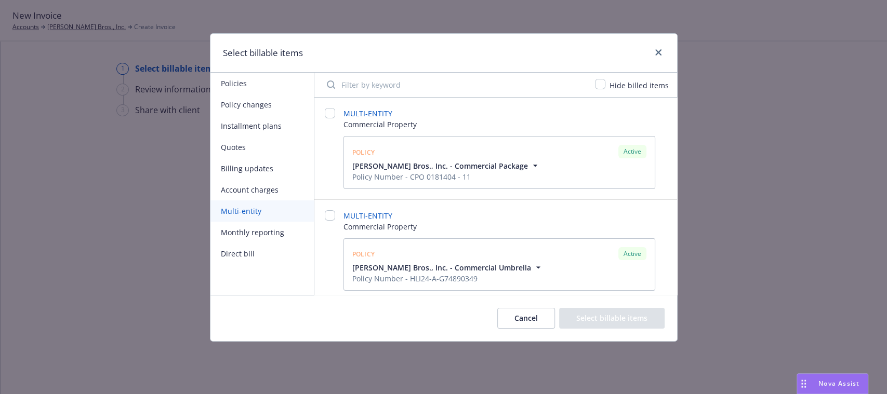
click at [607, 75] on div "Hide billed items" at bounding box center [495, 85] width 363 height 25
click at [603, 82] on input "checkbox" at bounding box center [600, 84] width 10 height 10
checkbox input "true"
click at [329, 114] on input "checkbox" at bounding box center [330, 113] width 10 height 10
checkbox input "false"
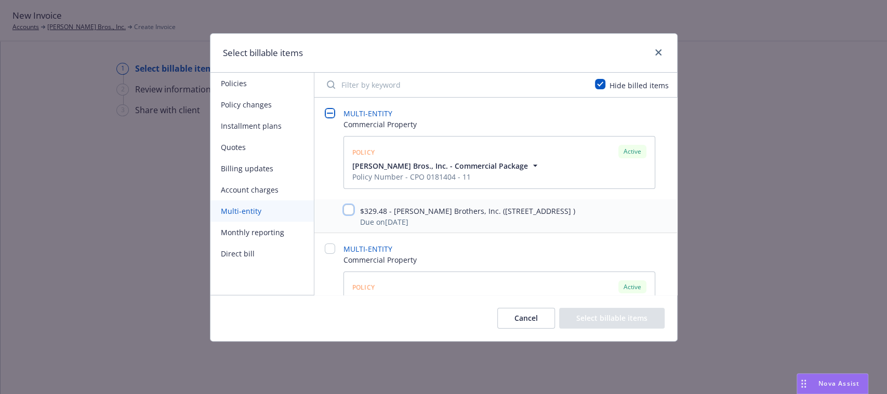
click at [348, 210] on input "checkbox" at bounding box center [348, 210] width 10 height 10
checkbox input "true"
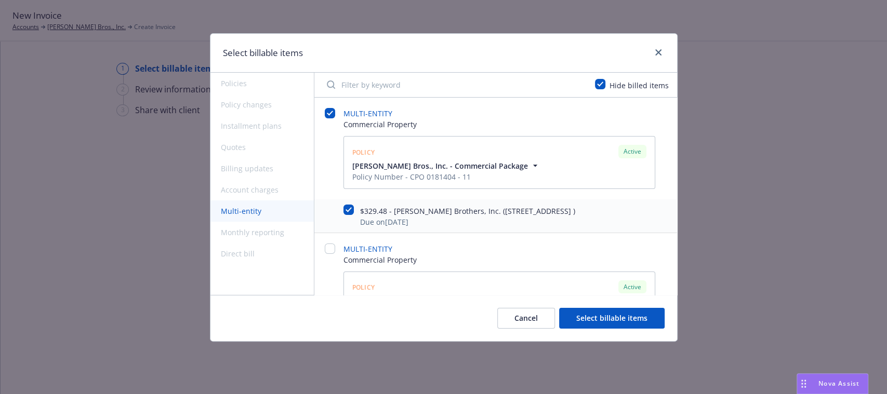
drag, startPoint x: 665, startPoint y: 178, endPoint x: 713, endPoint y: 224, distance: 66.1
click at [713, 224] on div "Select billable items Policies Policy changes Installment plans Quotes Billing …" at bounding box center [443, 197] width 887 height 394
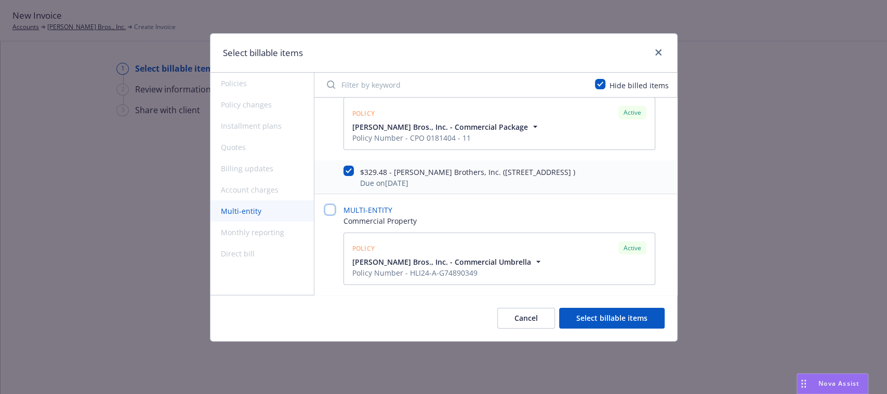
click at [328, 206] on input "checkbox" at bounding box center [330, 210] width 10 height 10
checkbox input "false"
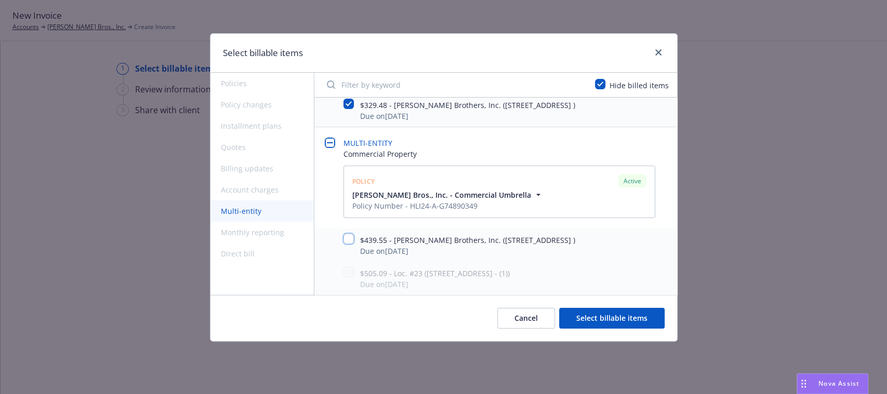
click at [349, 238] on input "checkbox" at bounding box center [348, 239] width 10 height 10
checkbox input "true"
click at [639, 323] on button "Select billable items" at bounding box center [611, 318] width 105 height 21
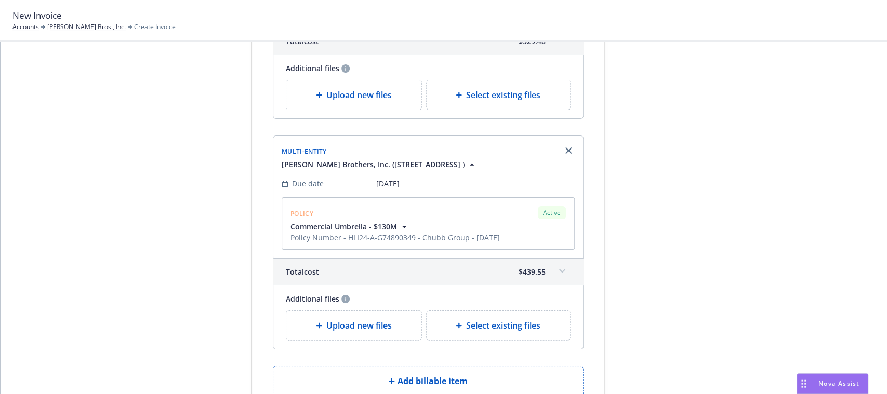
scroll to position [297, 0]
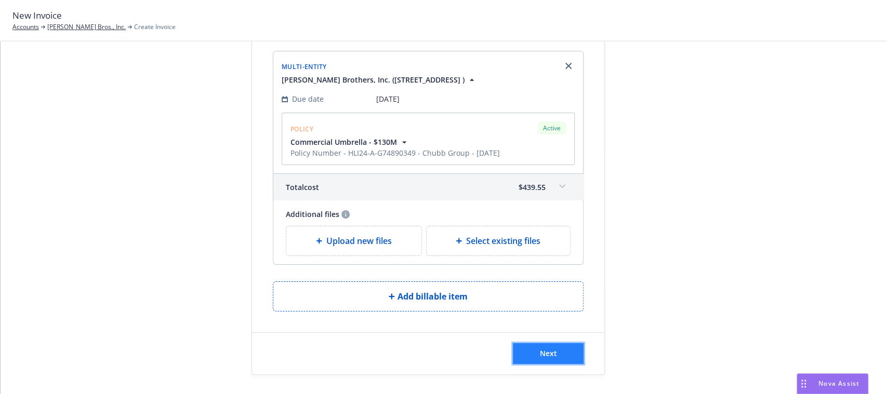
click at [540, 350] on span "Next" at bounding box center [548, 354] width 17 height 10
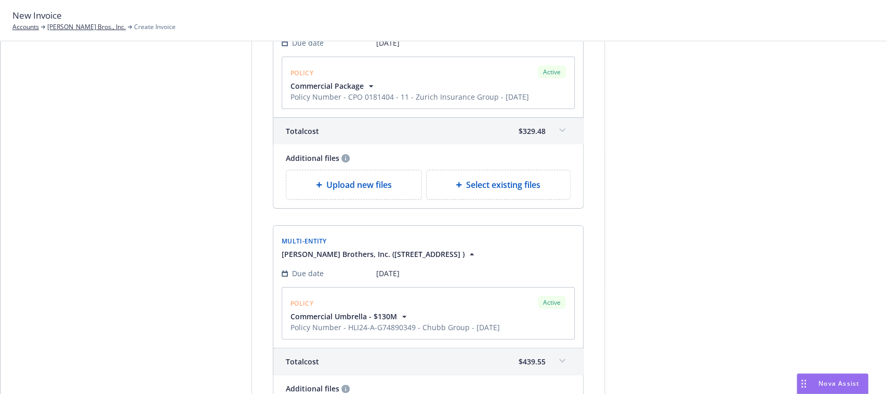
scroll to position [425, 0]
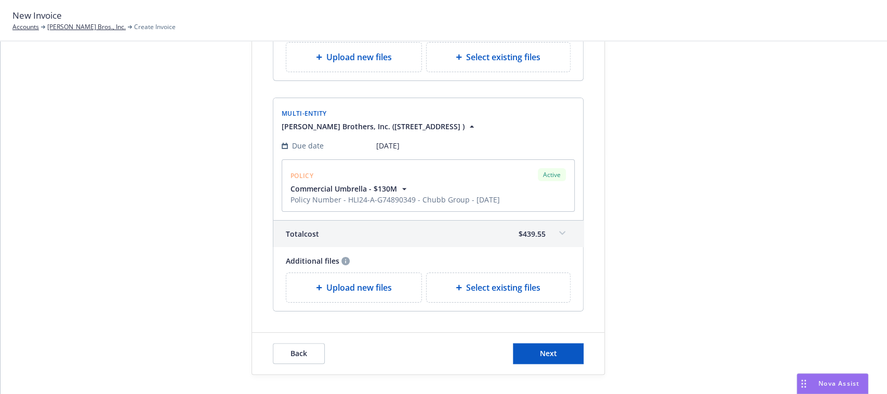
click at [875, 295] on div "Select billable items 2 Review information 3 Share with client Add payment deta…" at bounding box center [444, 218] width 886 height 353
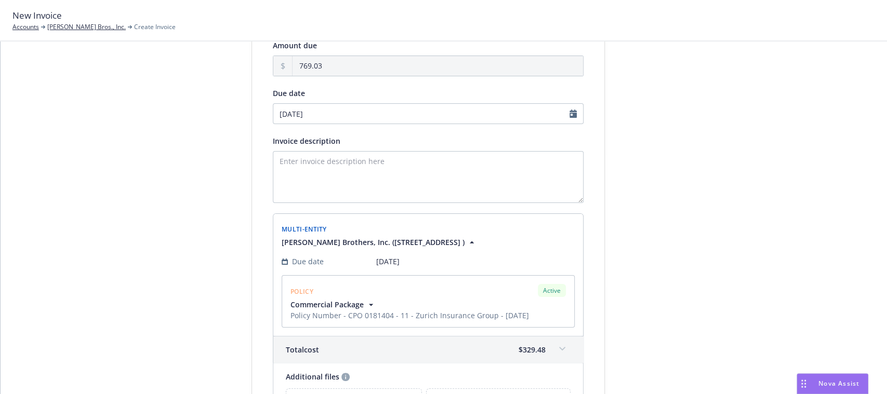
scroll to position [0, 0]
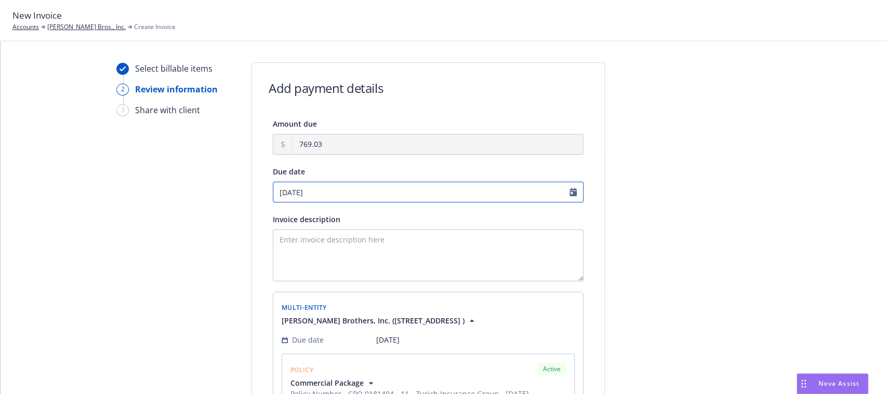
click at [409, 193] on input "09/12/2025" at bounding box center [428, 192] width 311 height 21
select select "September"
select select "2025"
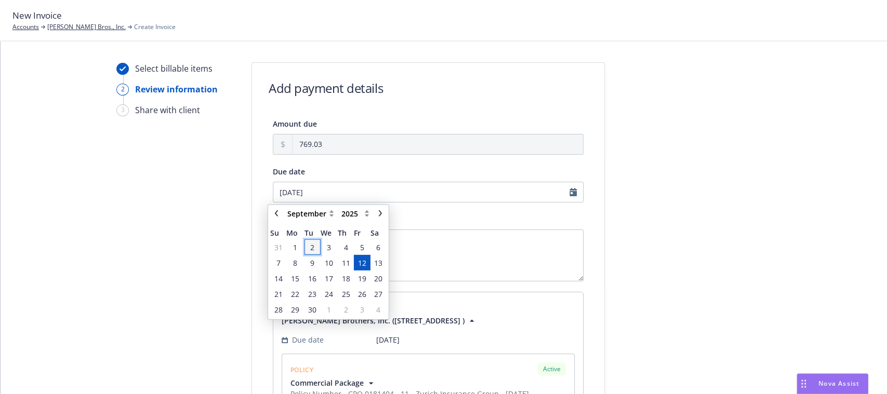
click at [311, 243] on span "2" at bounding box center [312, 247] width 4 height 11
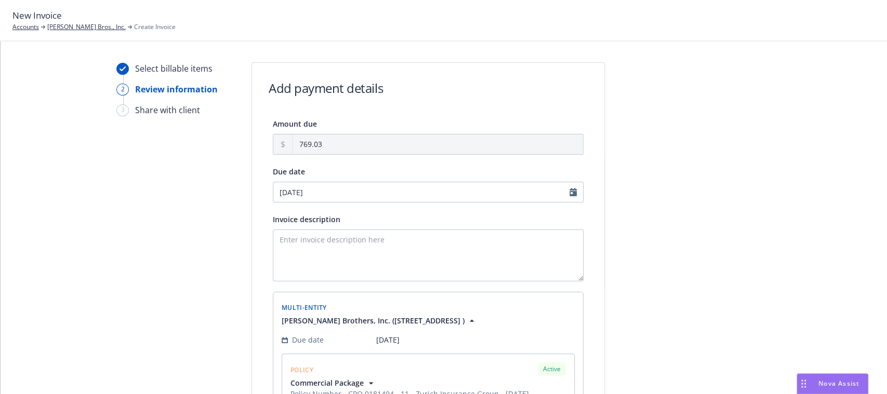
type input "[DATE]"
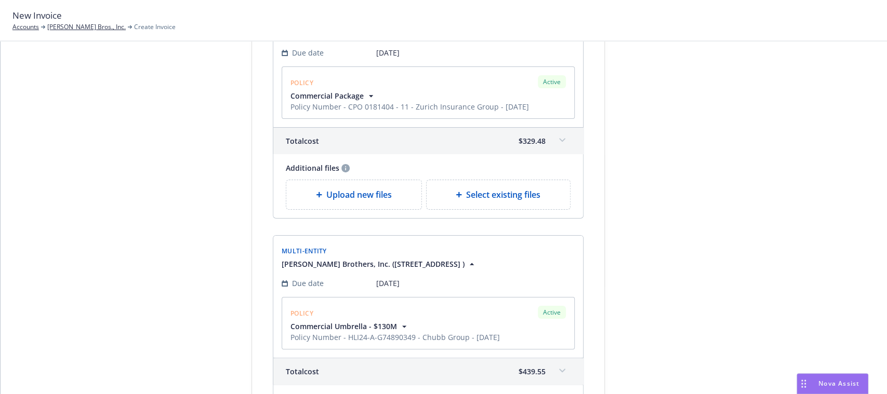
scroll to position [425, 0]
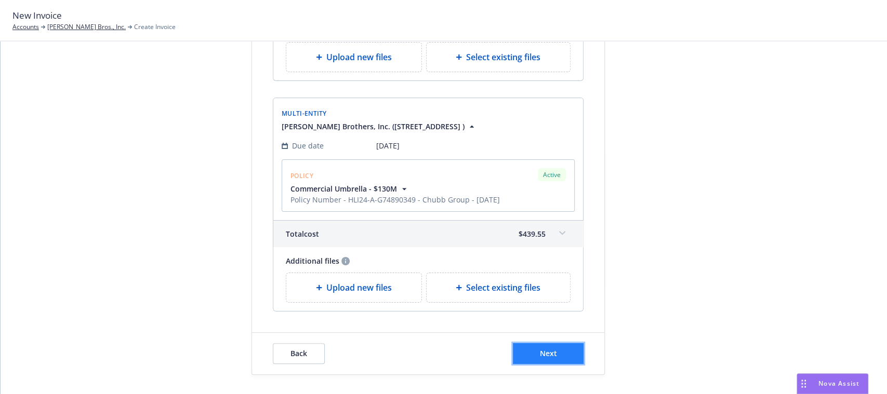
click at [532, 351] on button "Next" at bounding box center [548, 353] width 71 height 21
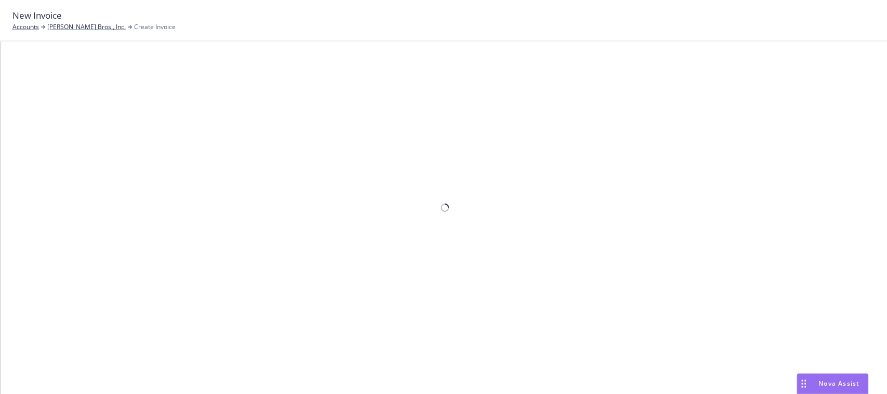
scroll to position [0, 0]
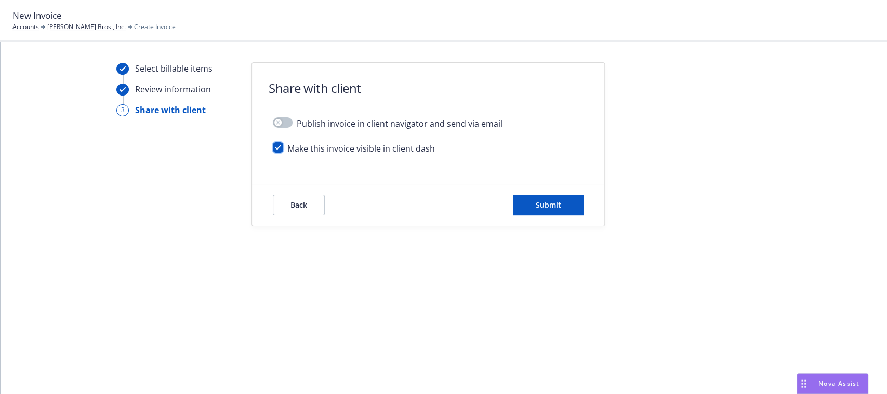
click at [275, 150] on input "checkbox" at bounding box center [278, 147] width 10 height 10
checkbox input "false"
click at [565, 209] on button "Submit" at bounding box center [548, 205] width 71 height 21
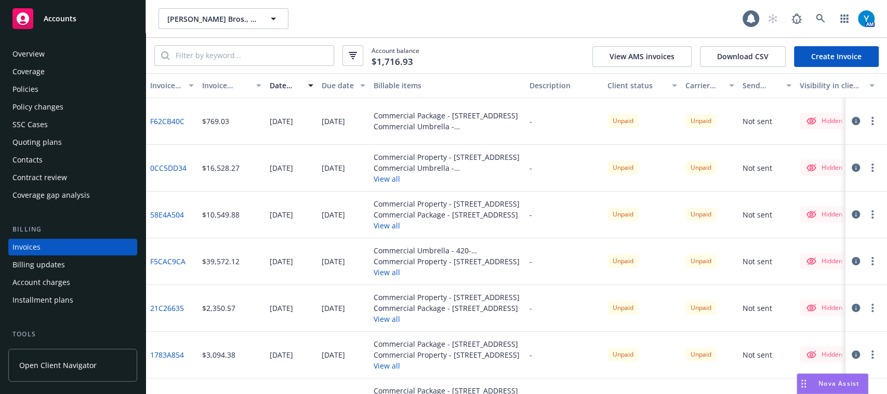
scroll to position [33, 0]
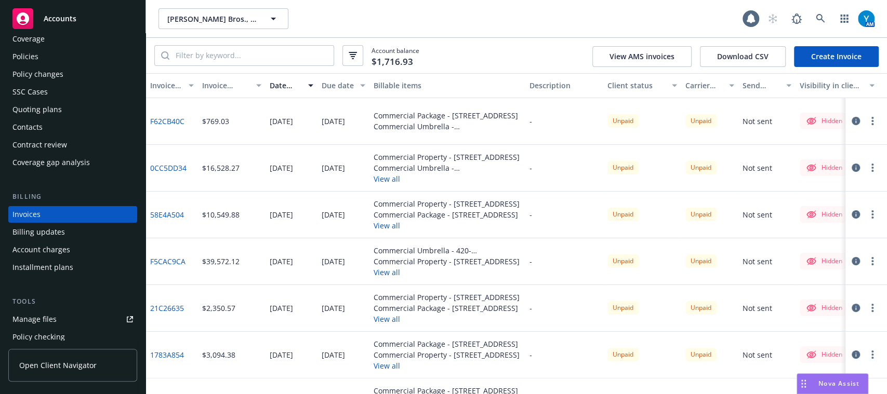
click at [802, 55] on link "Create Invoice" at bounding box center [836, 56] width 85 height 21
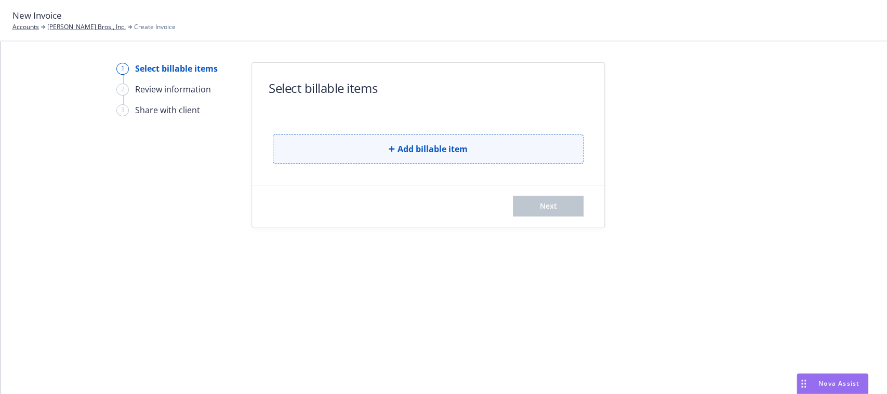
click at [478, 136] on button "Add billable item" at bounding box center [428, 149] width 311 height 30
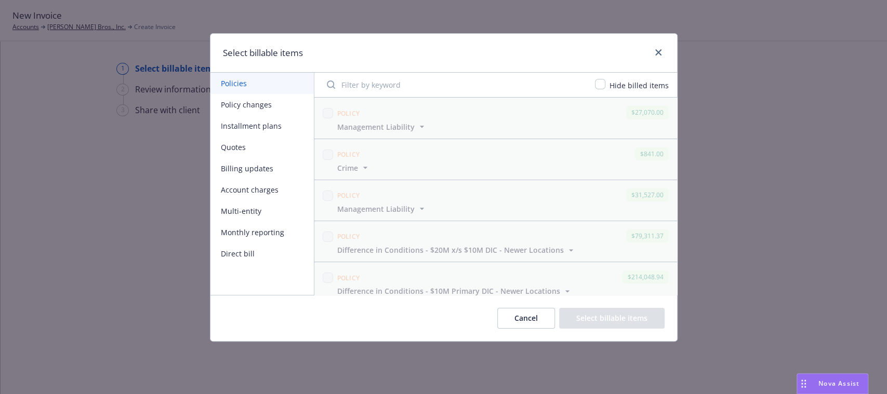
click at [247, 210] on button "Multi-entity" at bounding box center [261, 211] width 103 height 21
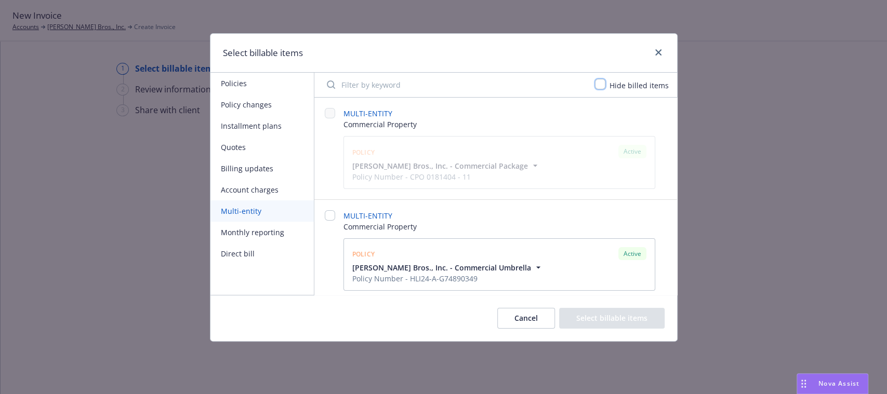
click at [604, 83] on input "checkbox" at bounding box center [600, 84] width 10 height 10
checkbox input "true"
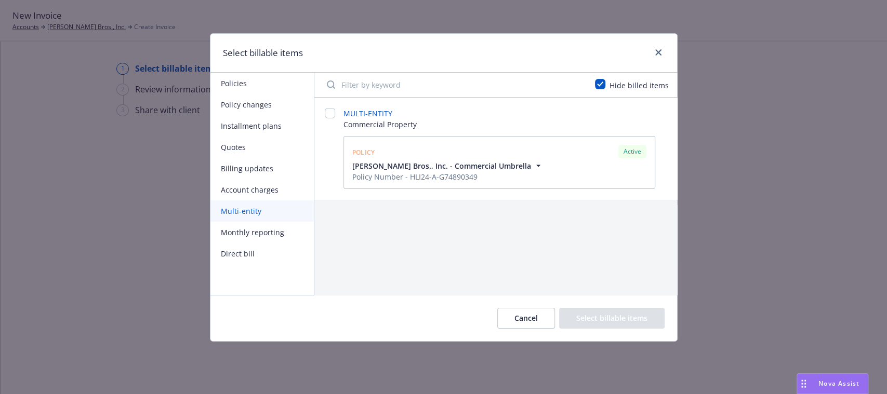
click at [325, 119] on div at bounding box center [330, 148] width 10 height 81
click at [343, 206] on input "checkbox" at bounding box center [348, 210] width 10 height 10
checkbox input "true"
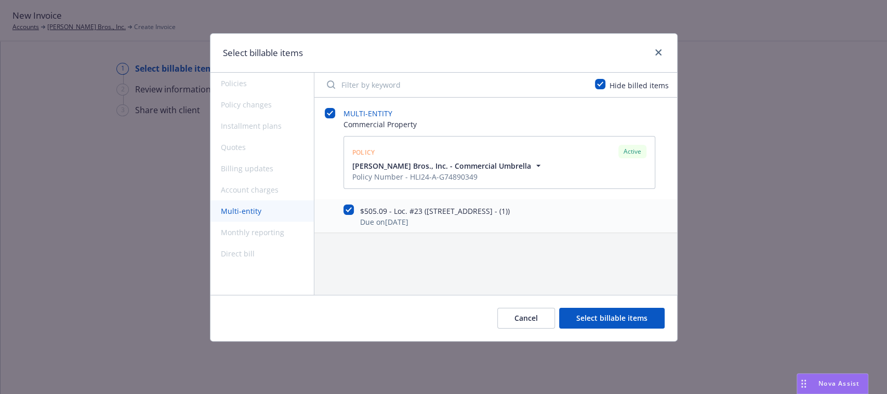
click at [612, 317] on button "Select billable items" at bounding box center [611, 318] width 105 height 21
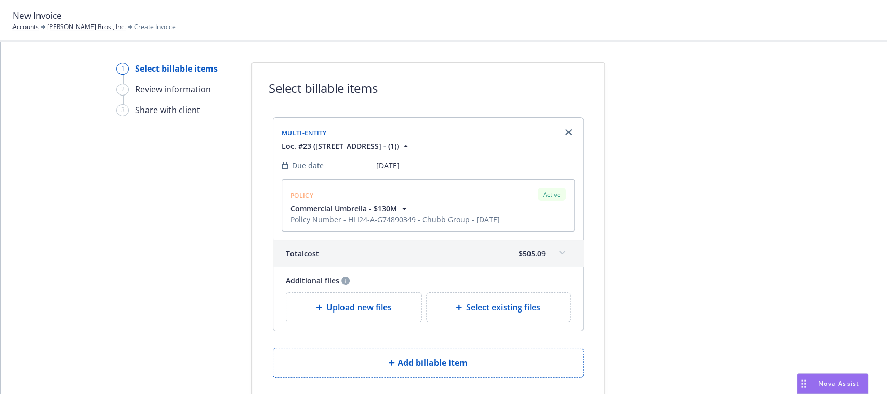
scroll to position [67, 0]
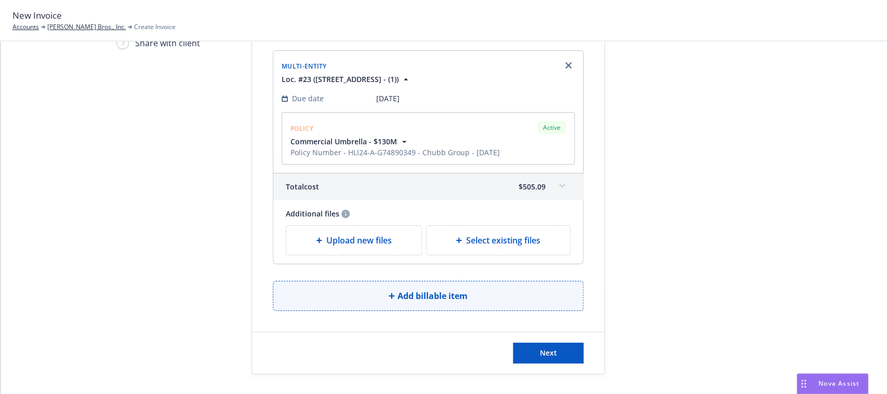
click at [439, 295] on span "Add billable item" at bounding box center [432, 296] width 70 height 12
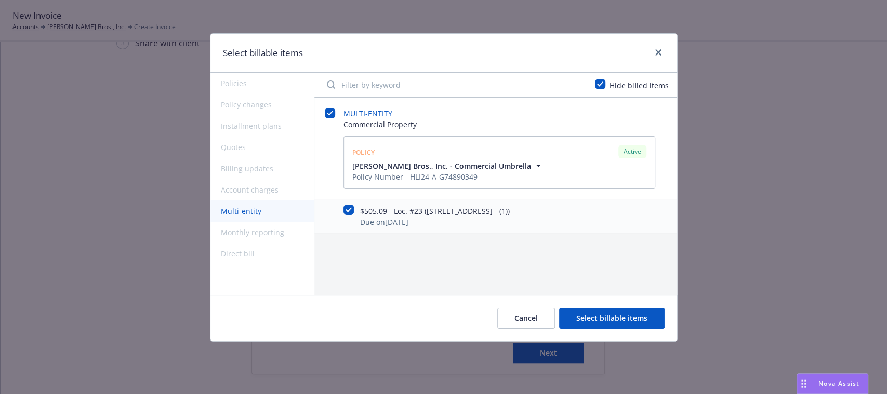
click at [533, 314] on button "Cancel" at bounding box center [526, 318] width 58 height 21
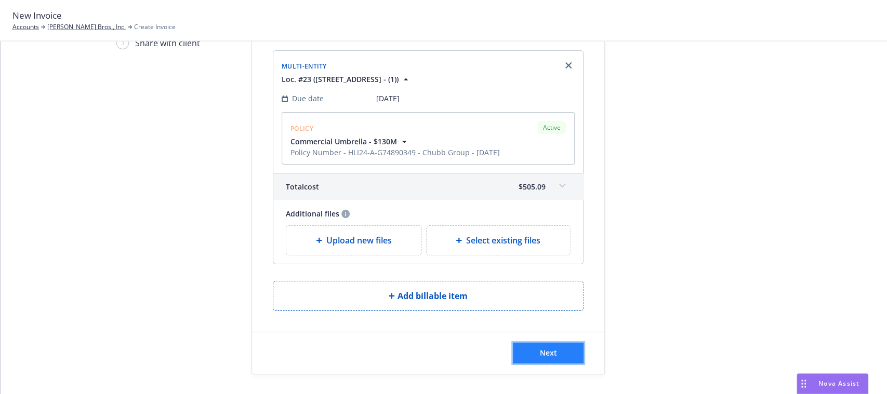
click at [551, 354] on span "Next" at bounding box center [548, 353] width 17 height 10
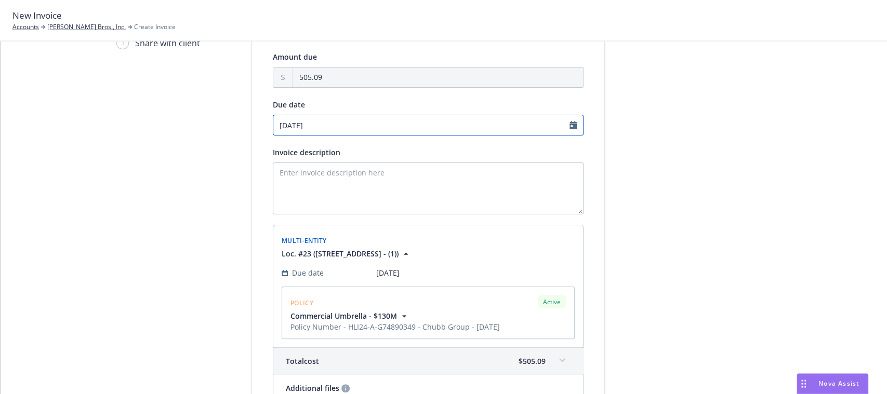
click at [566, 121] on input "09/12/2025" at bounding box center [428, 125] width 311 height 21
select select "September"
select select "2025"
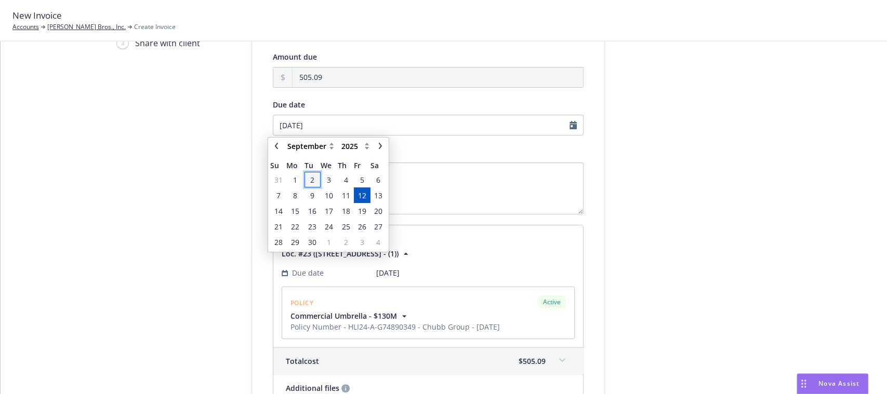
click at [316, 176] on span "2" at bounding box center [312, 180] width 14 height 13
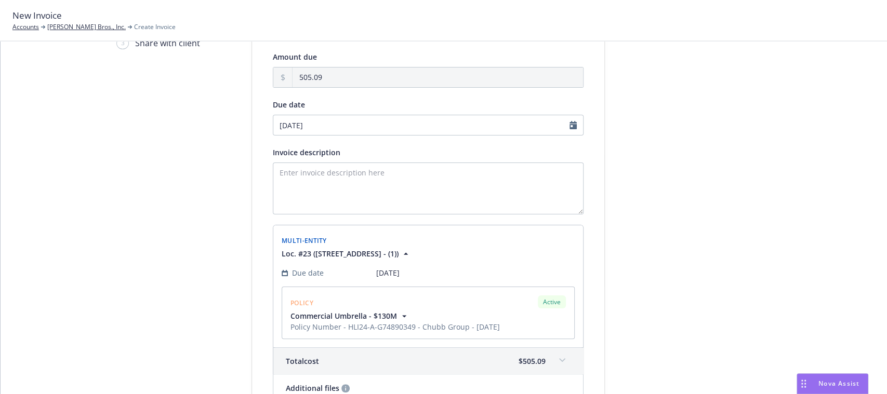
type input "[DATE]"
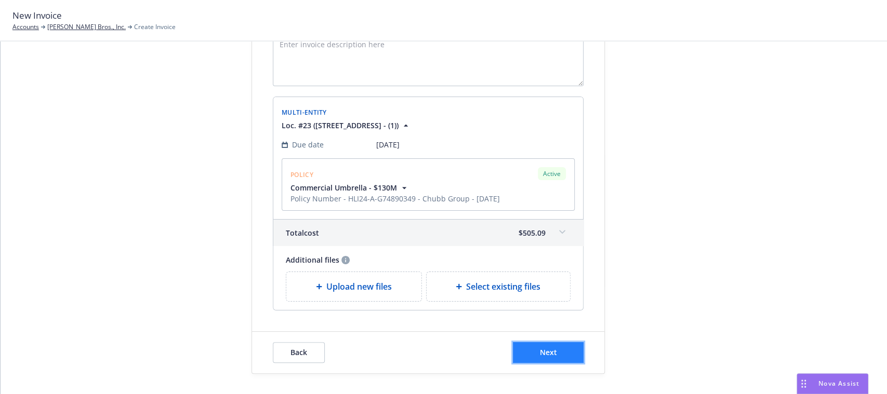
click at [557, 342] on button "Next" at bounding box center [548, 352] width 71 height 21
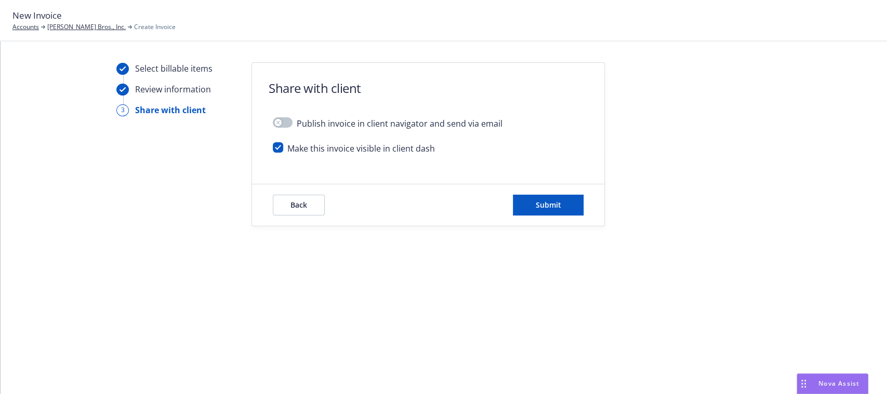
scroll to position [0, 0]
click at [274, 148] on input "checkbox" at bounding box center [278, 147] width 10 height 10
checkbox input "false"
click at [565, 205] on button "Submit" at bounding box center [548, 205] width 71 height 21
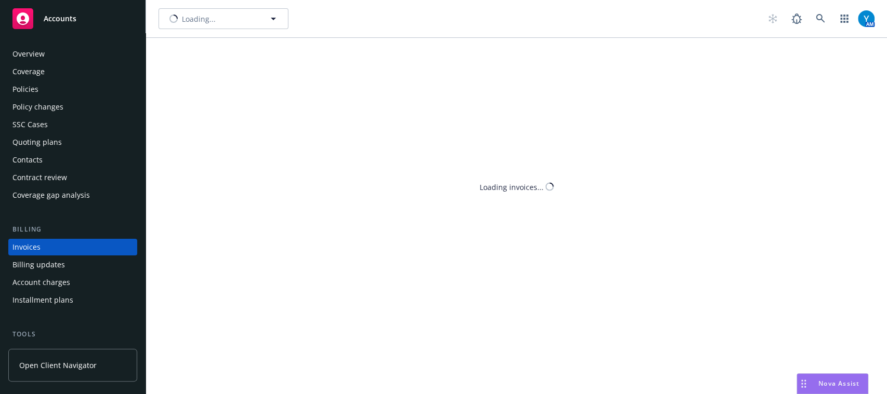
scroll to position [33, 0]
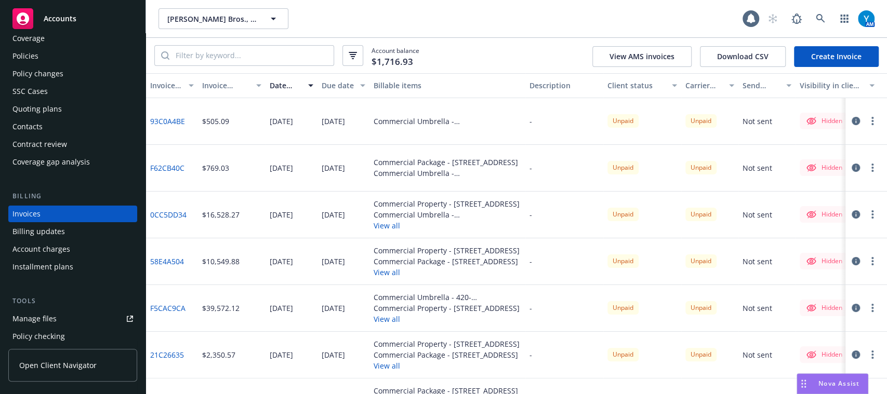
click at [859, 58] on link "Create Invoice" at bounding box center [836, 56] width 85 height 21
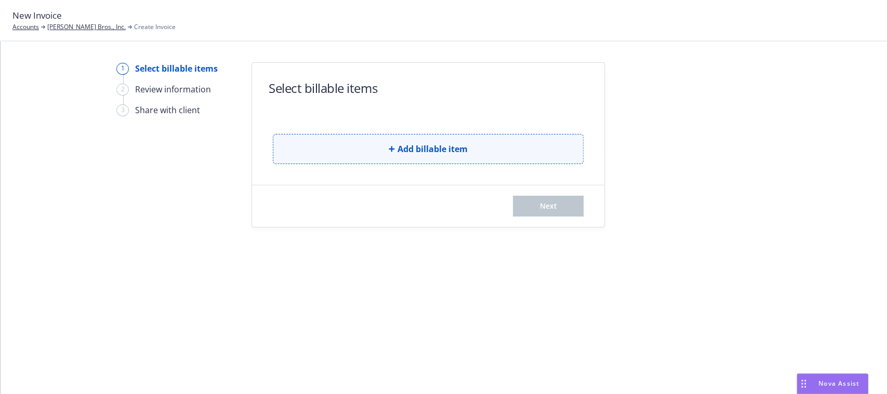
click at [383, 140] on button "Add billable item" at bounding box center [428, 149] width 311 height 30
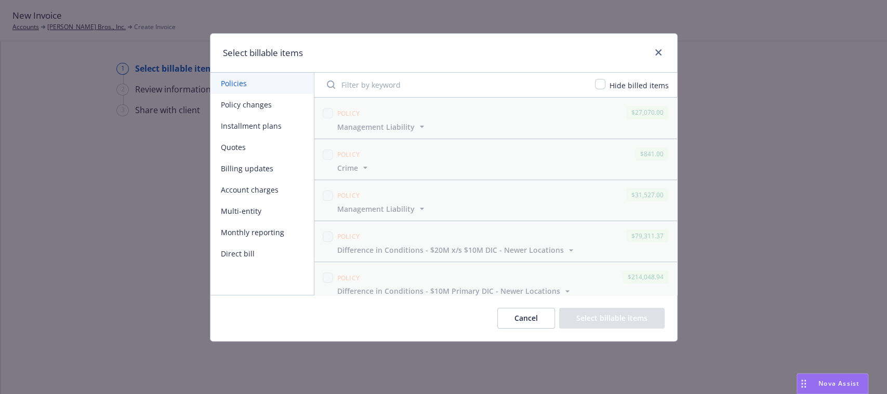
click at [250, 106] on button "Policy changes" at bounding box center [261, 104] width 103 height 21
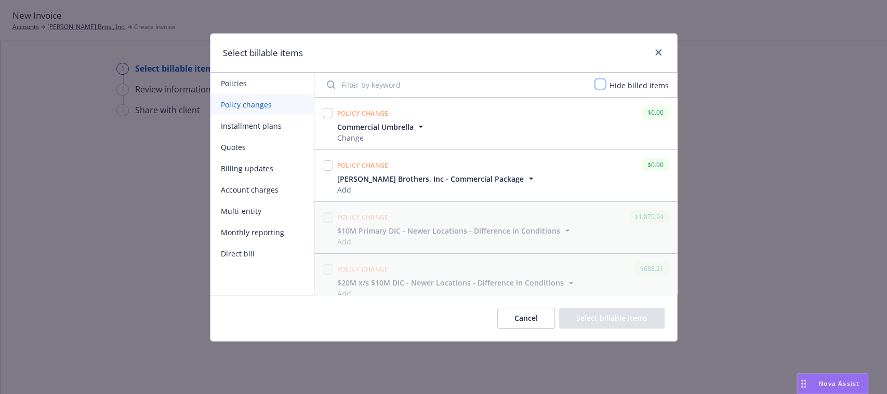
click at [602, 85] on input "checkbox" at bounding box center [600, 84] width 10 height 10
checkbox input "true"
click at [415, 236] on span "Add" at bounding box center [380, 241] width 86 height 11
click at [415, 231] on icon "button" at bounding box center [417, 230] width 10 height 10
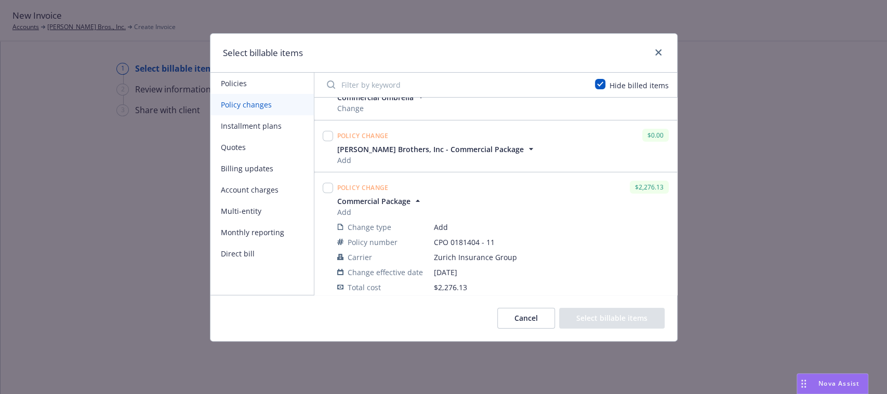
scroll to position [42, 0]
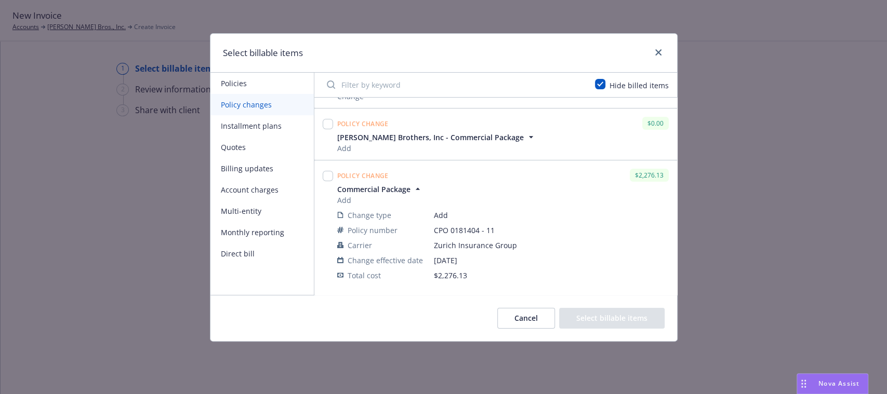
click at [329, 181] on div at bounding box center [328, 176] width 10 height 15
click at [328, 178] on input "checkbox" at bounding box center [328, 176] width 10 height 10
checkbox input "true"
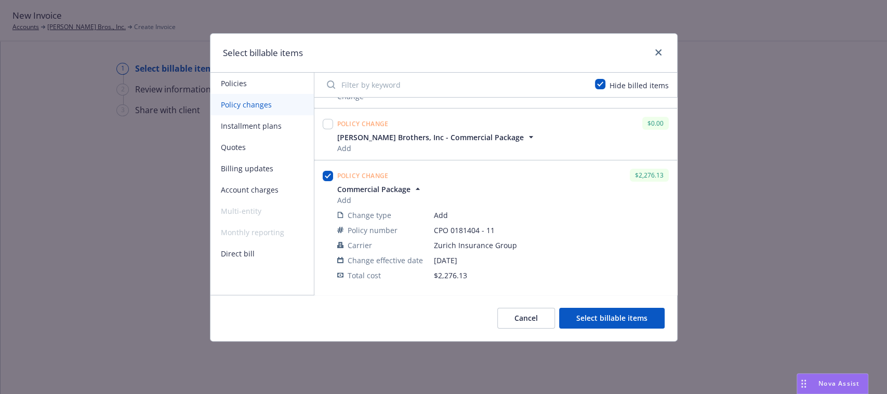
click at [600, 308] on button "Select billable items" at bounding box center [611, 318] width 105 height 21
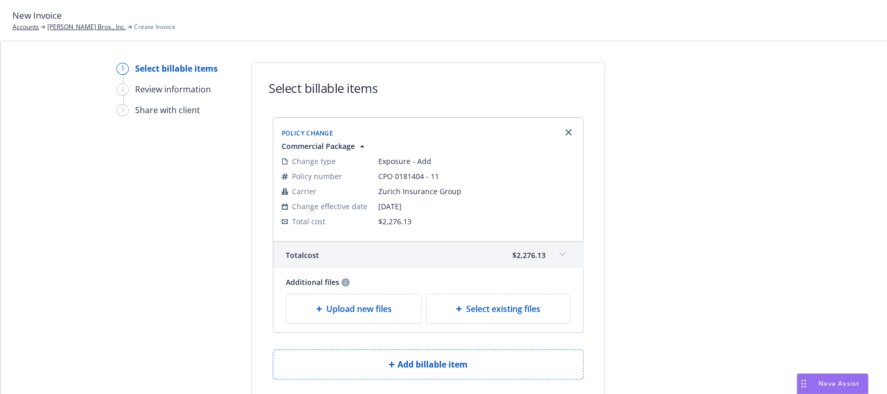
scroll to position [69, 0]
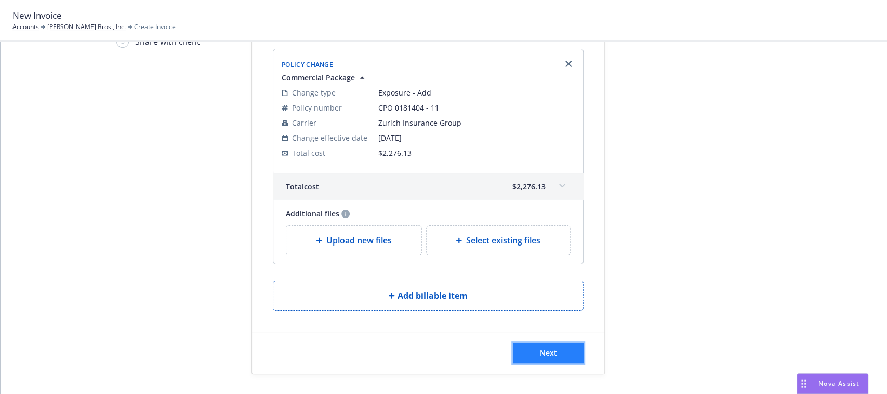
click at [532, 361] on button "Next" at bounding box center [548, 353] width 71 height 21
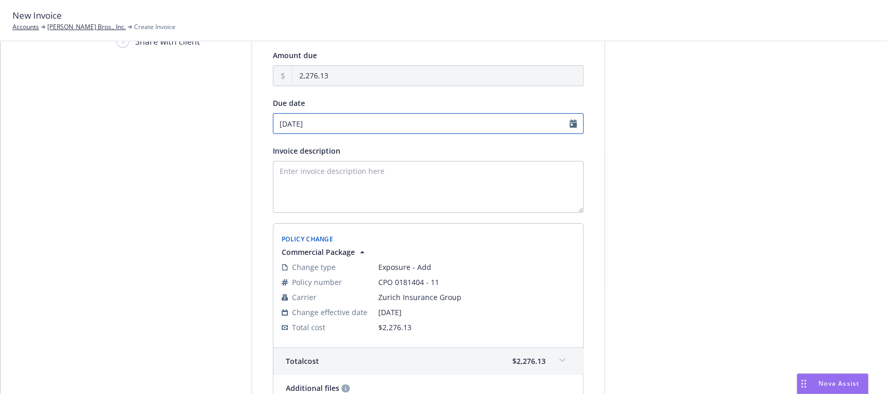
click at [558, 123] on input "09/12/2025" at bounding box center [428, 123] width 311 height 21
select select "September"
select select "2025"
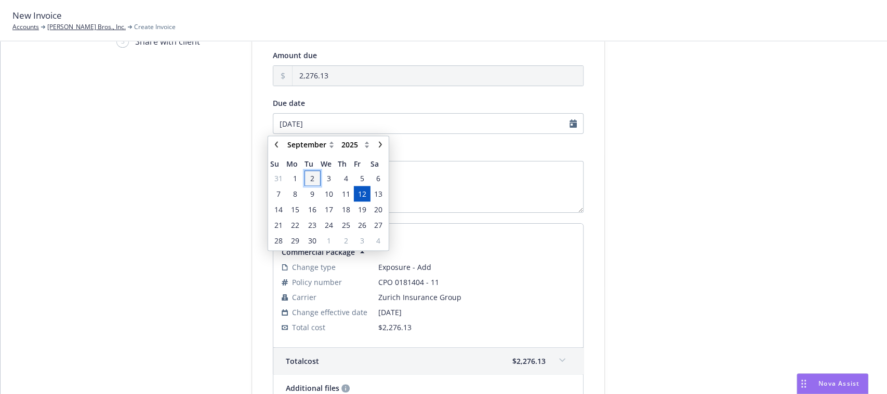
click at [310, 181] on span "2" at bounding box center [312, 178] width 4 height 11
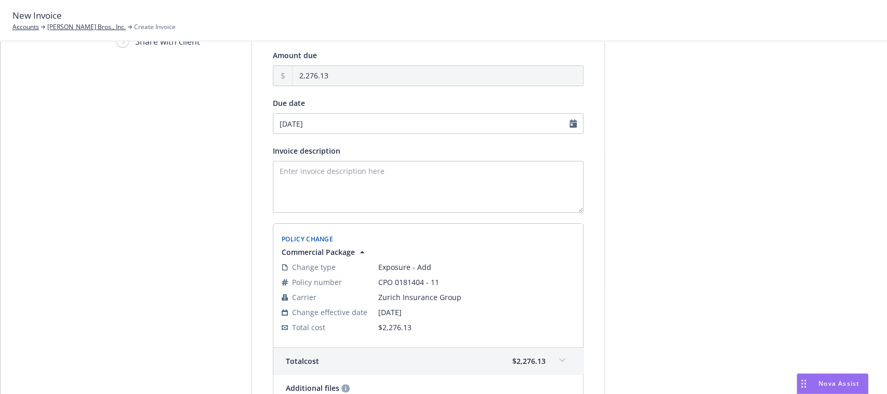
type input "[DATE]"
click at [756, 177] on div at bounding box center [697, 248] width 145 height 509
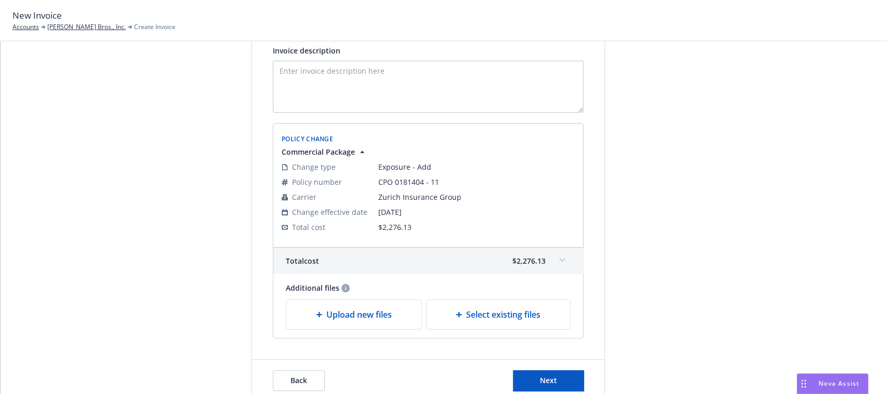
scroll to position [196, 0]
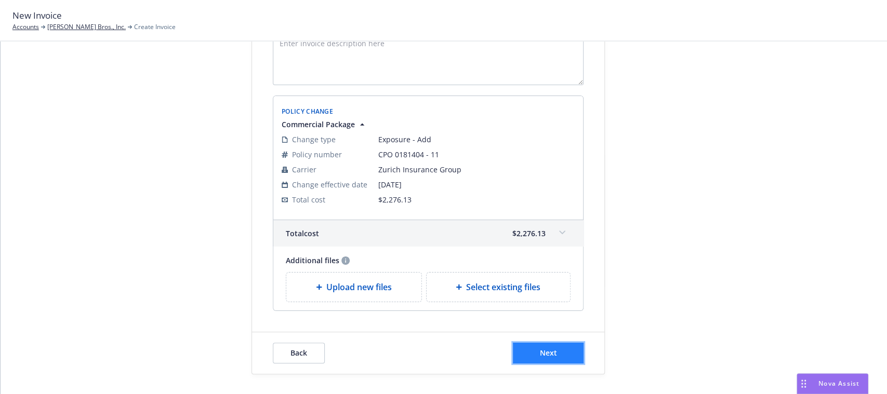
click at [549, 348] on span "Next" at bounding box center [548, 353] width 17 height 10
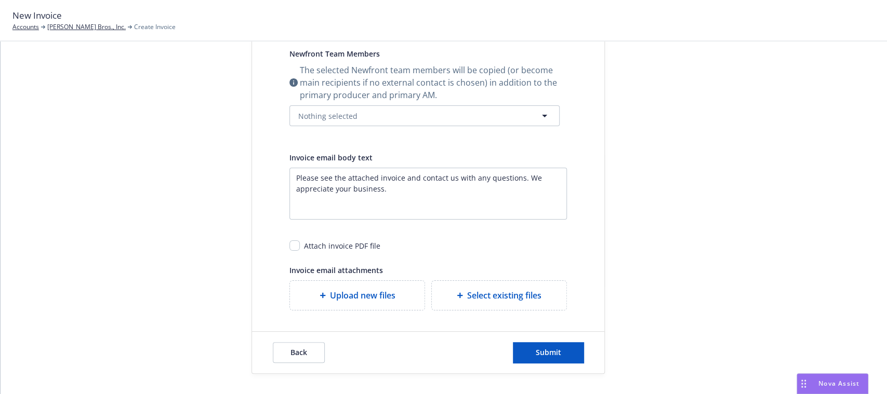
scroll to position [0, 0]
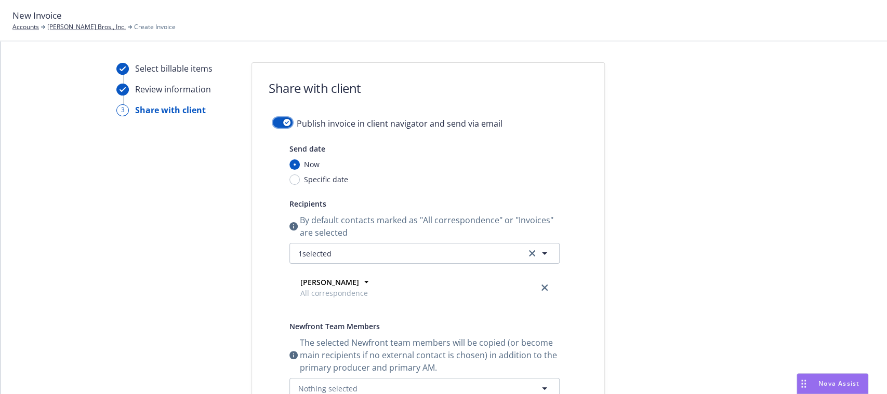
click at [273, 124] on button "button" at bounding box center [283, 122] width 20 height 10
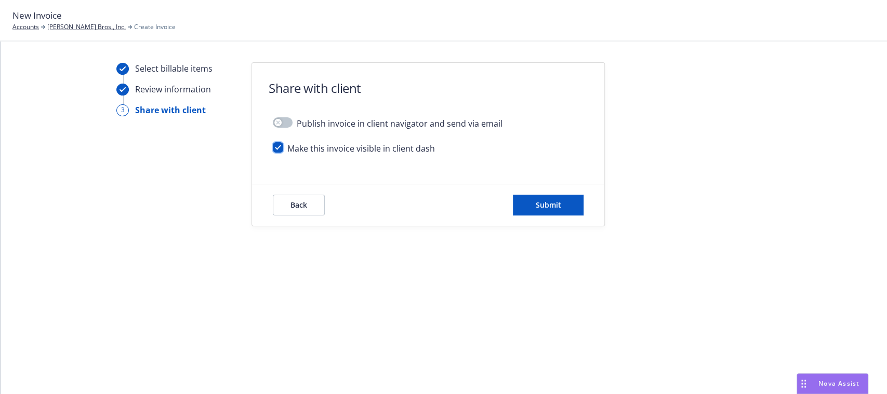
click at [278, 144] on input "checkbox" at bounding box center [278, 147] width 10 height 10
checkbox input "false"
click at [548, 201] on span "Submit" at bounding box center [548, 205] width 25 height 10
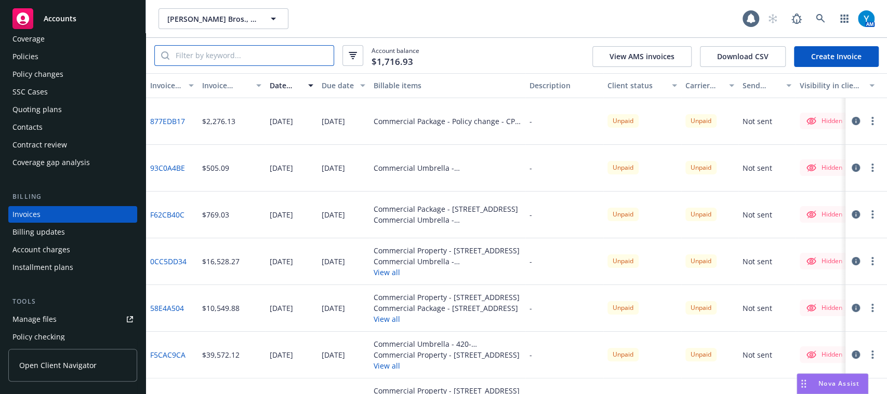
click at [268, 51] on input "search" at bounding box center [251, 56] width 164 height 20
click at [352, 57] on icon "button" at bounding box center [353, 55] width 8 height 7
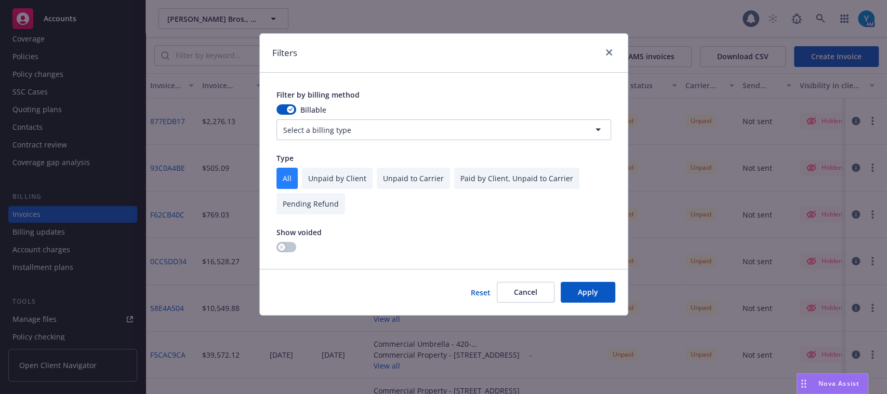
click at [397, 174] on input "checkbox" at bounding box center [413, 178] width 73 height 21
checkbox input "true"
checkbox input "false"
click at [310, 129] on html "Accounts Overview Coverage Policies Policy changes SSC Cases Quoting plans Cont…" at bounding box center [443, 197] width 887 height 394
click at [598, 300] on button "Apply" at bounding box center [588, 292] width 55 height 21
